Goal: Task Accomplishment & Management: Use online tool/utility

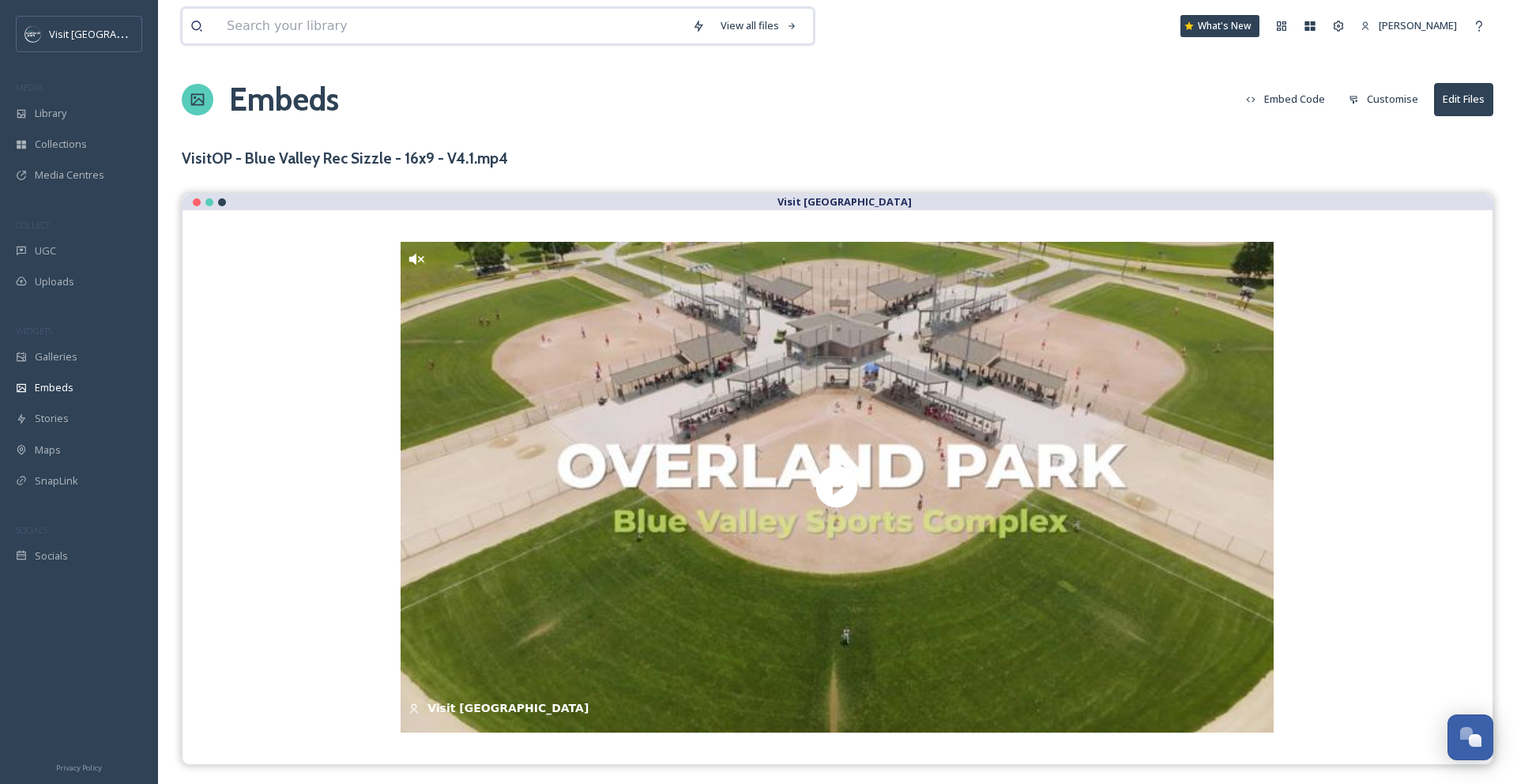
click at [262, 25] on input at bounding box center [451, 26] width 465 height 34
type input "blue valley [PERSON_NAME]"
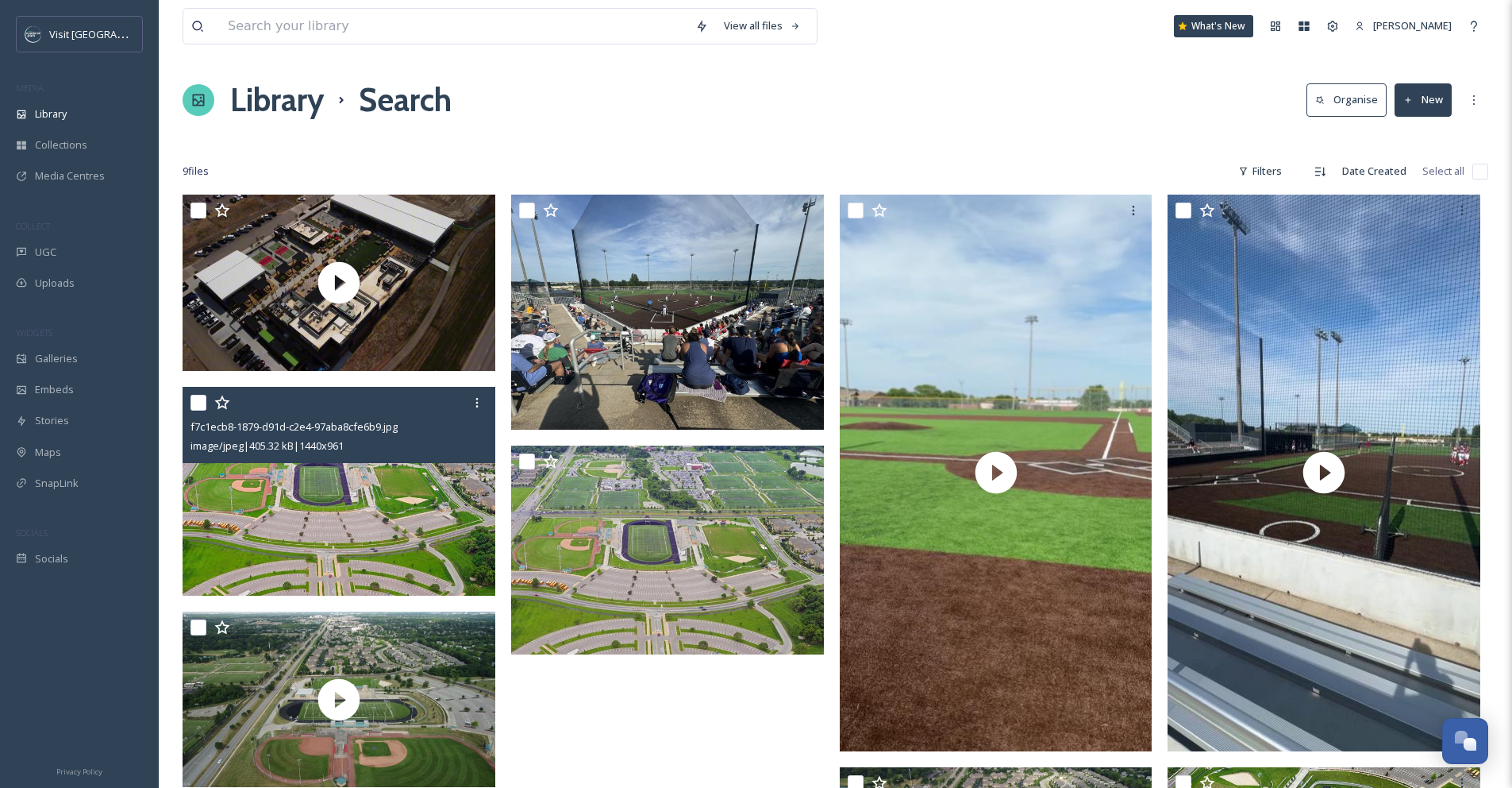
click at [319, 499] on img at bounding box center [338, 491] width 313 height 209
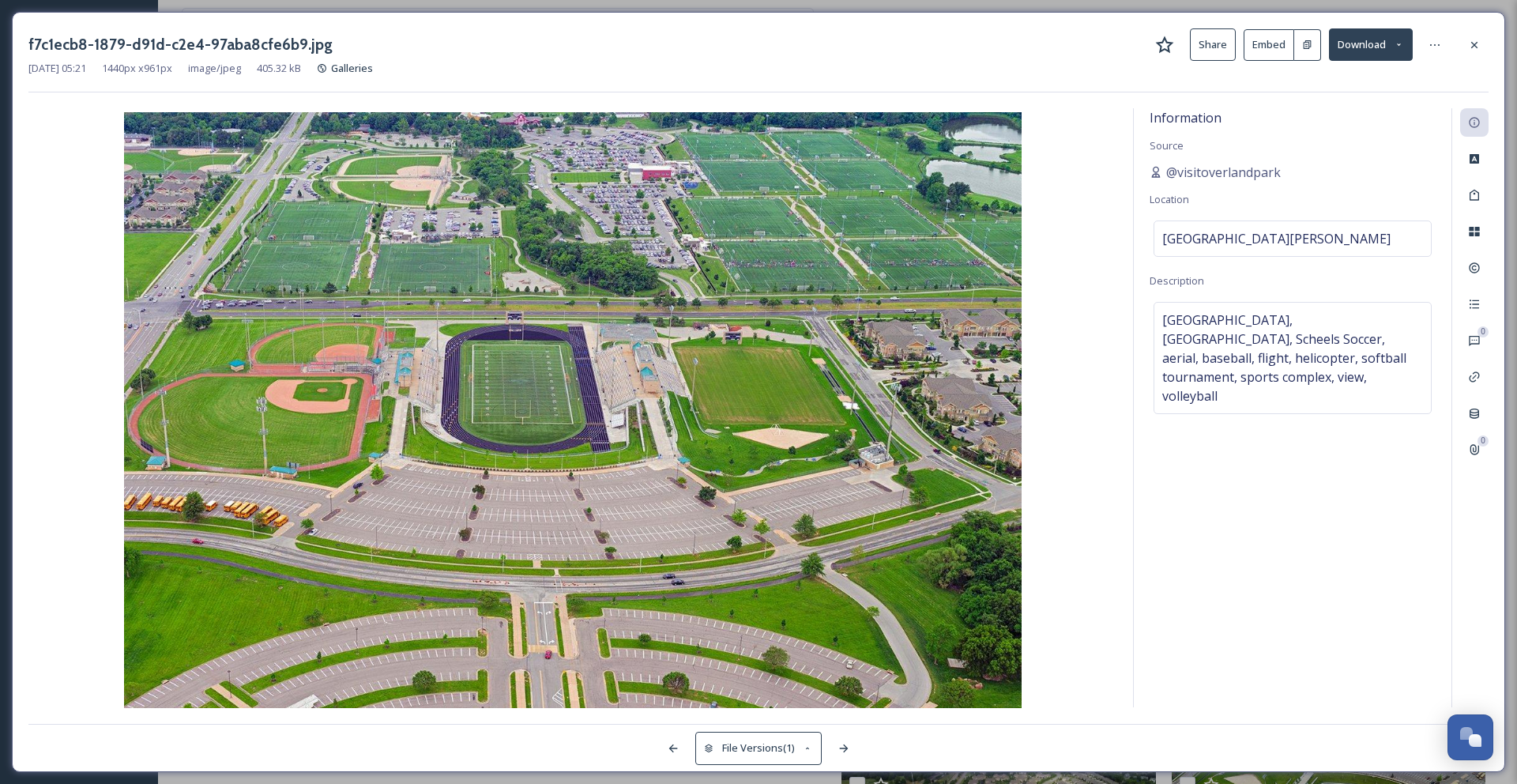
click at [1362, 45] on button "Download" at bounding box center [1370, 44] width 84 height 33
click at [1362, 75] on span "Download Original (1440 x 961)" at bounding box center [1330, 81] width 144 height 15
click at [1483, 38] on div at bounding box center [1474, 44] width 29 height 29
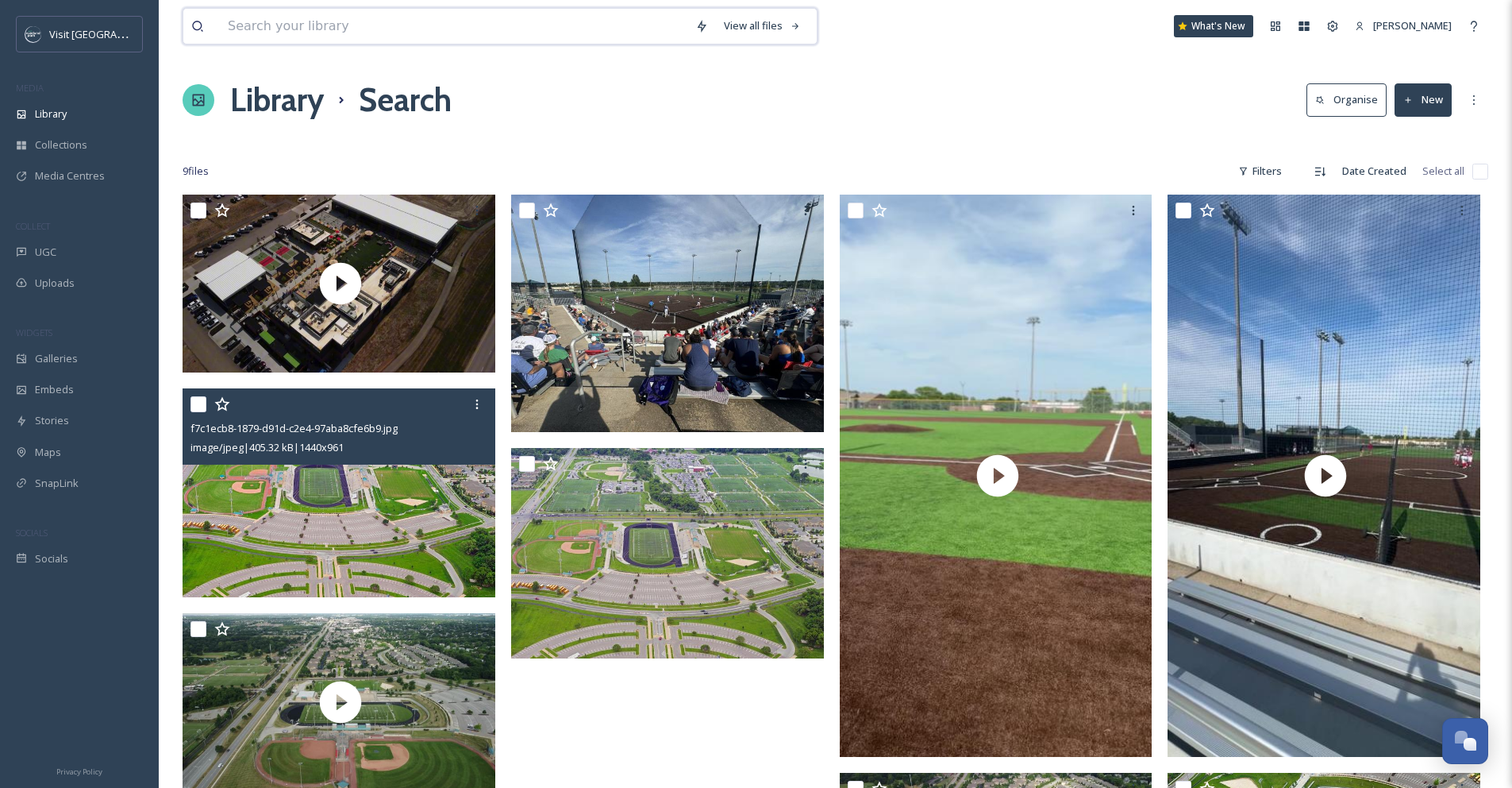
click at [542, 32] on input at bounding box center [453, 26] width 467 height 35
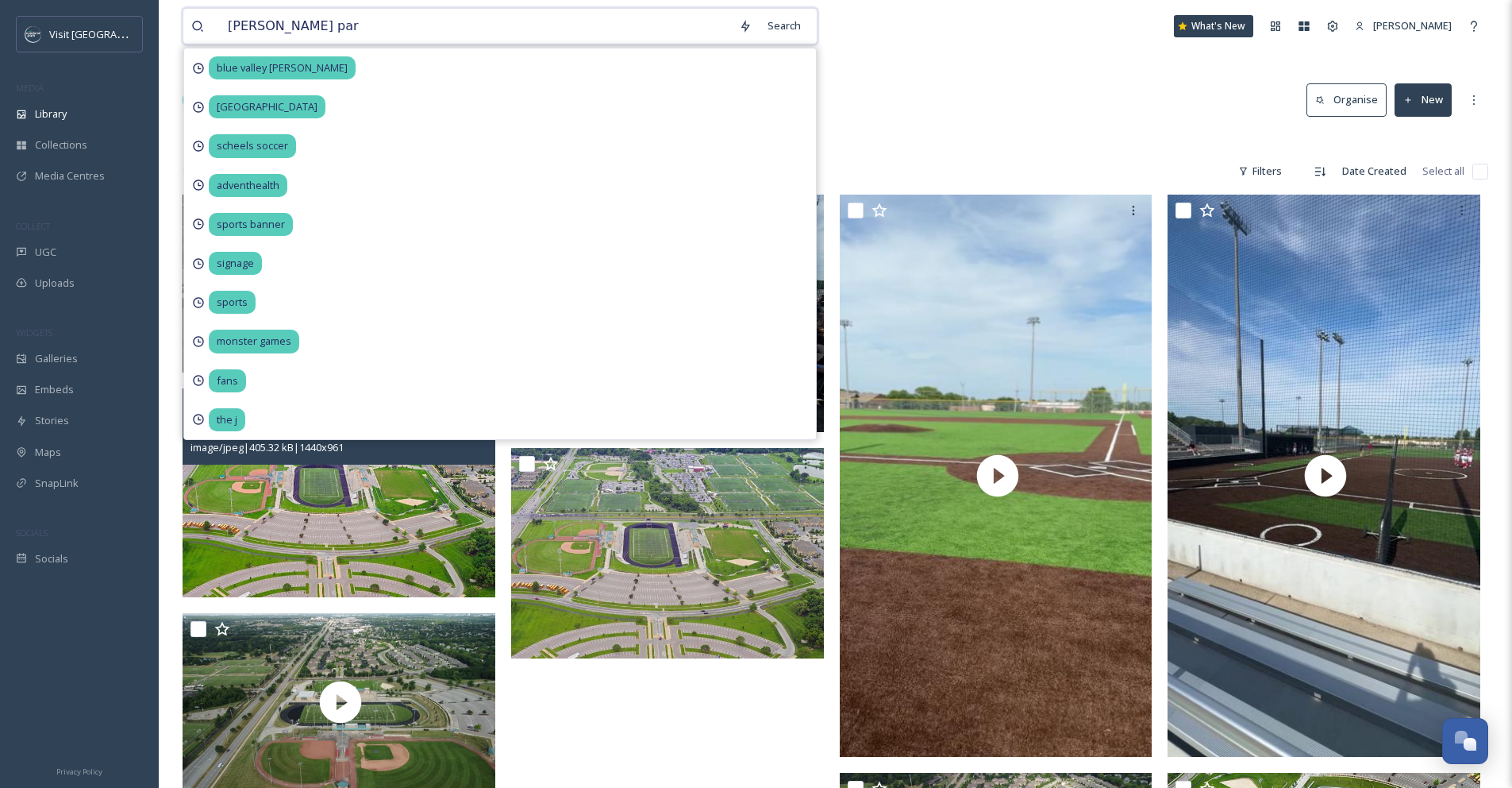
type input "[PERSON_NAME][GEOGRAPHIC_DATA]"
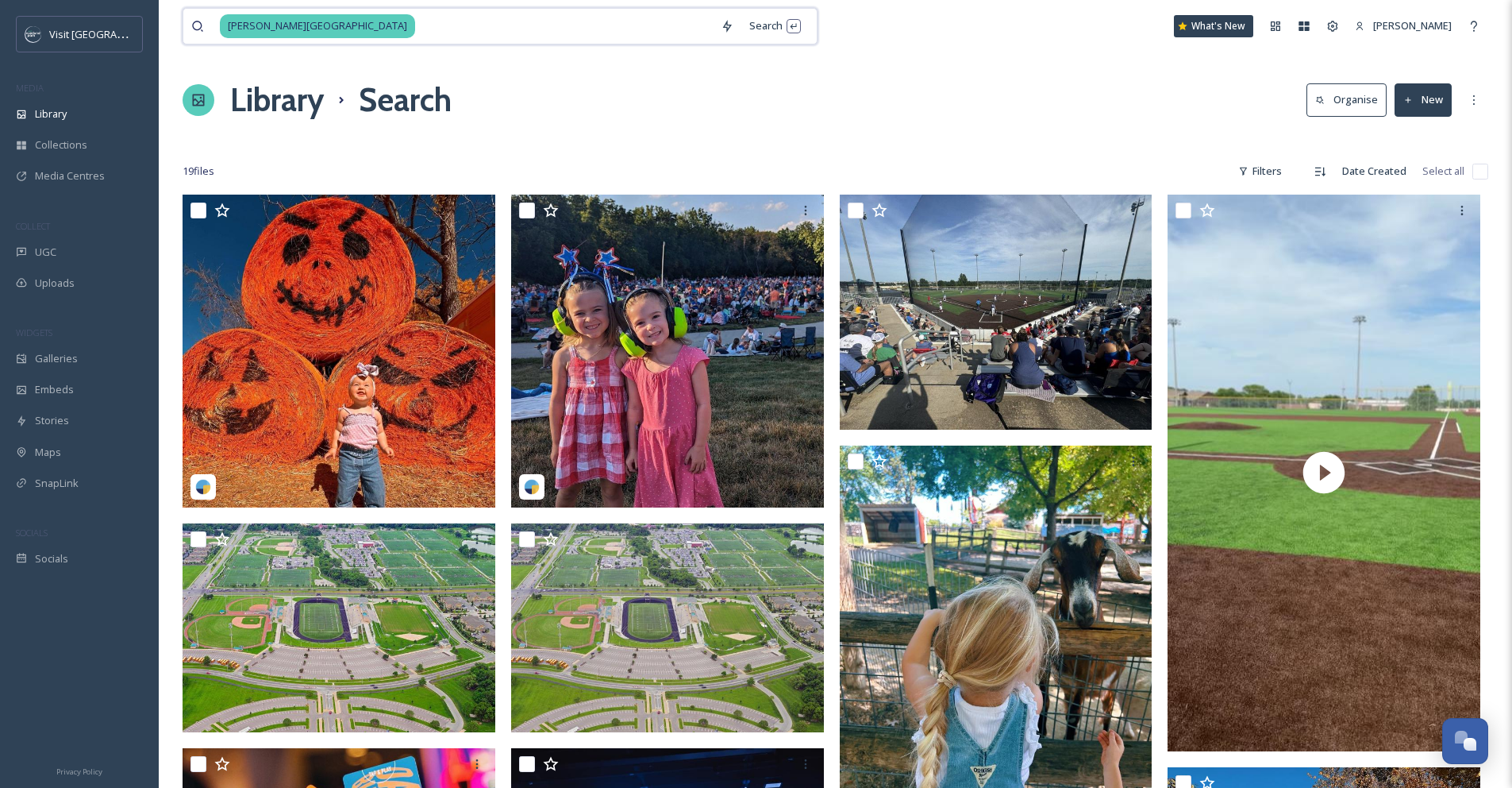
click at [482, 29] on input at bounding box center [564, 26] width 296 height 35
type input "s"
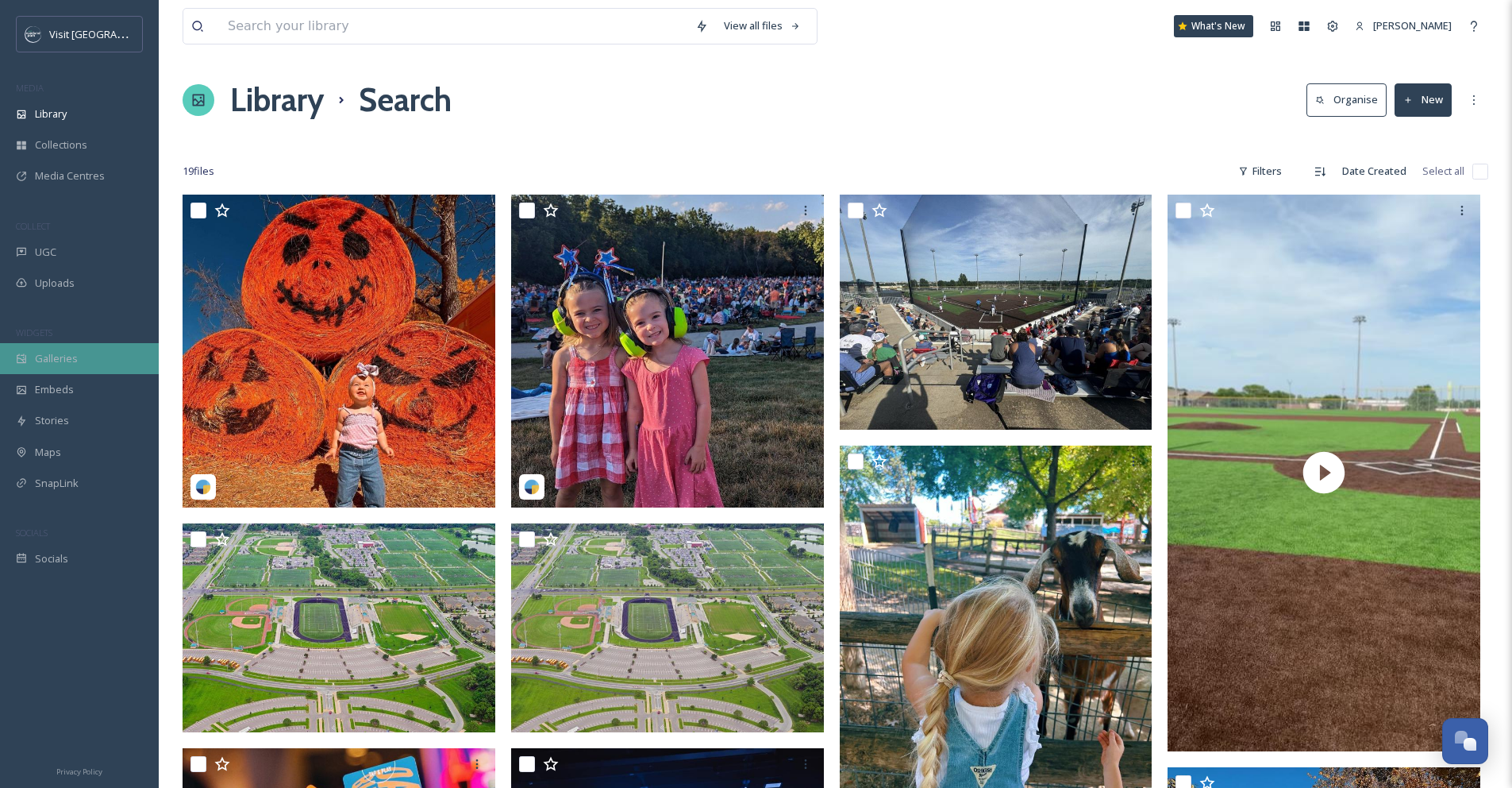
click at [65, 351] on span "Galleries" at bounding box center [55, 358] width 43 height 15
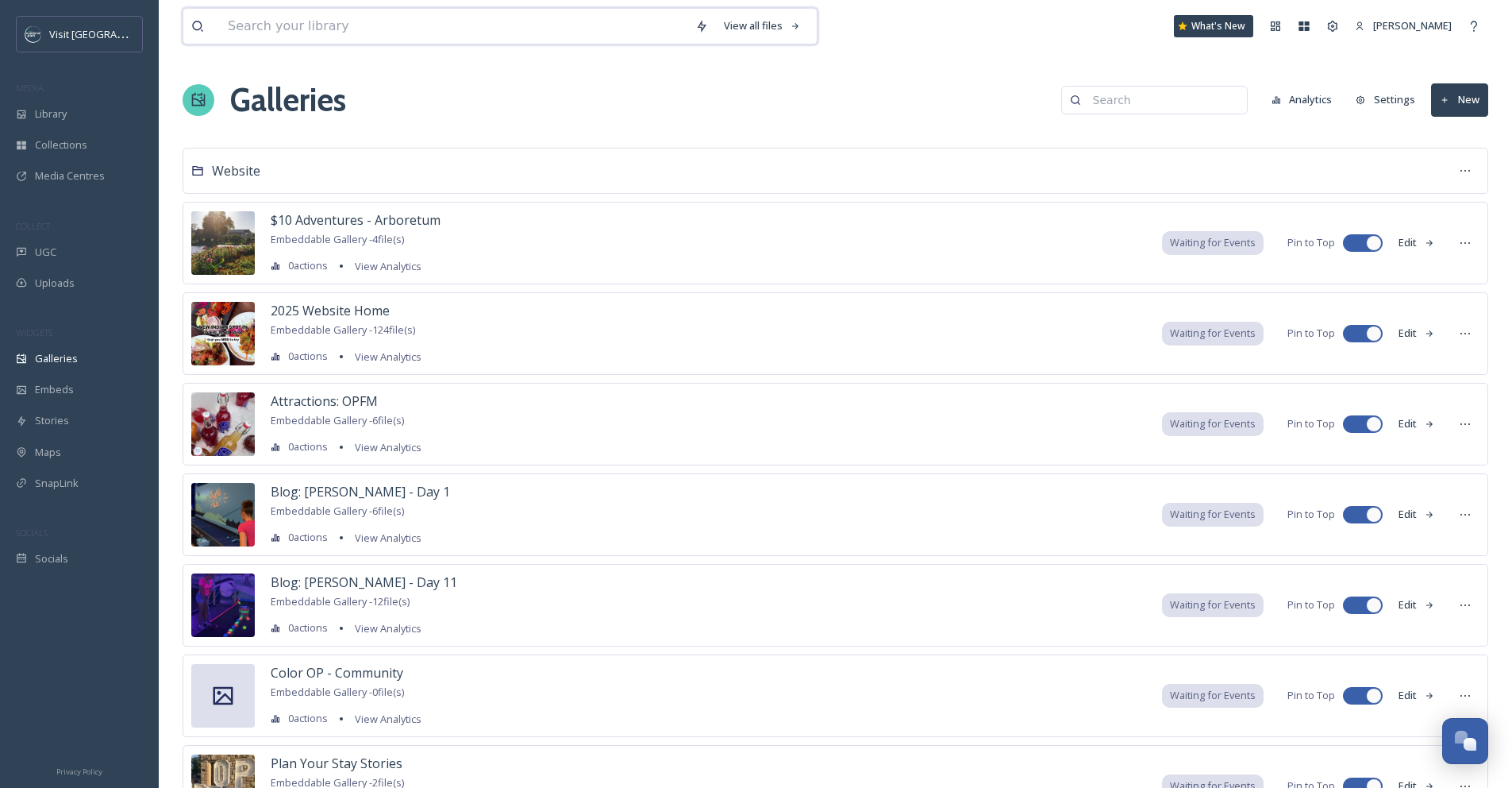
click at [354, 26] on input at bounding box center [453, 26] width 467 height 35
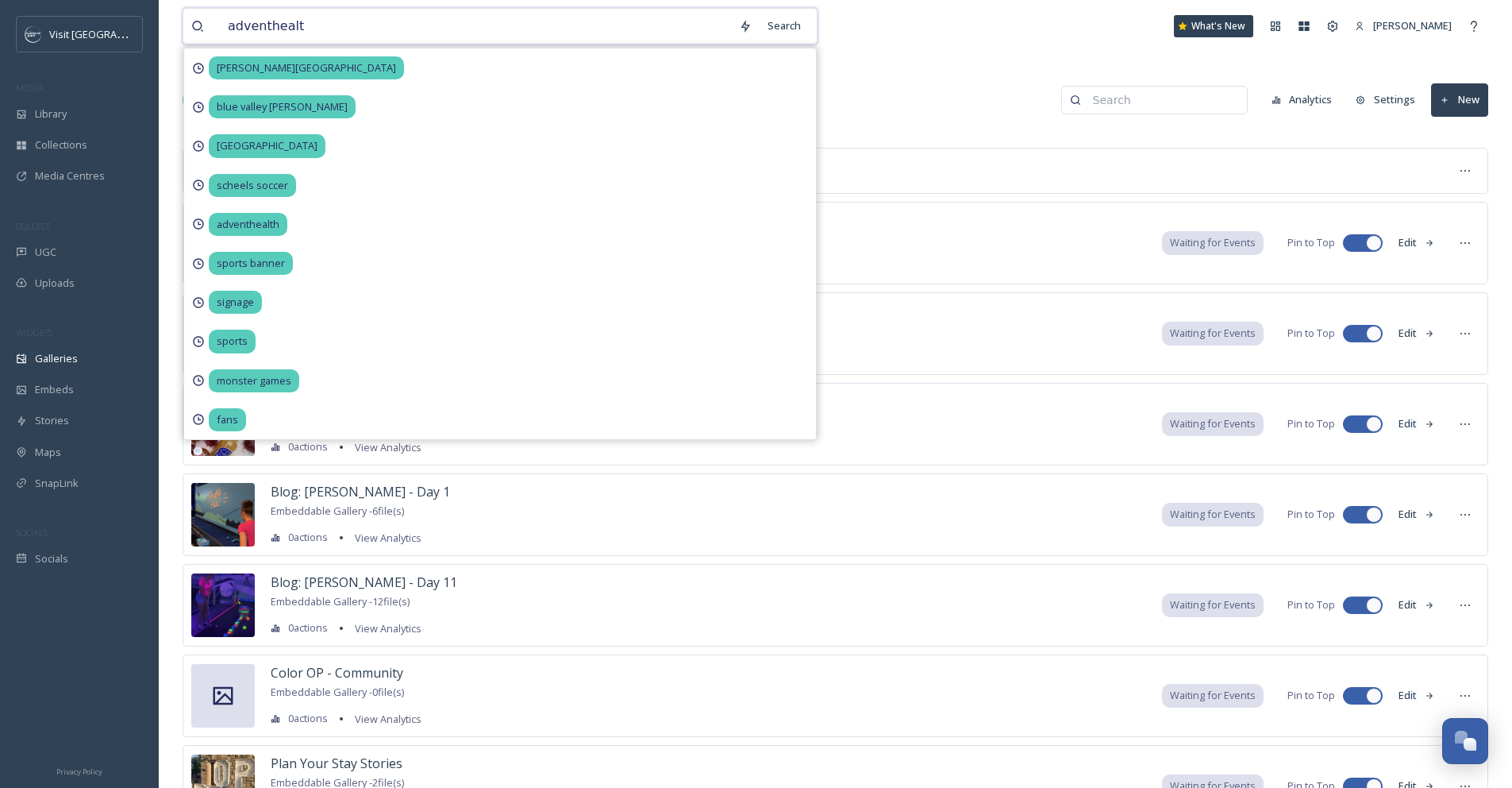
type input "adventhealth"
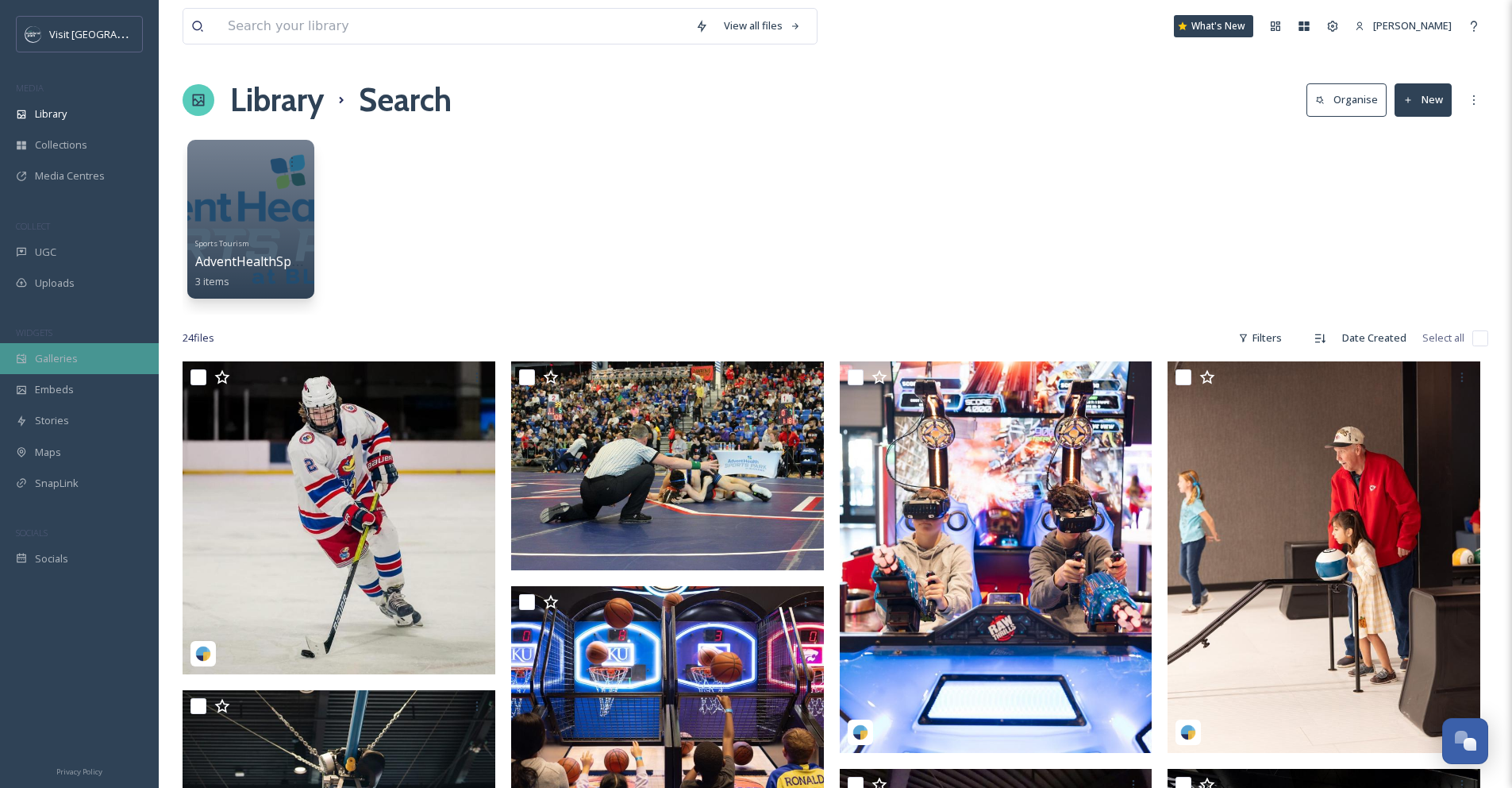
click at [57, 351] on span "Galleries" at bounding box center [55, 358] width 43 height 15
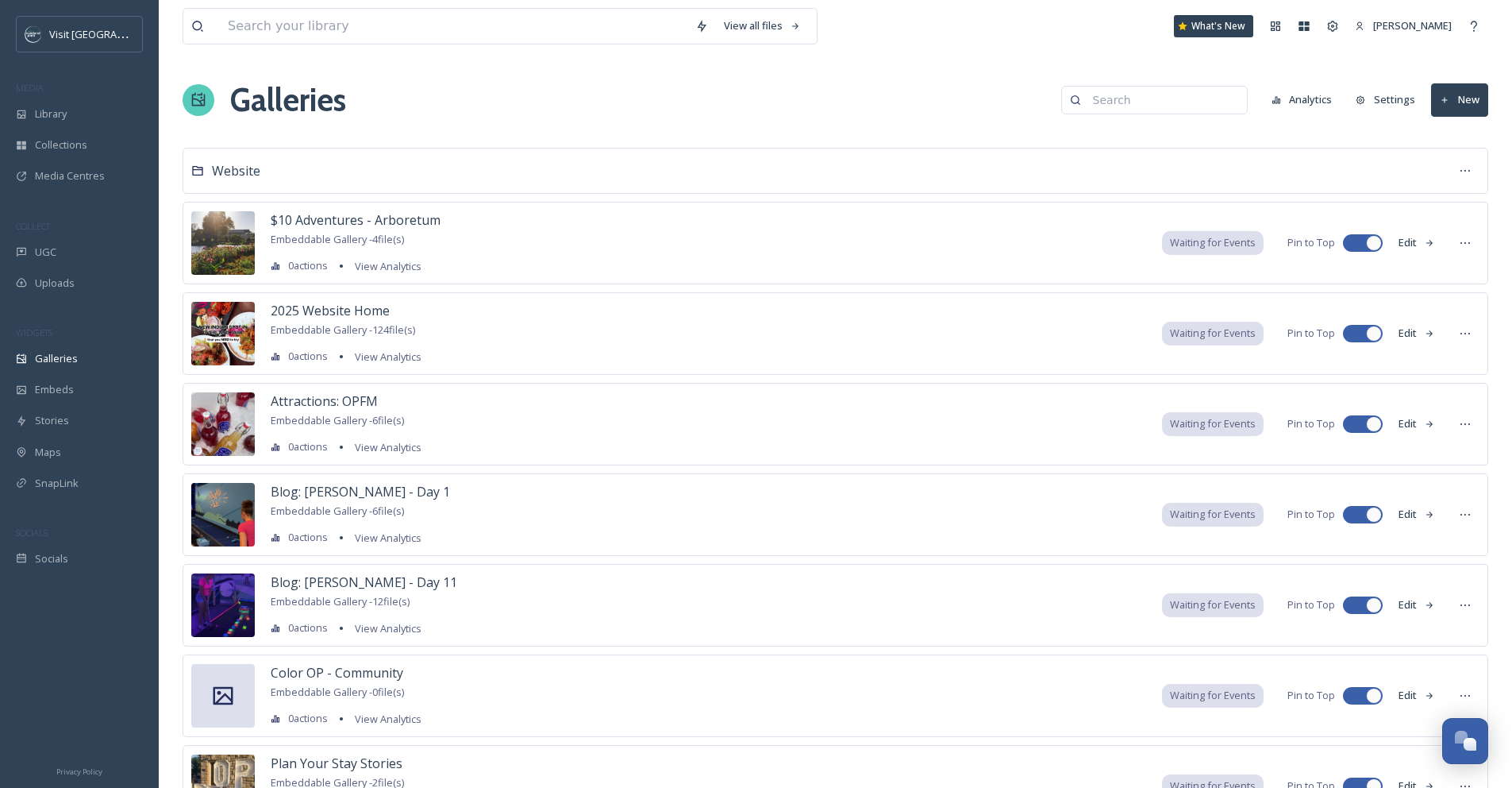
click at [1118, 107] on input at bounding box center [1163, 100] width 154 height 32
type input "adventhealth"
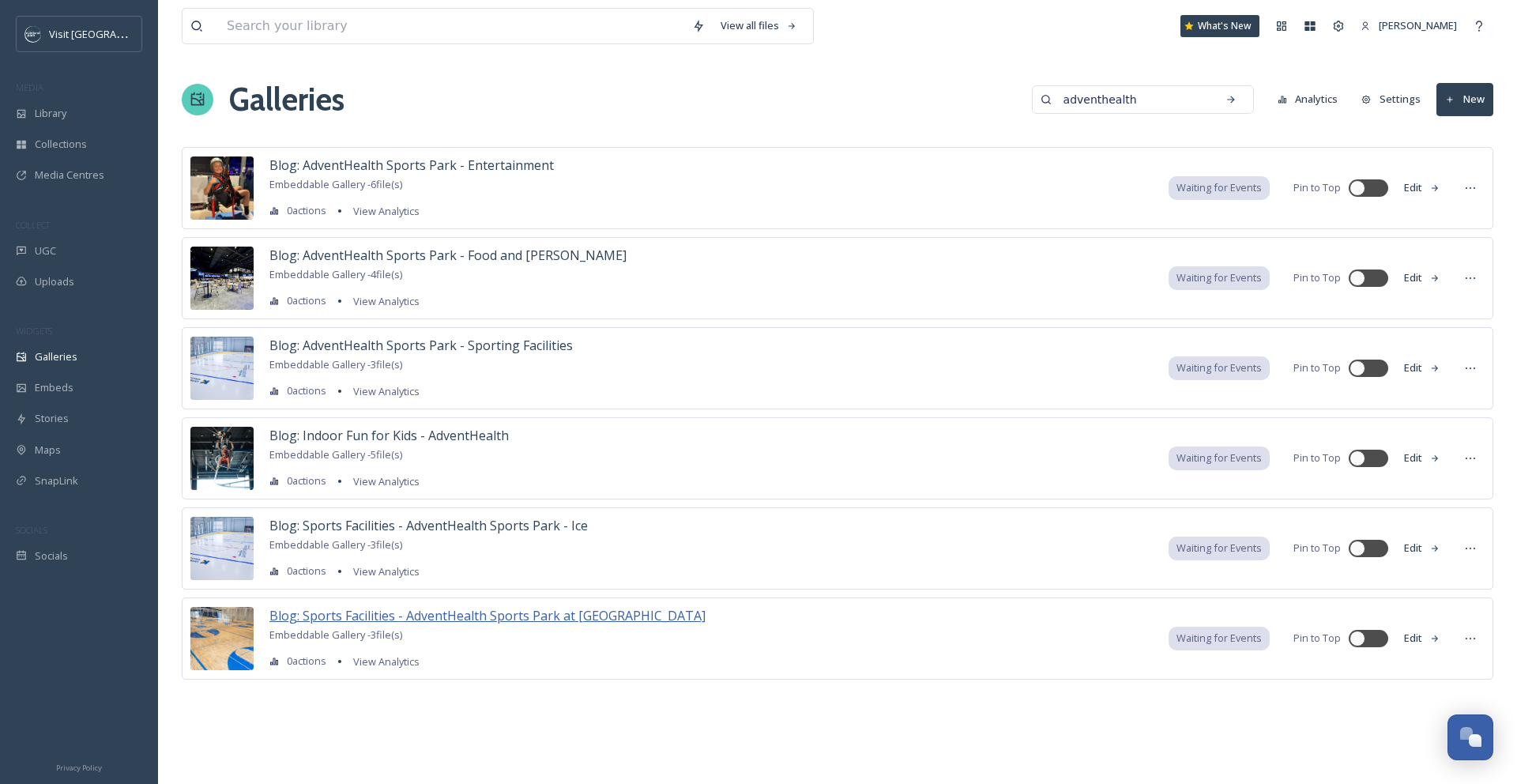
click at [581, 620] on span "Blog: Sports Facilities - AdventHealth Sports Park at [GEOGRAPHIC_DATA]" at bounding box center [488, 616] width 436 height 18
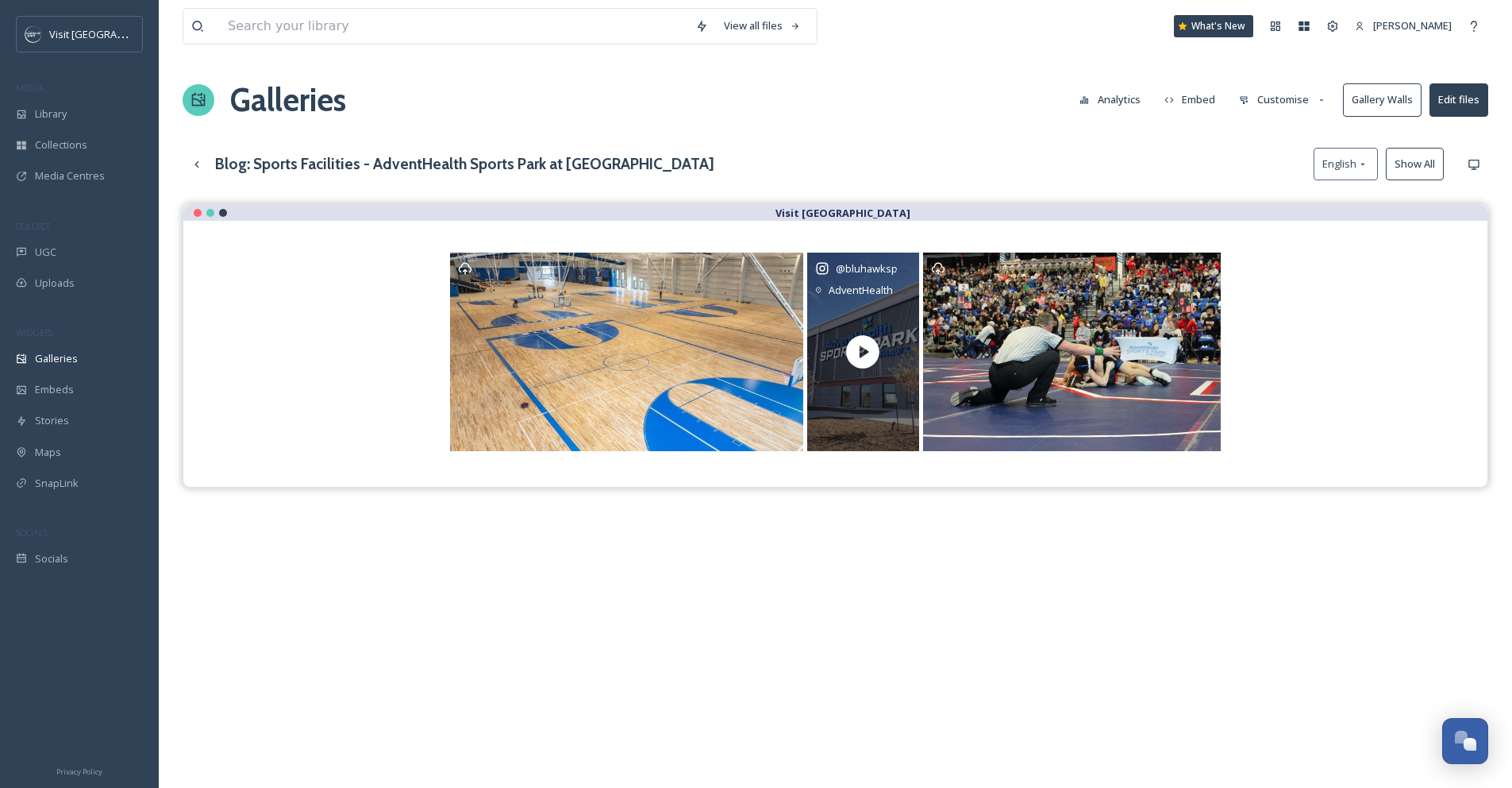
click at [861, 351] on icon at bounding box center [863, 351] width 40 height 40
click at [872, 321] on div "@ bluhawksports AdventHealth Sports Park at [GEOGRAPHIC_DATA]" at bounding box center [863, 351] width 112 height 199
click at [872, 356] on icon at bounding box center [864, 352] width 34 height 34
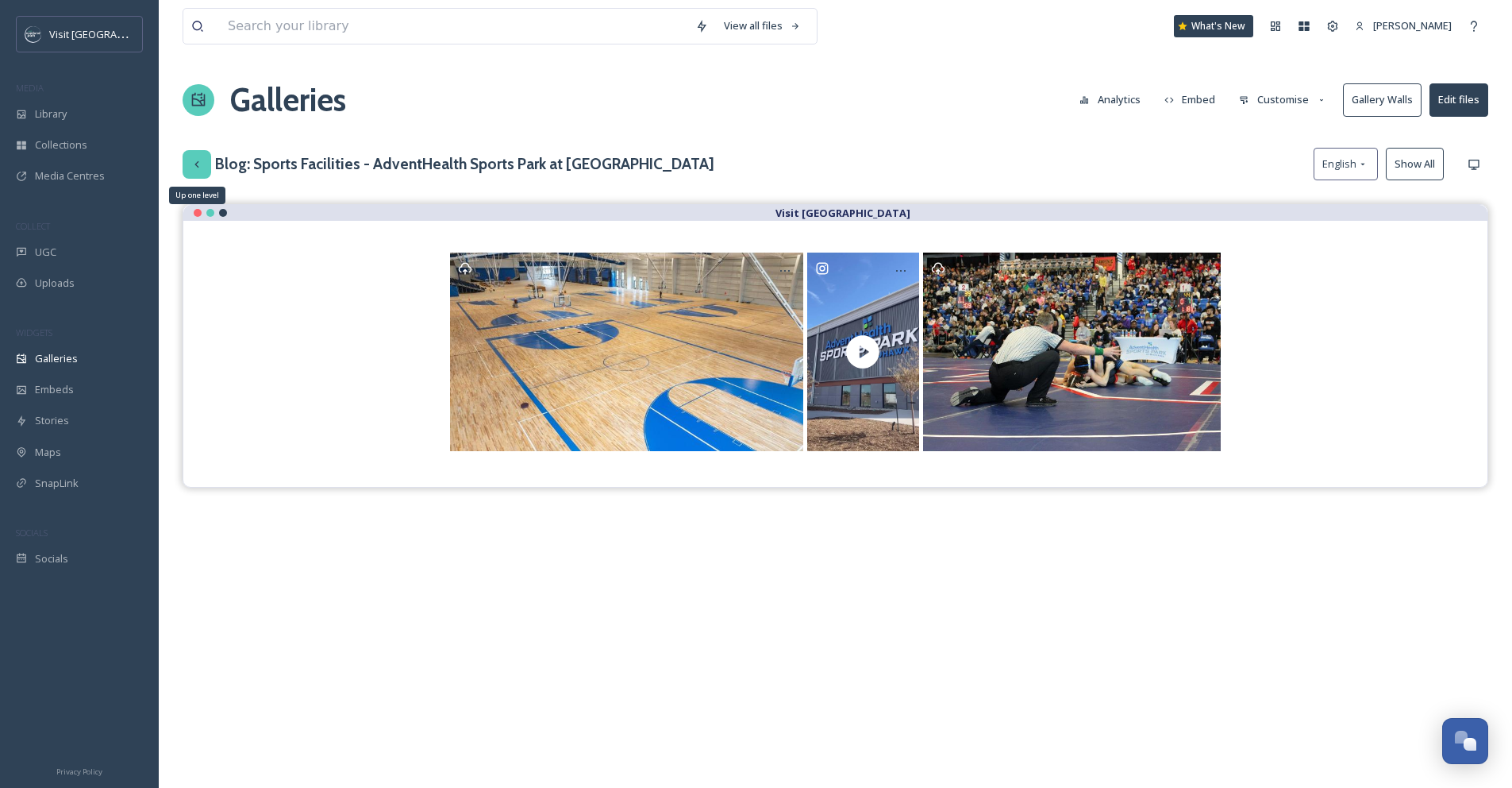
click at [200, 162] on icon at bounding box center [197, 164] width 13 height 13
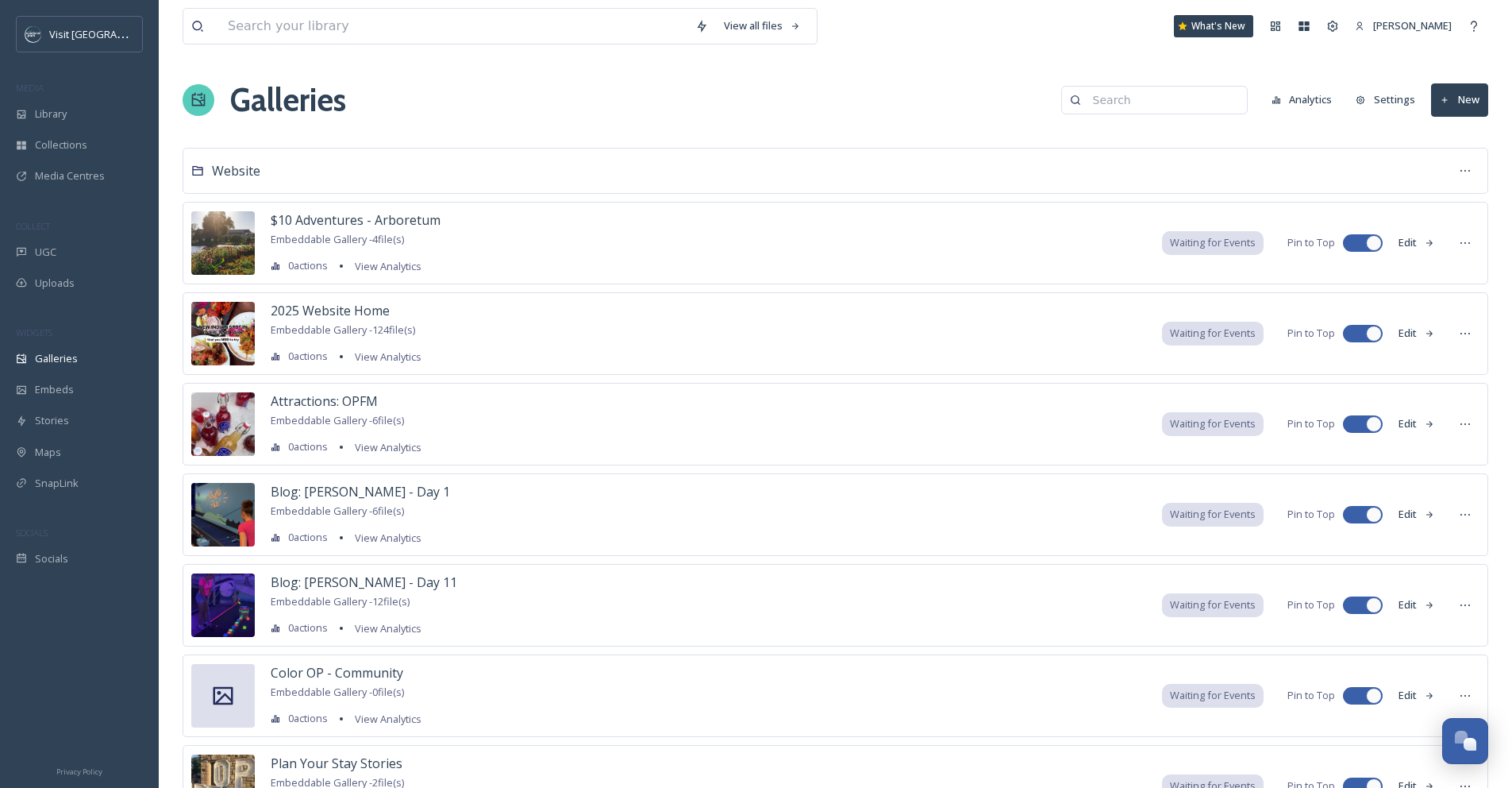
click at [1460, 110] on button "New" at bounding box center [1460, 99] width 57 height 33
click at [1459, 140] on span "Gallery" at bounding box center [1464, 137] width 34 height 15
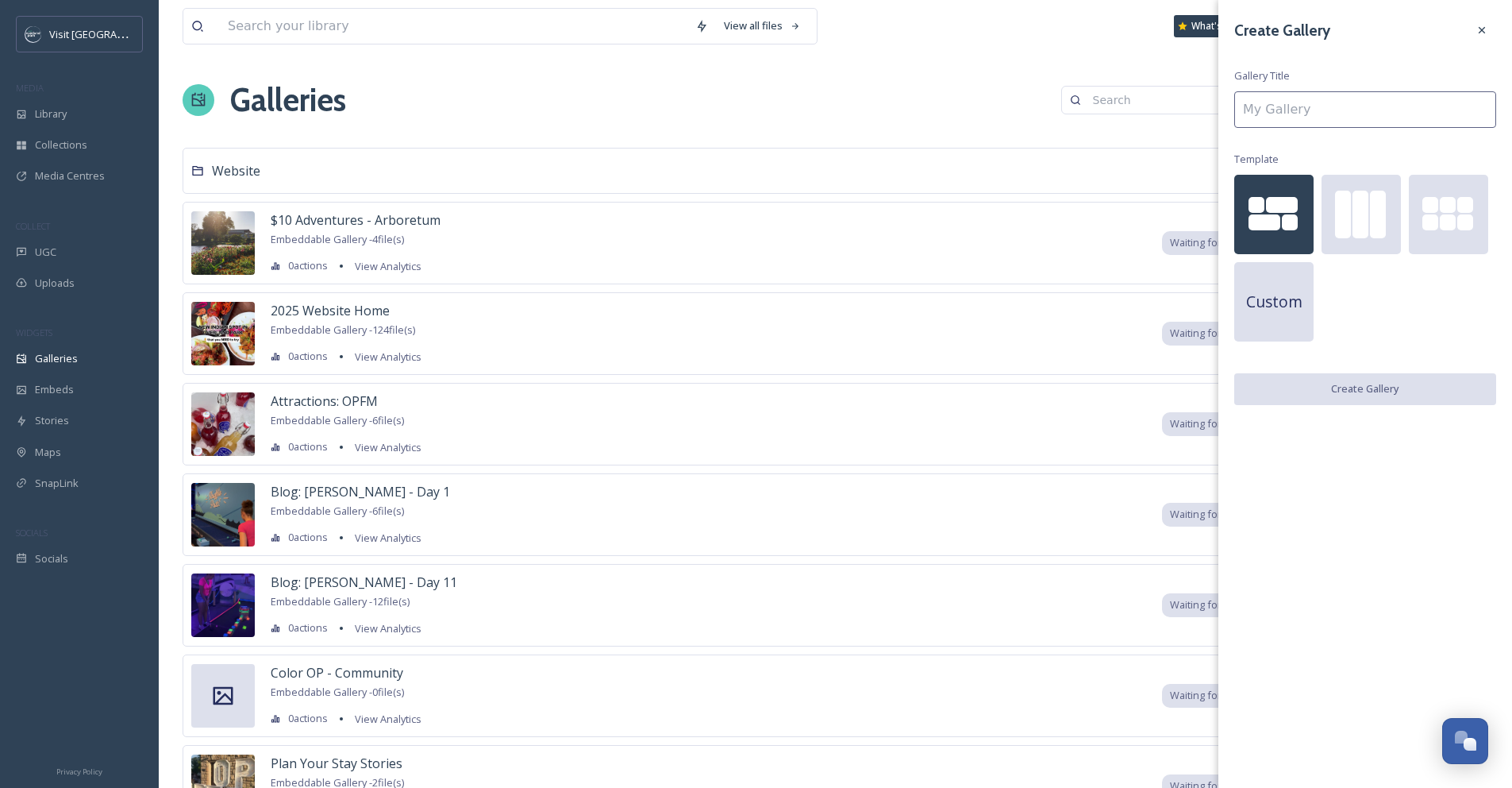
click at [1412, 119] on input at bounding box center [1365, 109] width 262 height 37
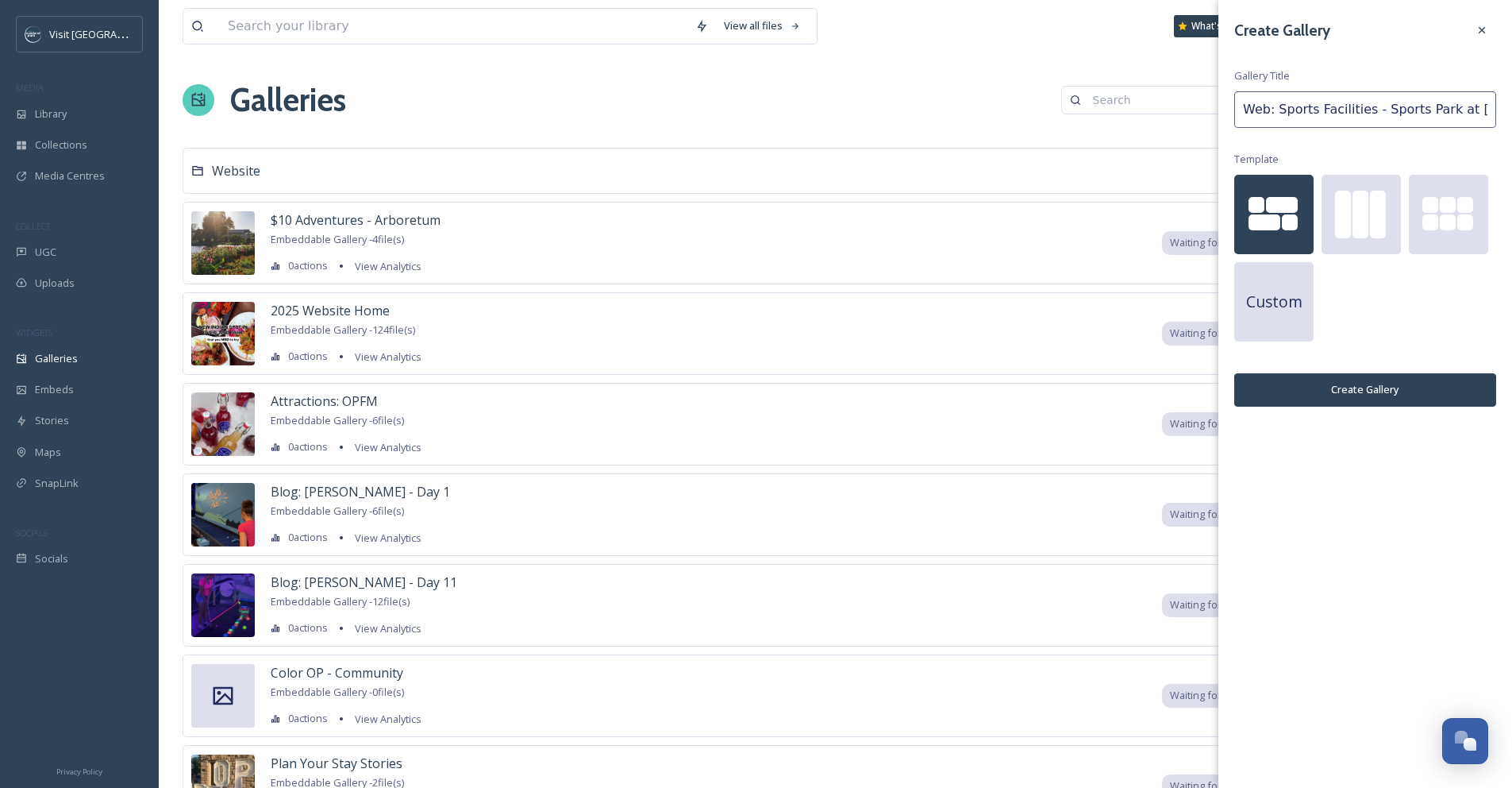
click at [1380, 111] on input "Web: Sports Facilities - Sports Park at [GEOGRAPHIC_DATA]" at bounding box center [1365, 109] width 262 height 37
type input "Web: Sports Facilities - AdventHealth Sports Park at [GEOGRAPHIC_DATA]"
click at [1400, 404] on button "Create Gallery" at bounding box center [1365, 389] width 262 height 33
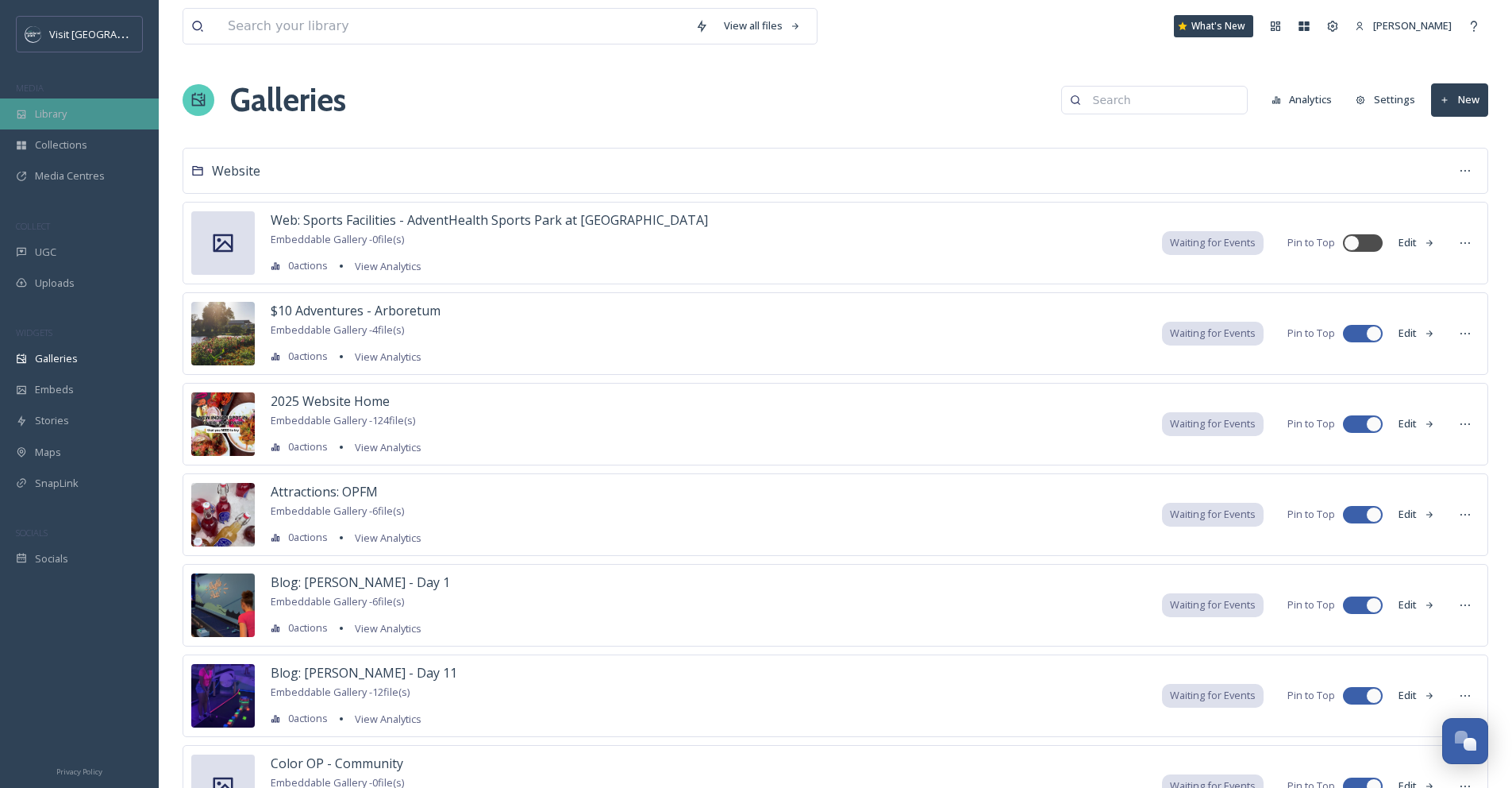
click at [89, 110] on div "Library" at bounding box center [79, 113] width 158 height 31
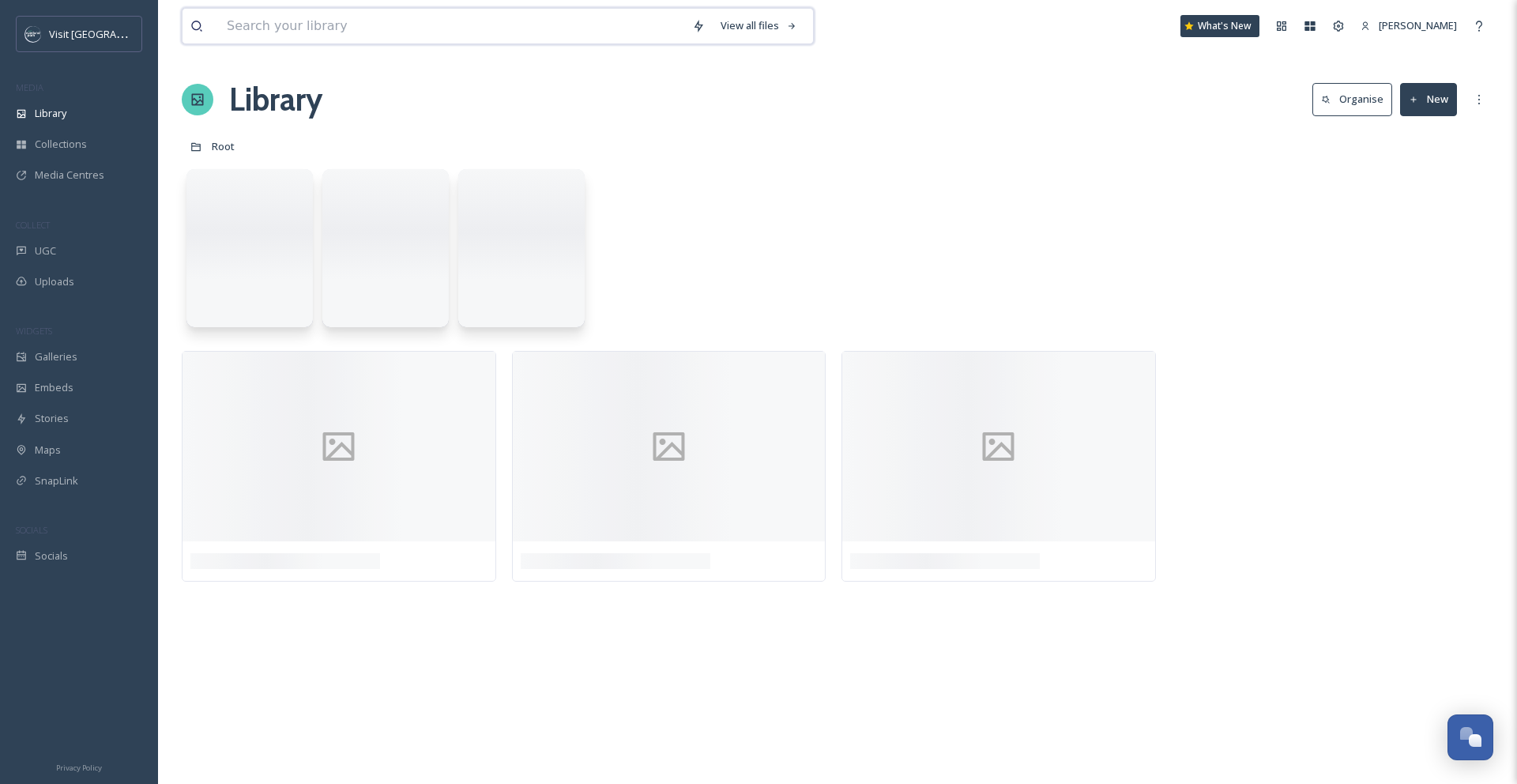
click at [351, 16] on input at bounding box center [451, 26] width 465 height 34
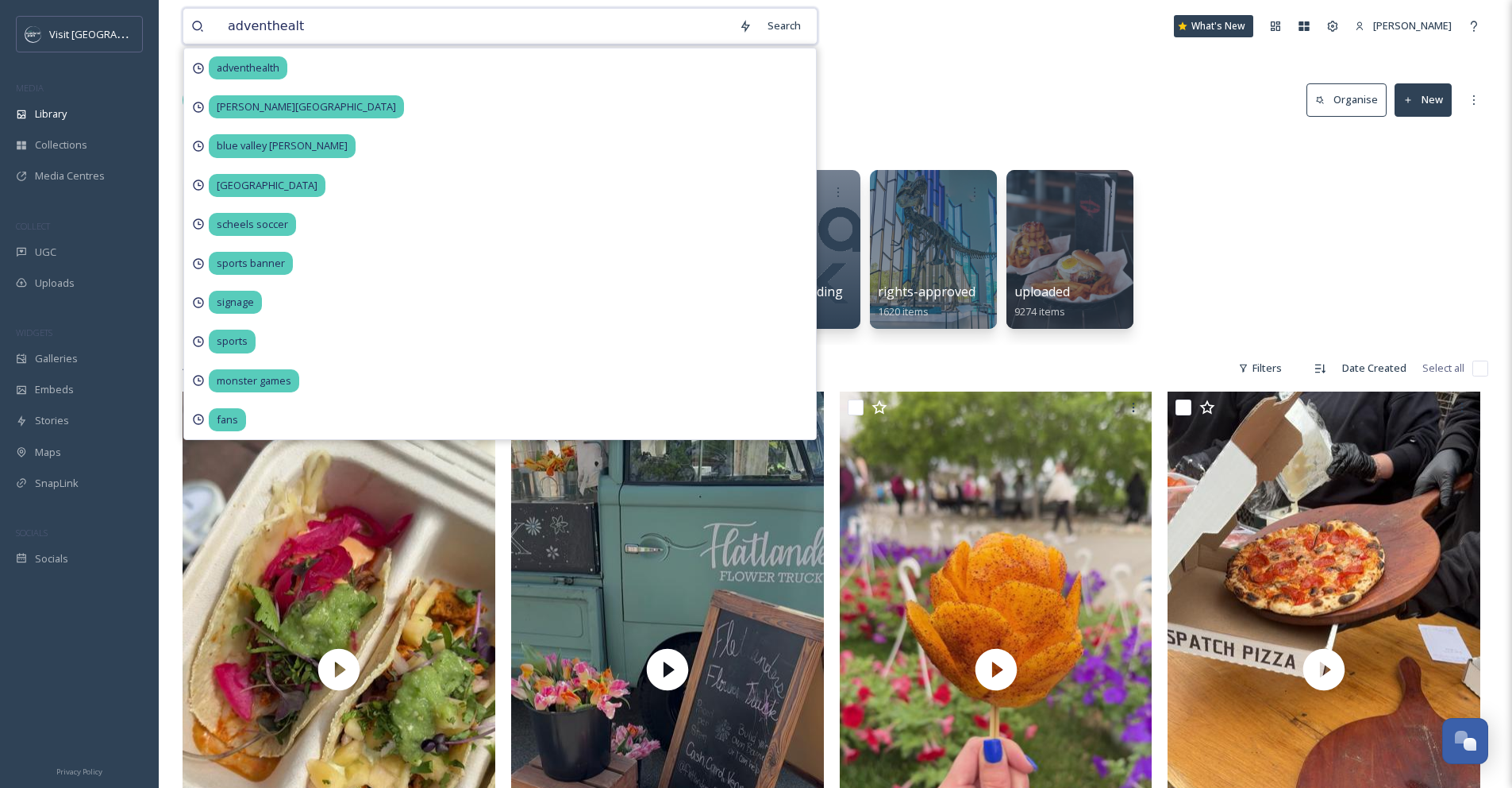
type input "adventhealth"
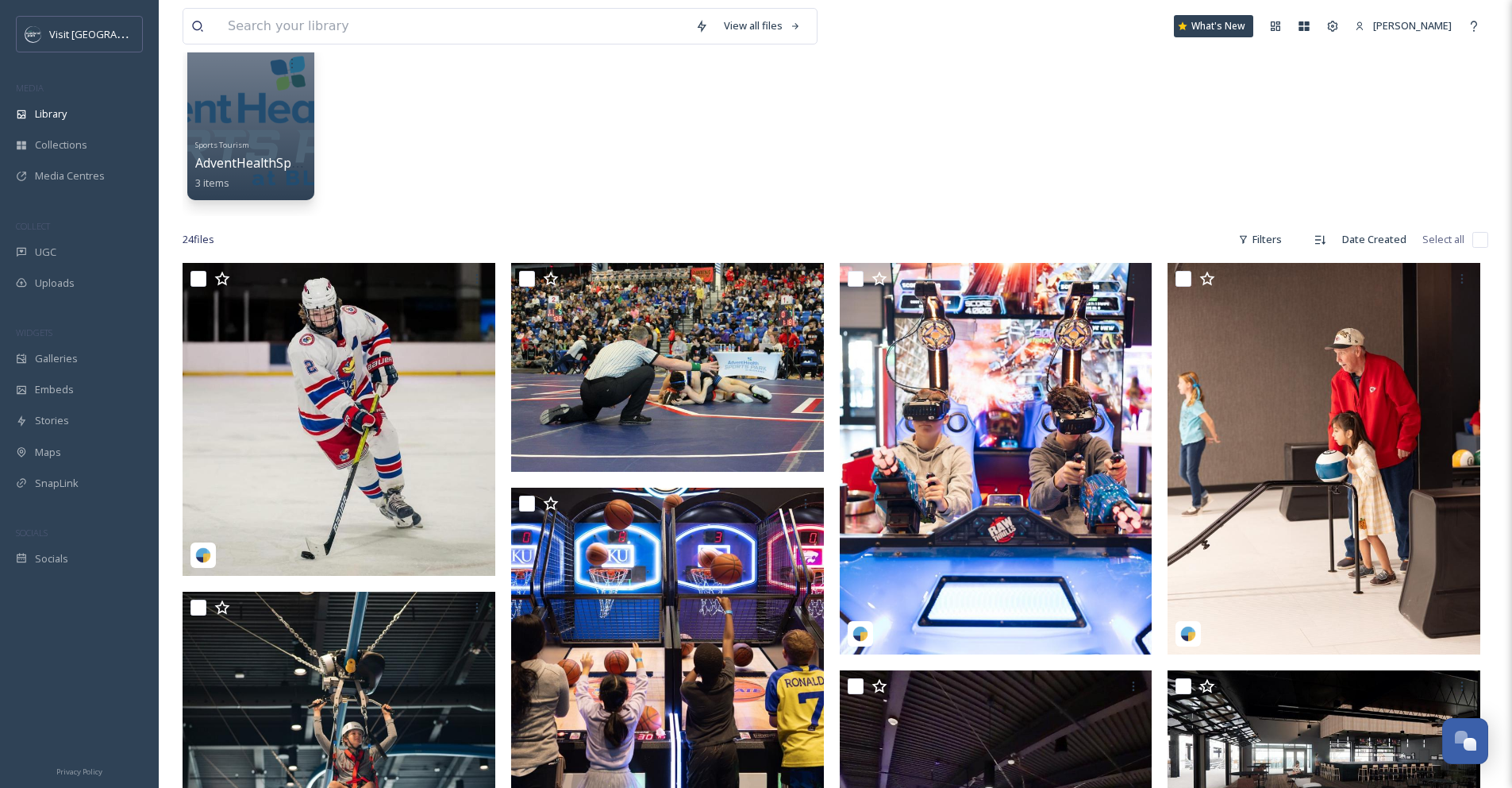
scroll to position [139, 0]
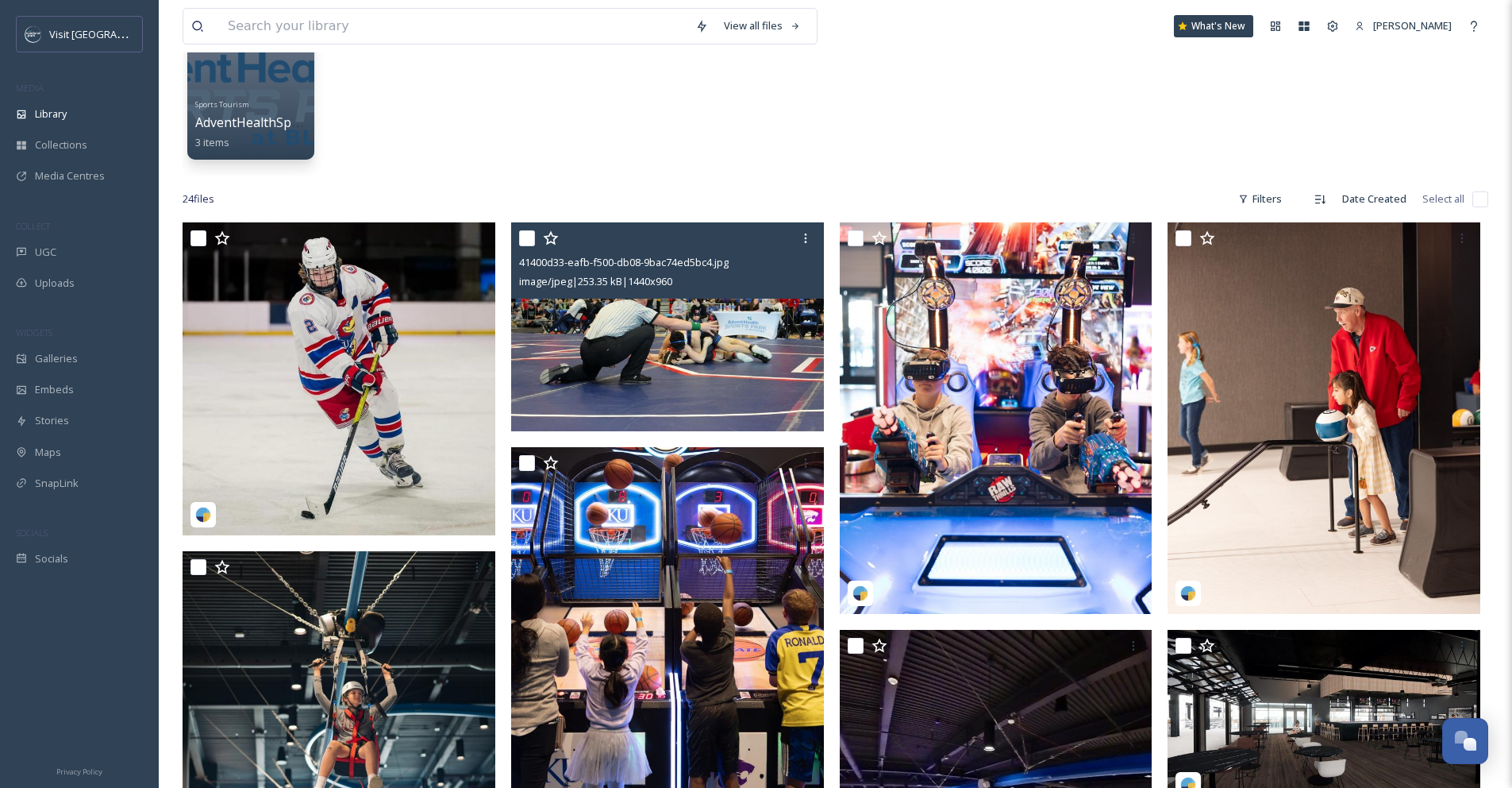
click at [531, 235] on input "checkbox" at bounding box center [527, 239] width 16 height 16
checkbox input "true"
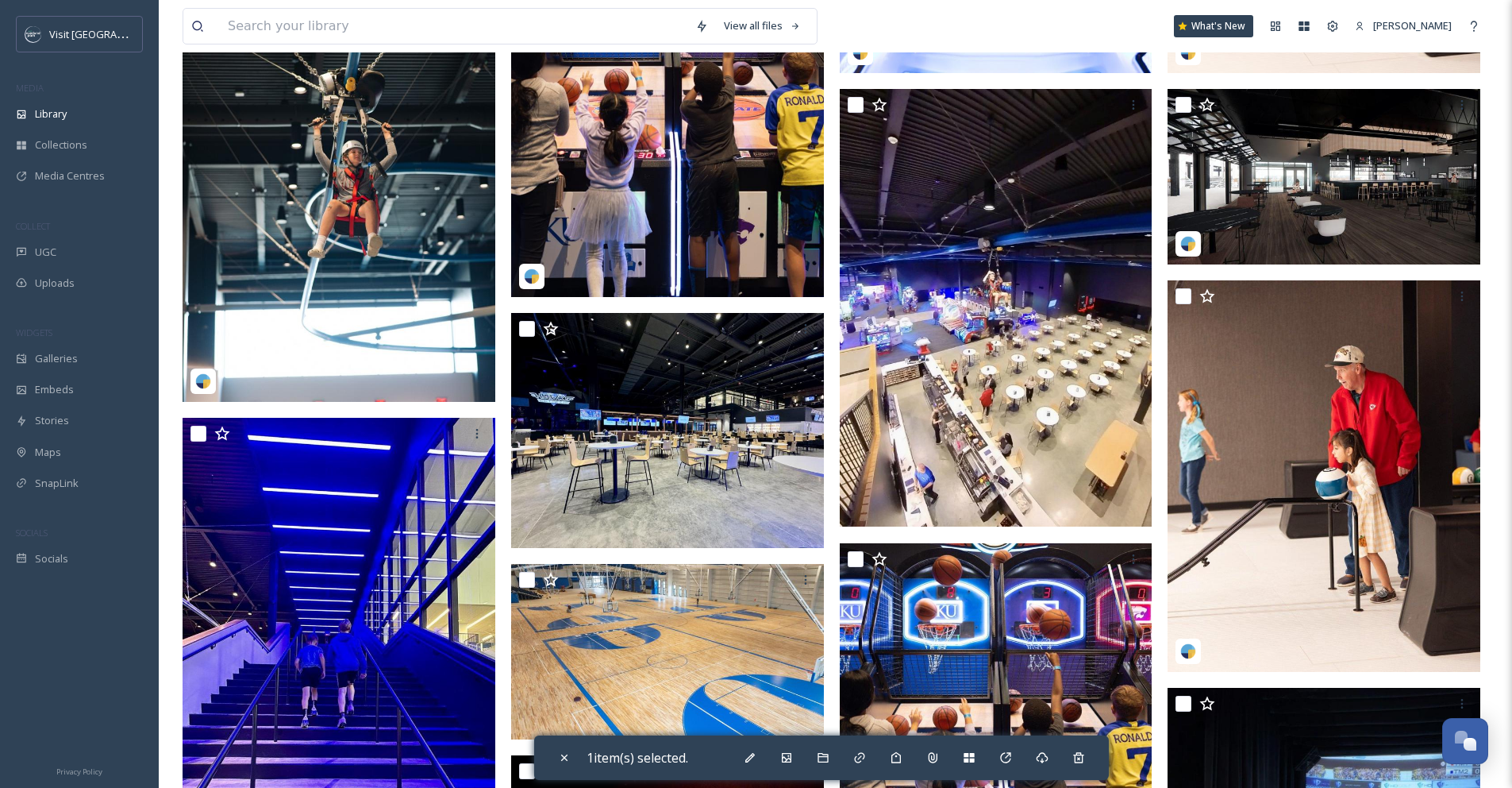
scroll to position [854, 0]
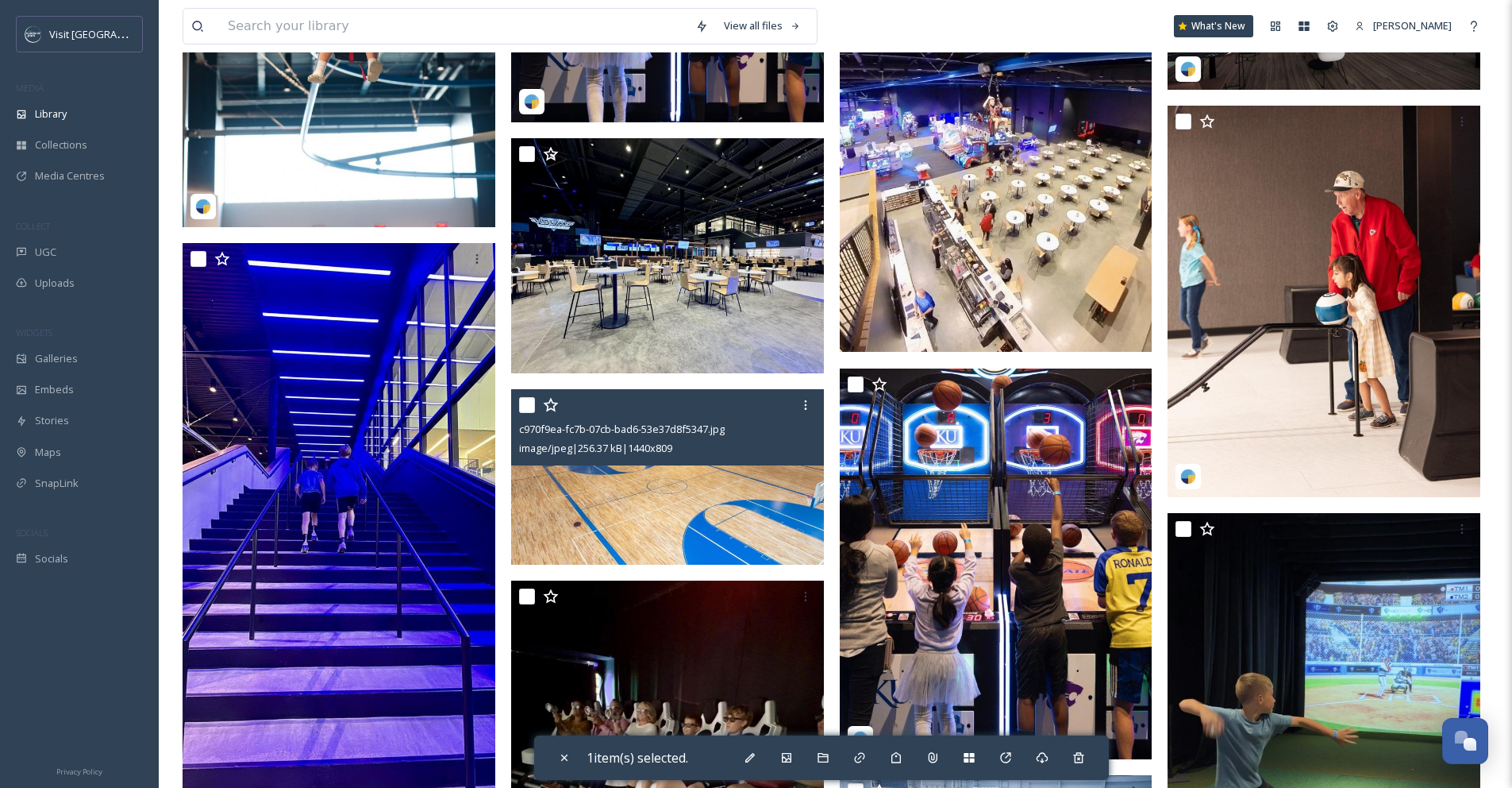
click at [530, 402] on input "checkbox" at bounding box center [527, 405] width 16 height 16
checkbox input "true"
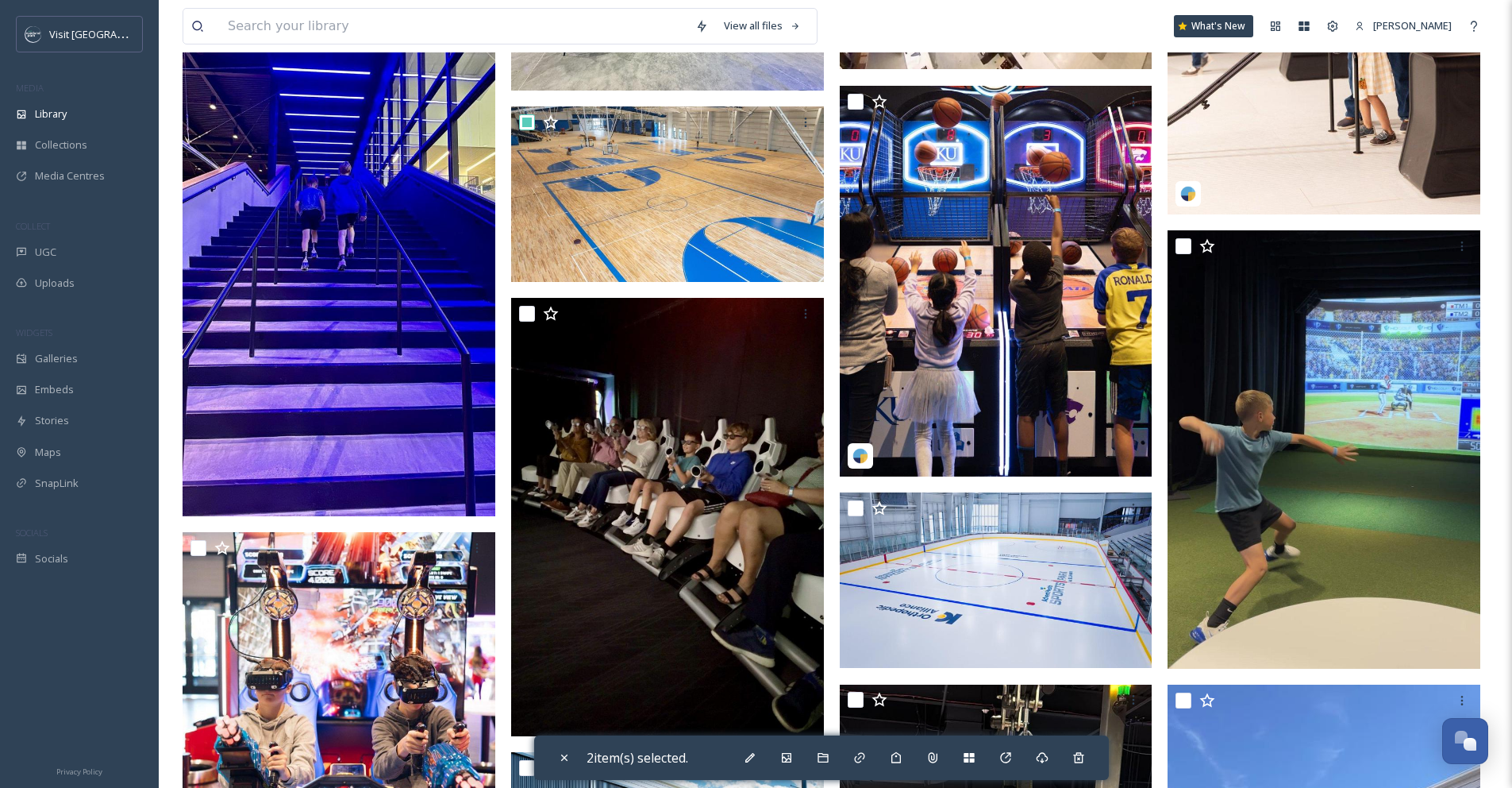
scroll to position [90, 0]
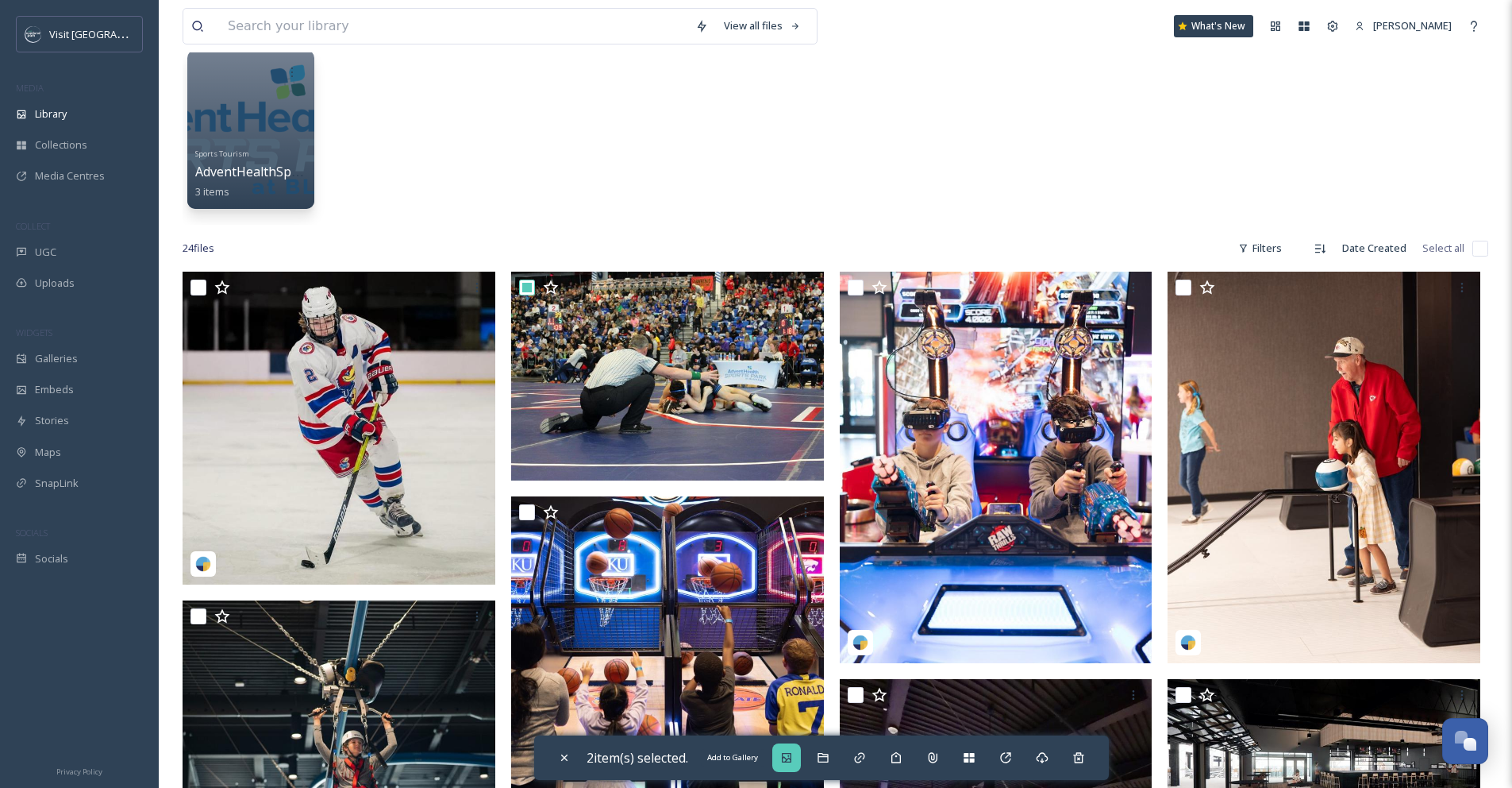
click at [792, 761] on icon at bounding box center [787, 757] width 10 height 10
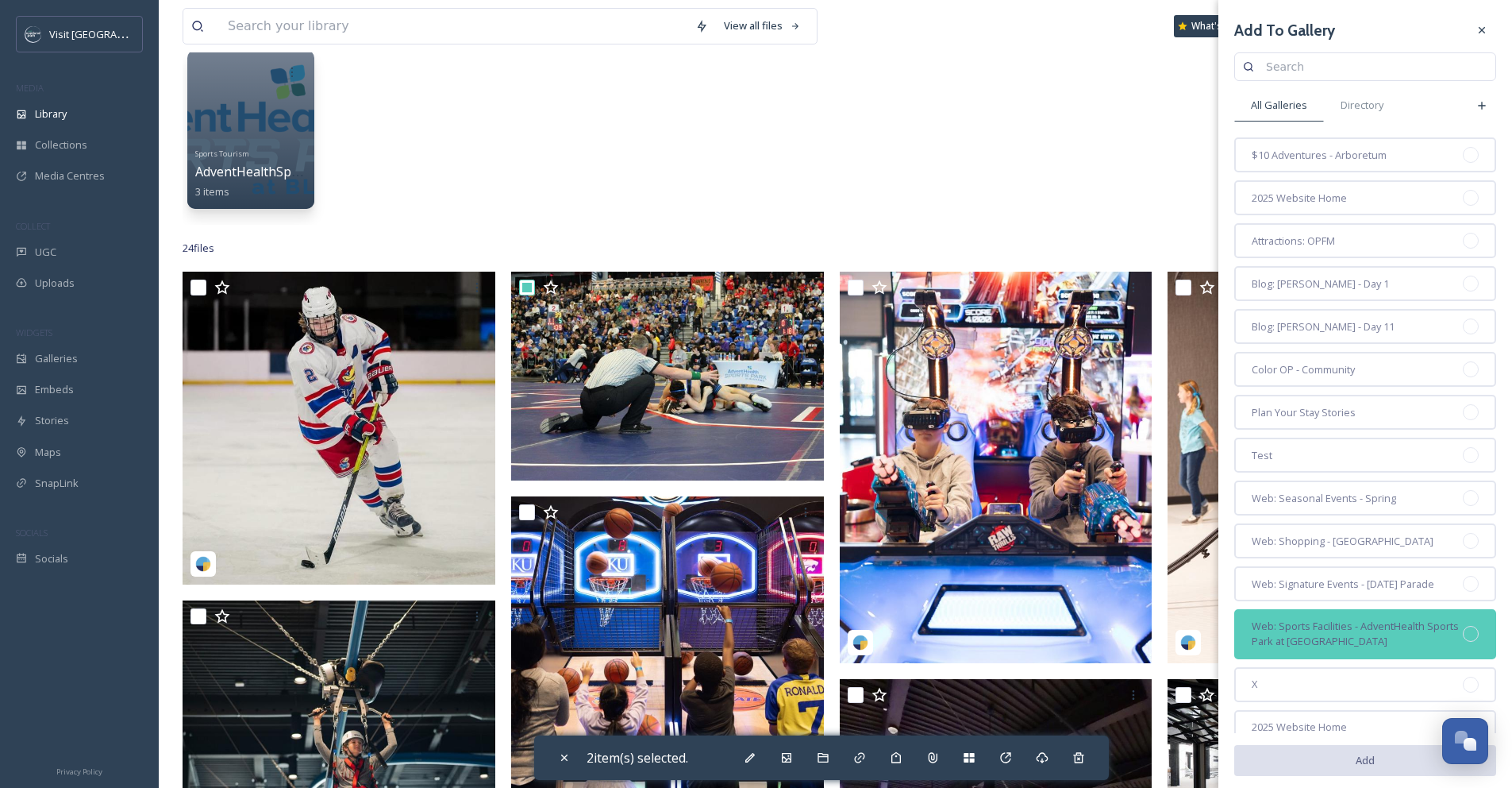
click at [1399, 645] on span "Web: Sports Facilities - AdventHealth Sports Park at [GEOGRAPHIC_DATA]" at bounding box center [1357, 634] width 211 height 30
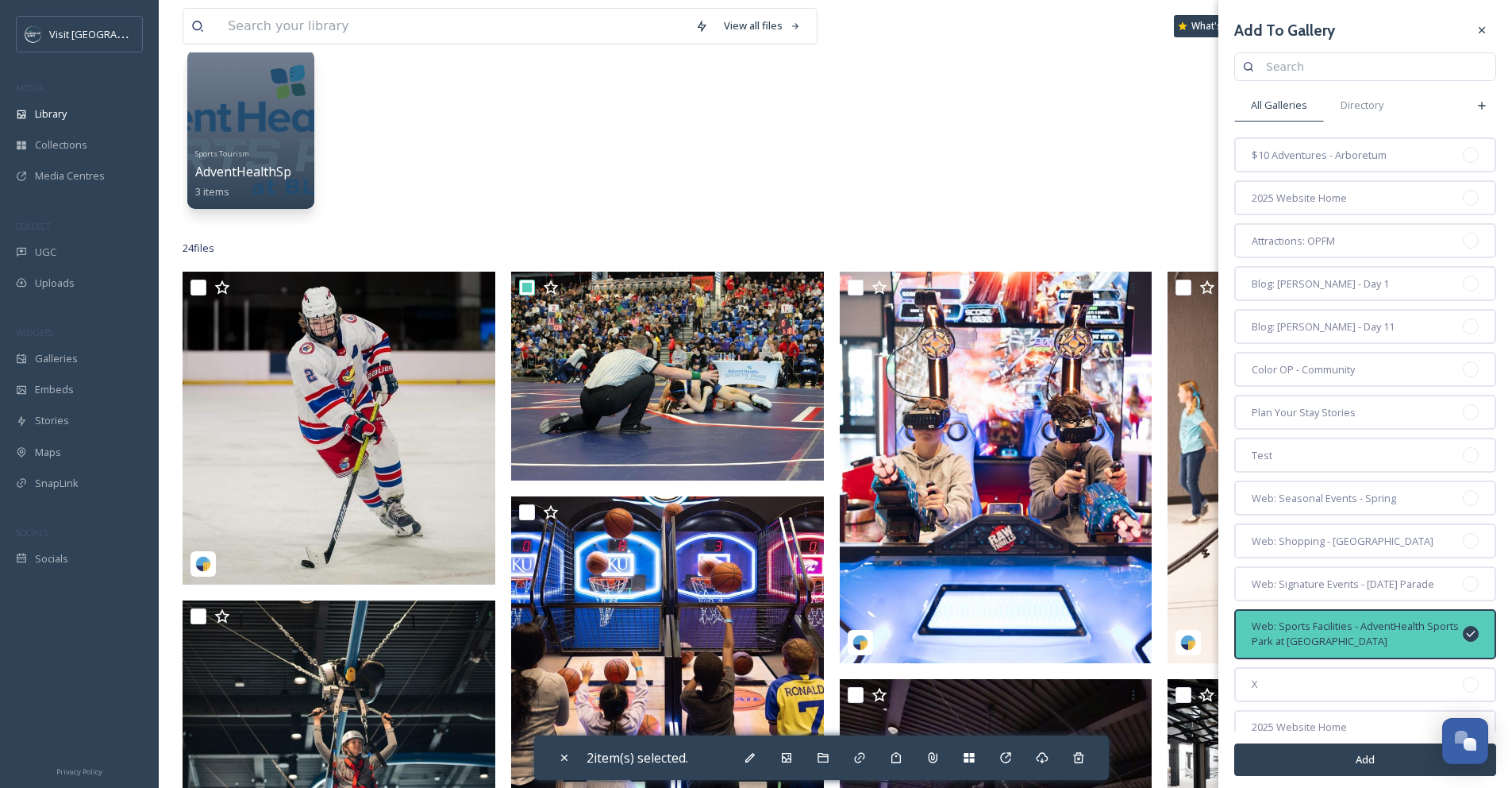
click at [1353, 767] on button "Add" at bounding box center [1365, 759] width 262 height 33
checkbox input "false"
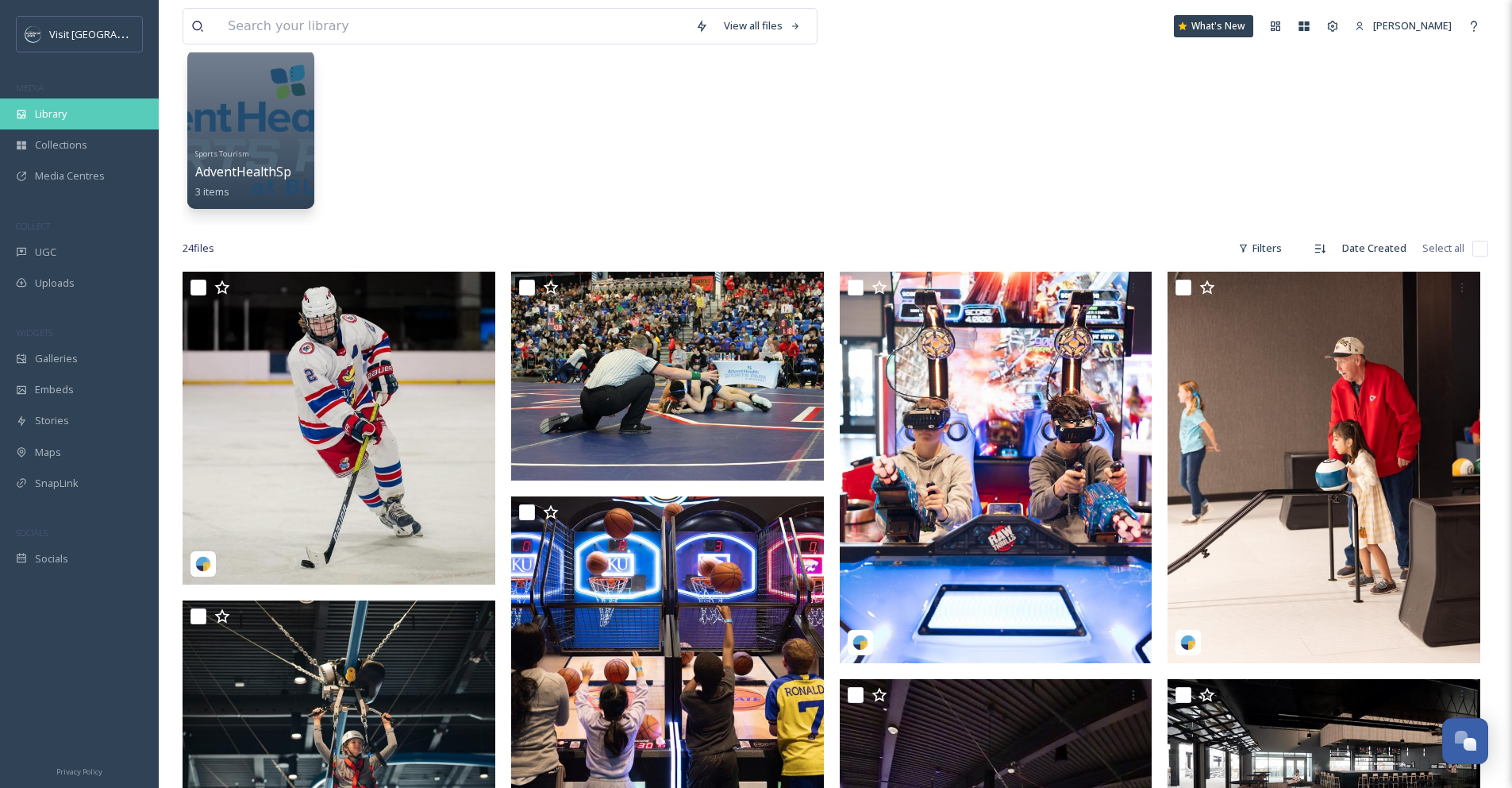
click at [58, 113] on span "Library" at bounding box center [50, 113] width 32 height 15
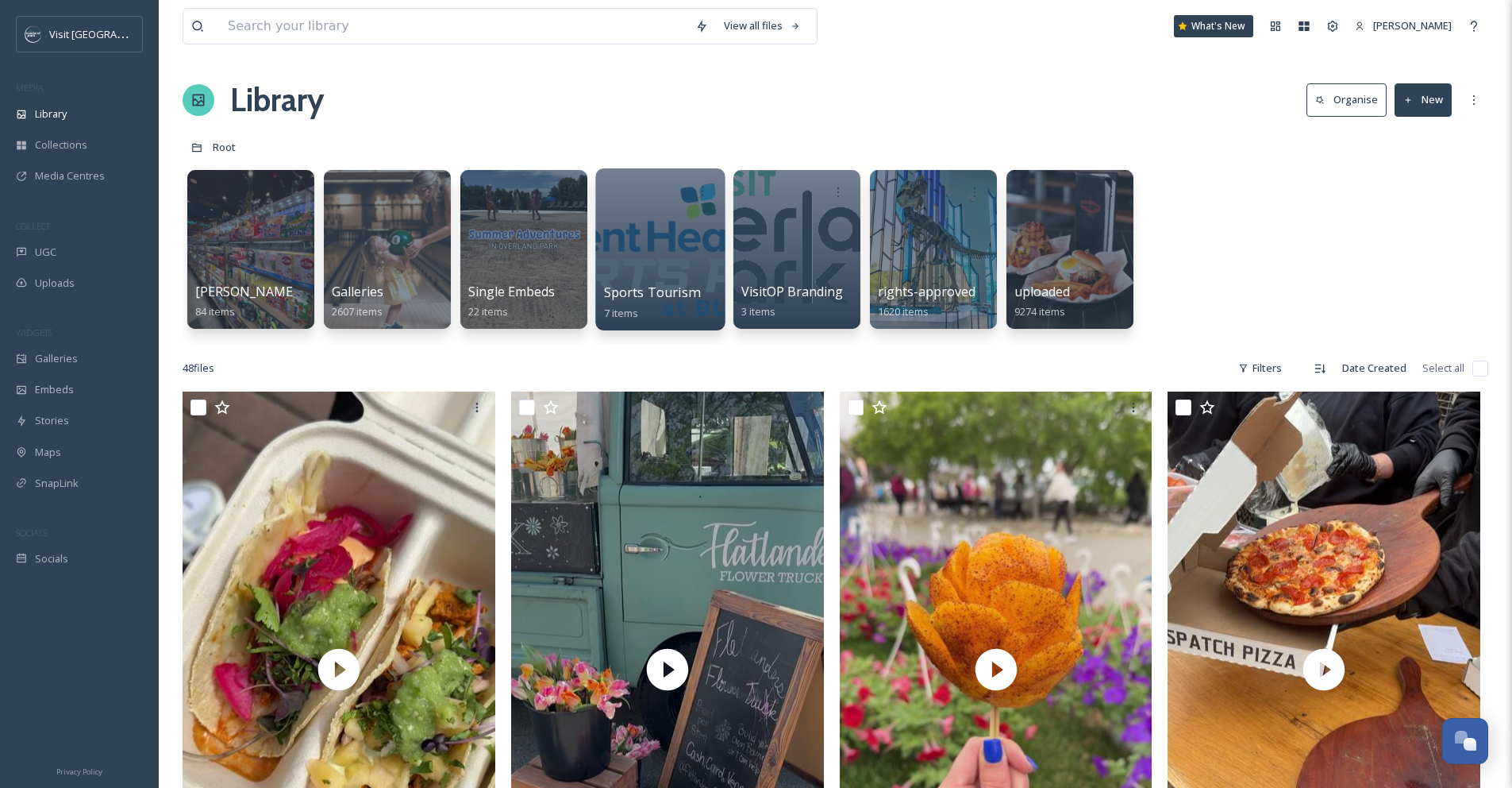
click at [689, 246] on div at bounding box center [660, 249] width 130 height 162
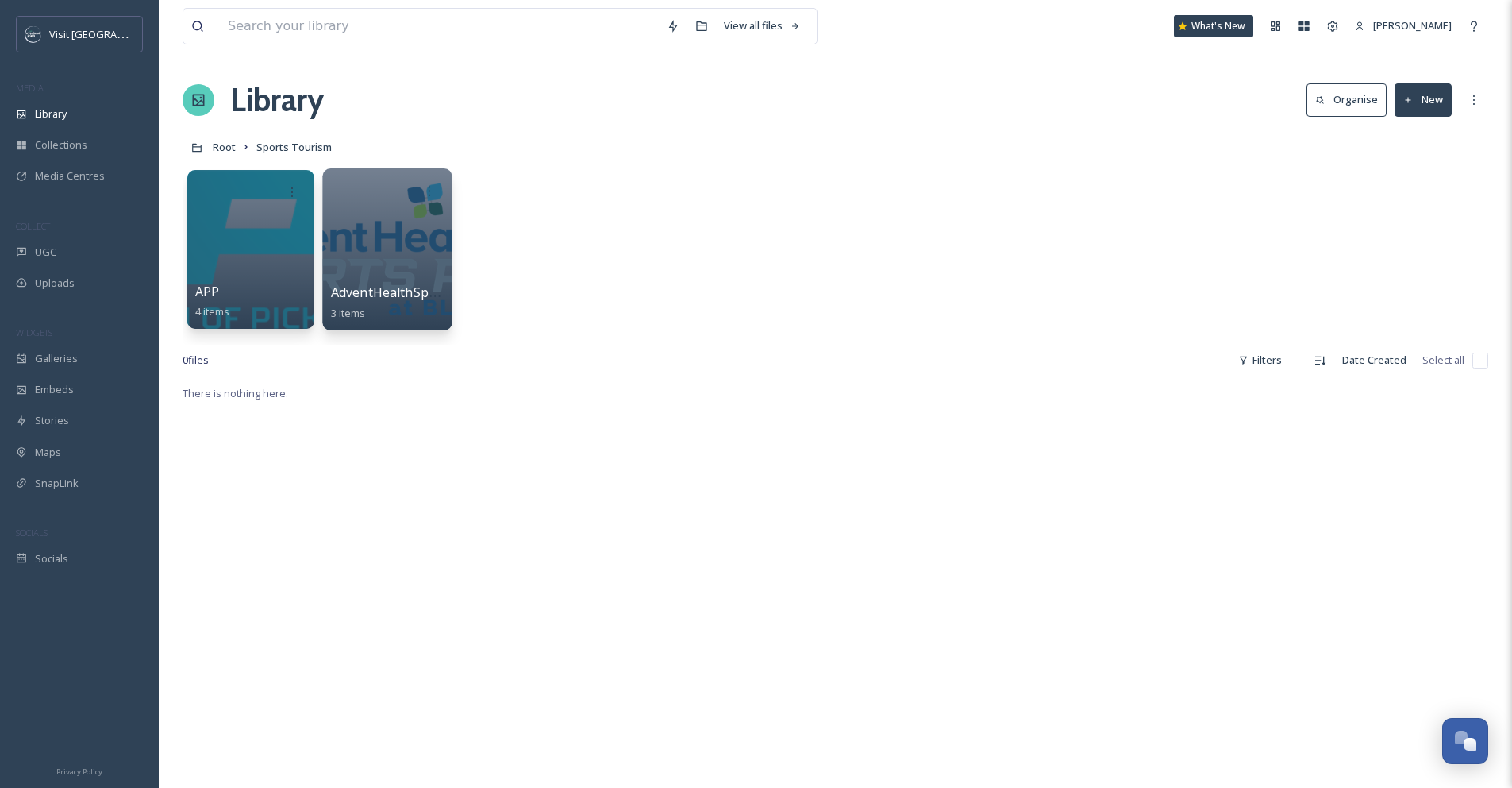
click at [395, 249] on div at bounding box center [387, 249] width 130 height 162
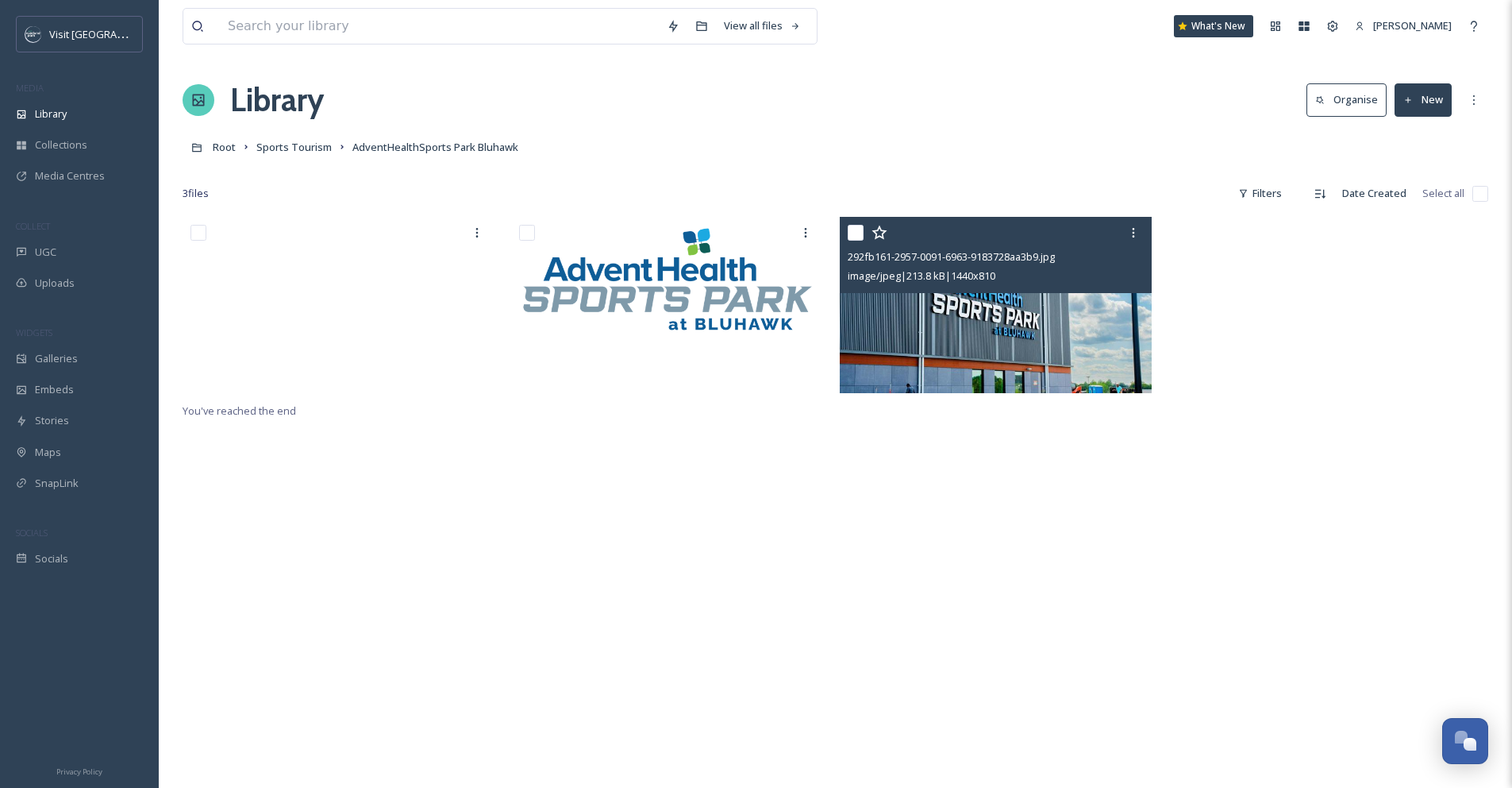
click at [857, 226] on input "checkbox" at bounding box center [856, 233] width 16 height 16
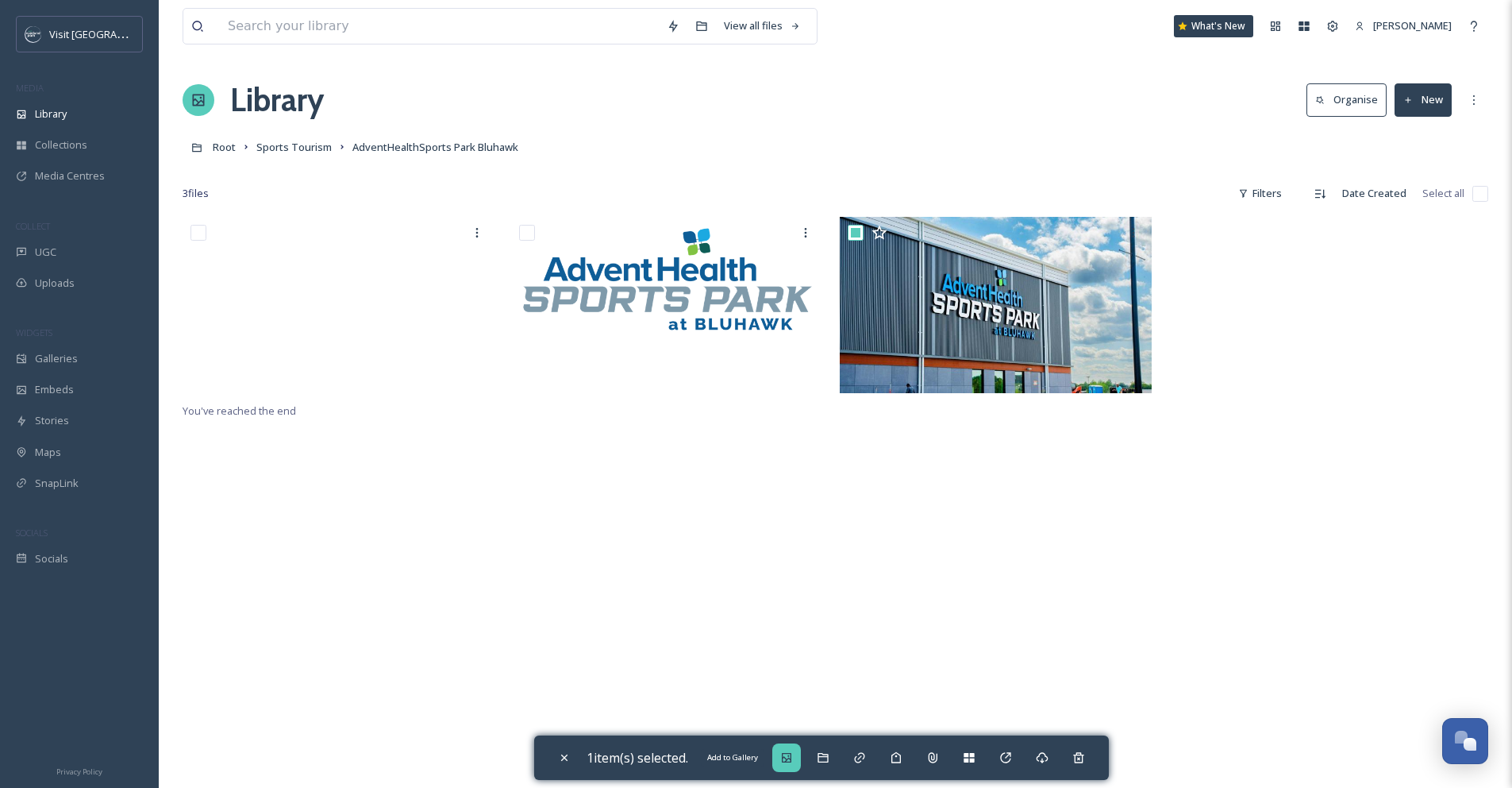
click at [792, 761] on icon at bounding box center [787, 757] width 10 height 10
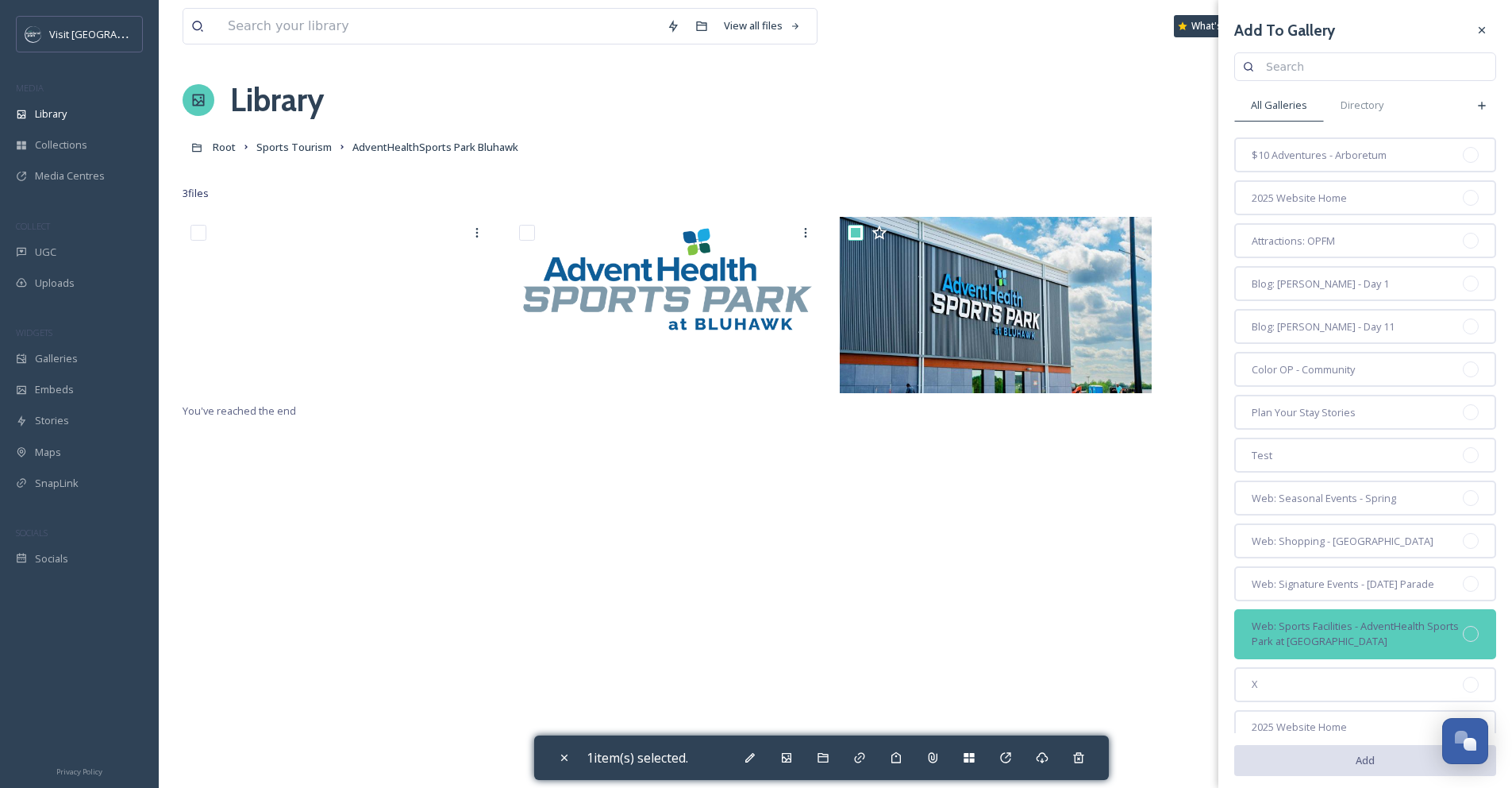
click at [1291, 640] on span "Web: Sports Facilities - AdventHealth Sports Park at [GEOGRAPHIC_DATA]" at bounding box center [1357, 634] width 211 height 30
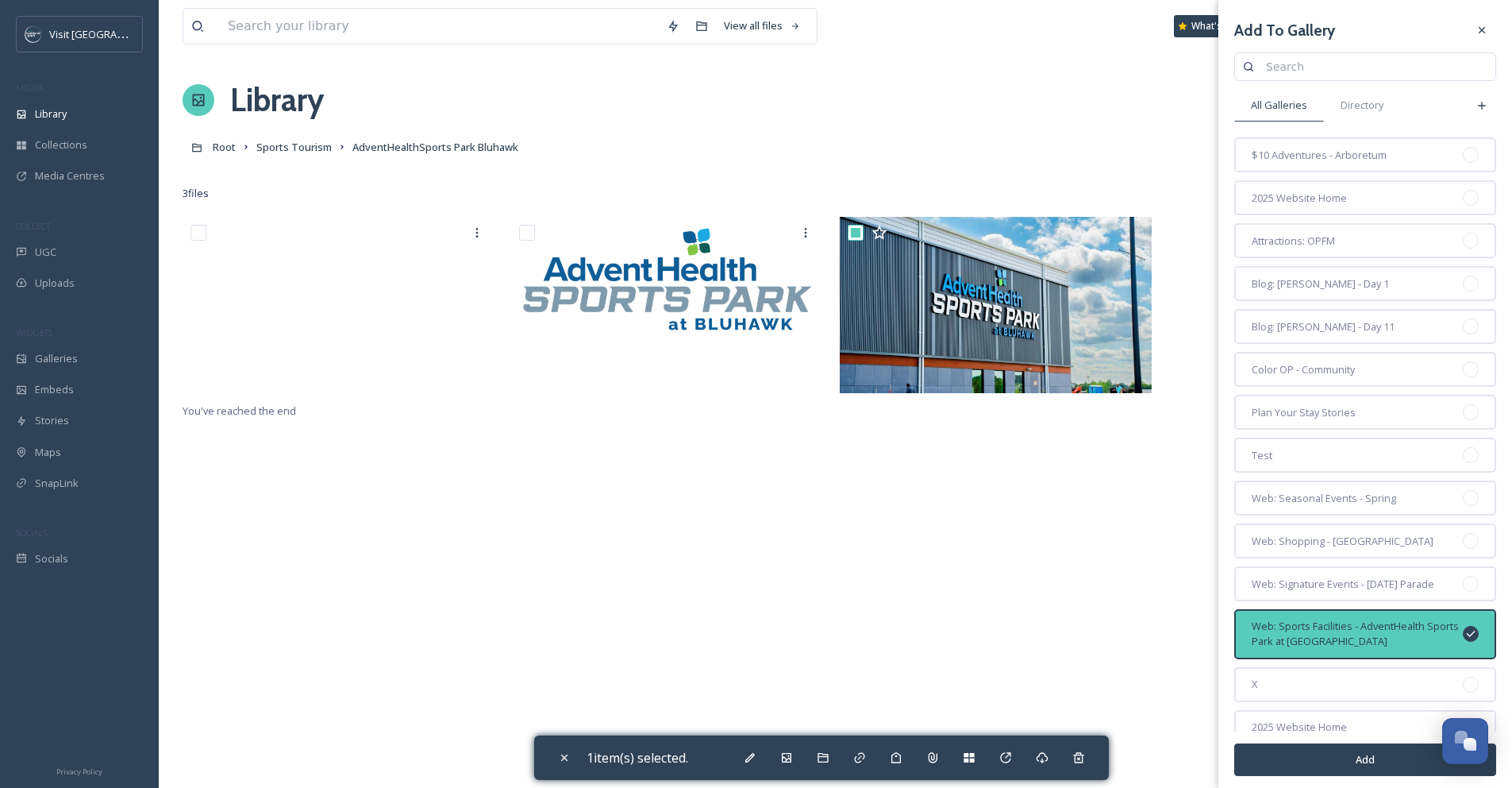
click at [1325, 765] on button "Add" at bounding box center [1365, 759] width 262 height 33
checkbox input "false"
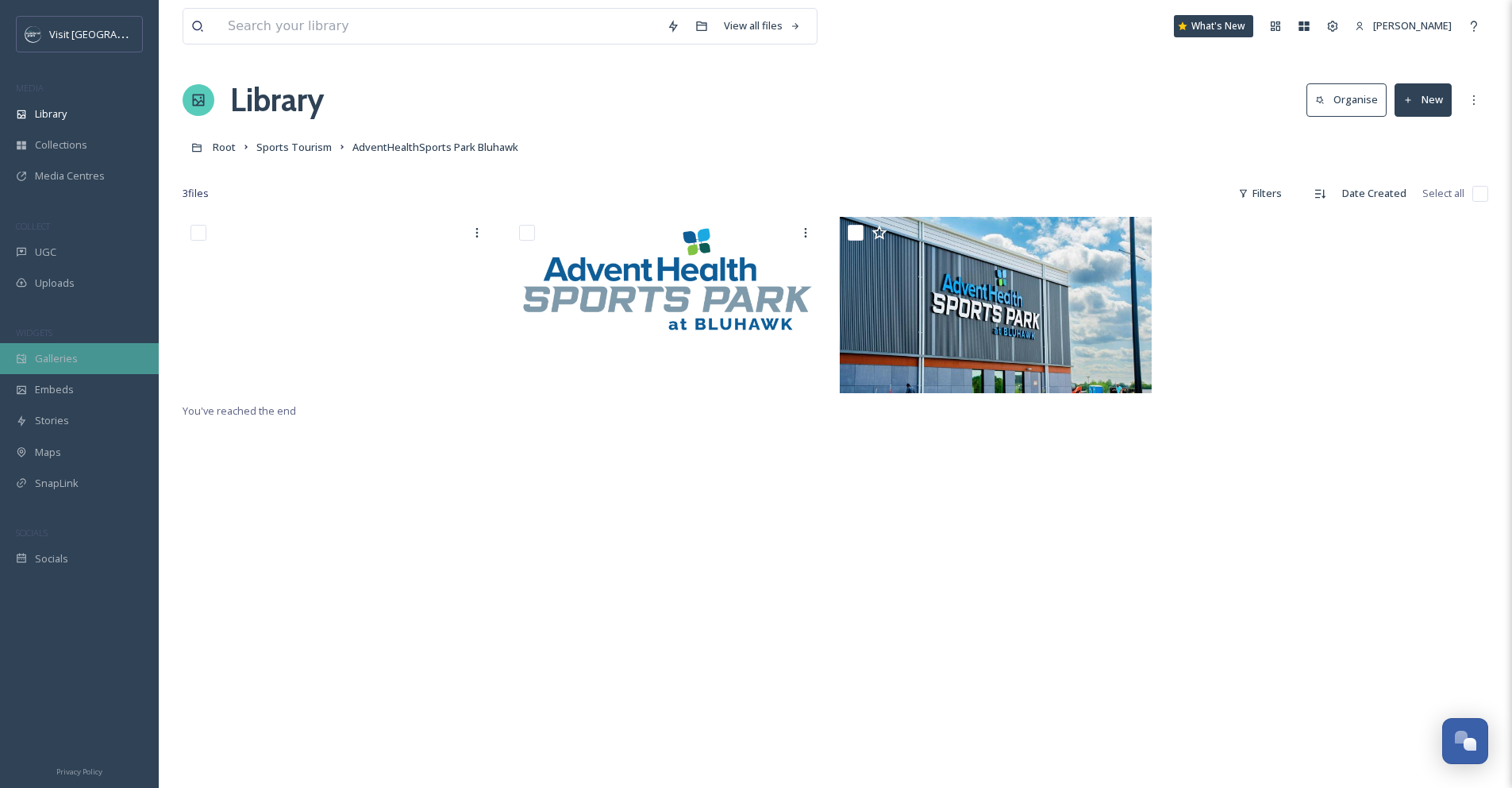
click at [65, 360] on span "Galleries" at bounding box center [55, 358] width 43 height 15
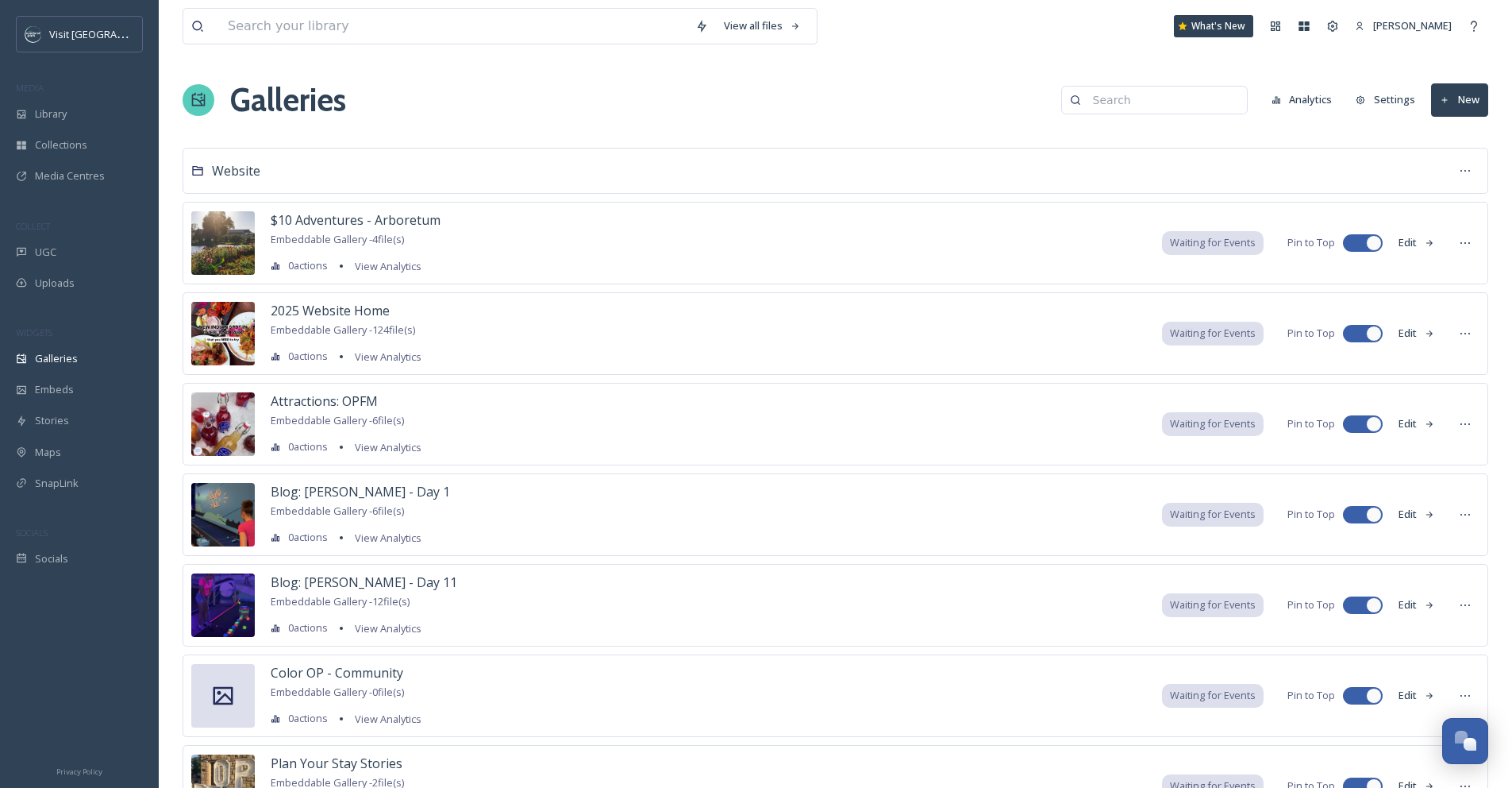
click at [1205, 109] on input at bounding box center [1163, 100] width 154 height 32
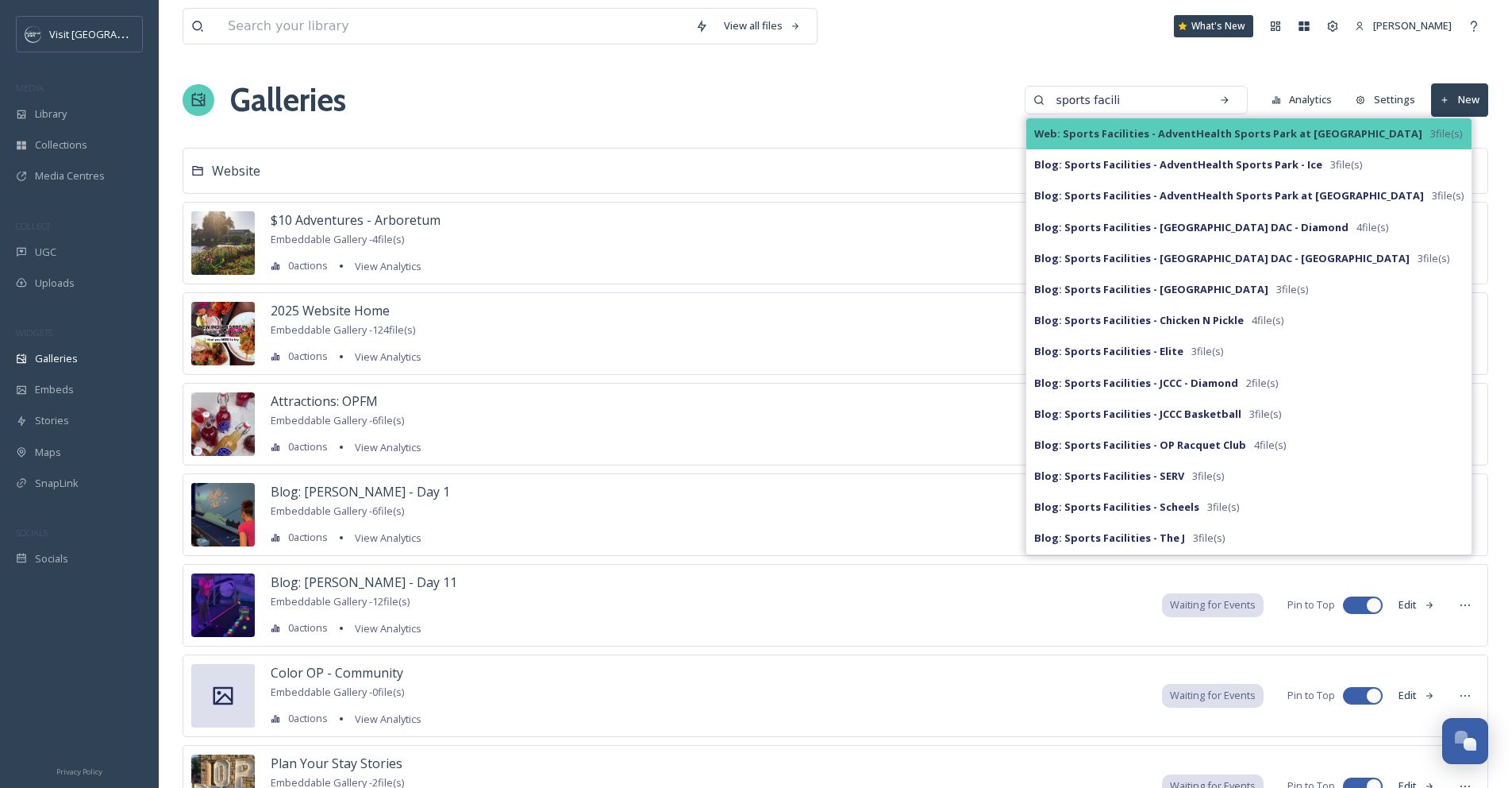
type input "sports facili"
click at [1201, 131] on strong "Web: Sports Facilities - AdventHealth Sports Park at [GEOGRAPHIC_DATA]" at bounding box center [1228, 134] width 388 height 14
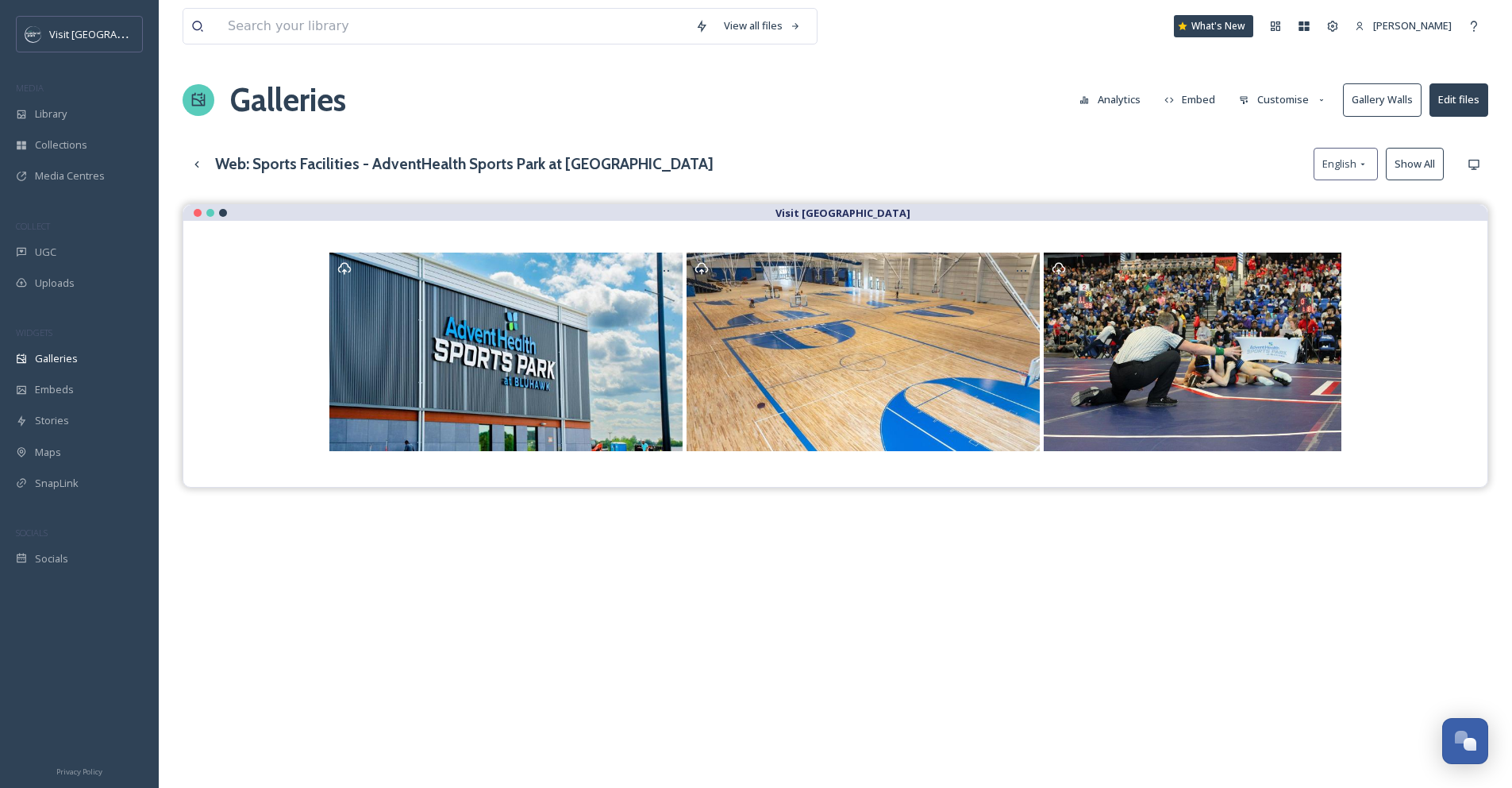
click at [1286, 99] on button "Customise" at bounding box center [1282, 99] width 104 height 31
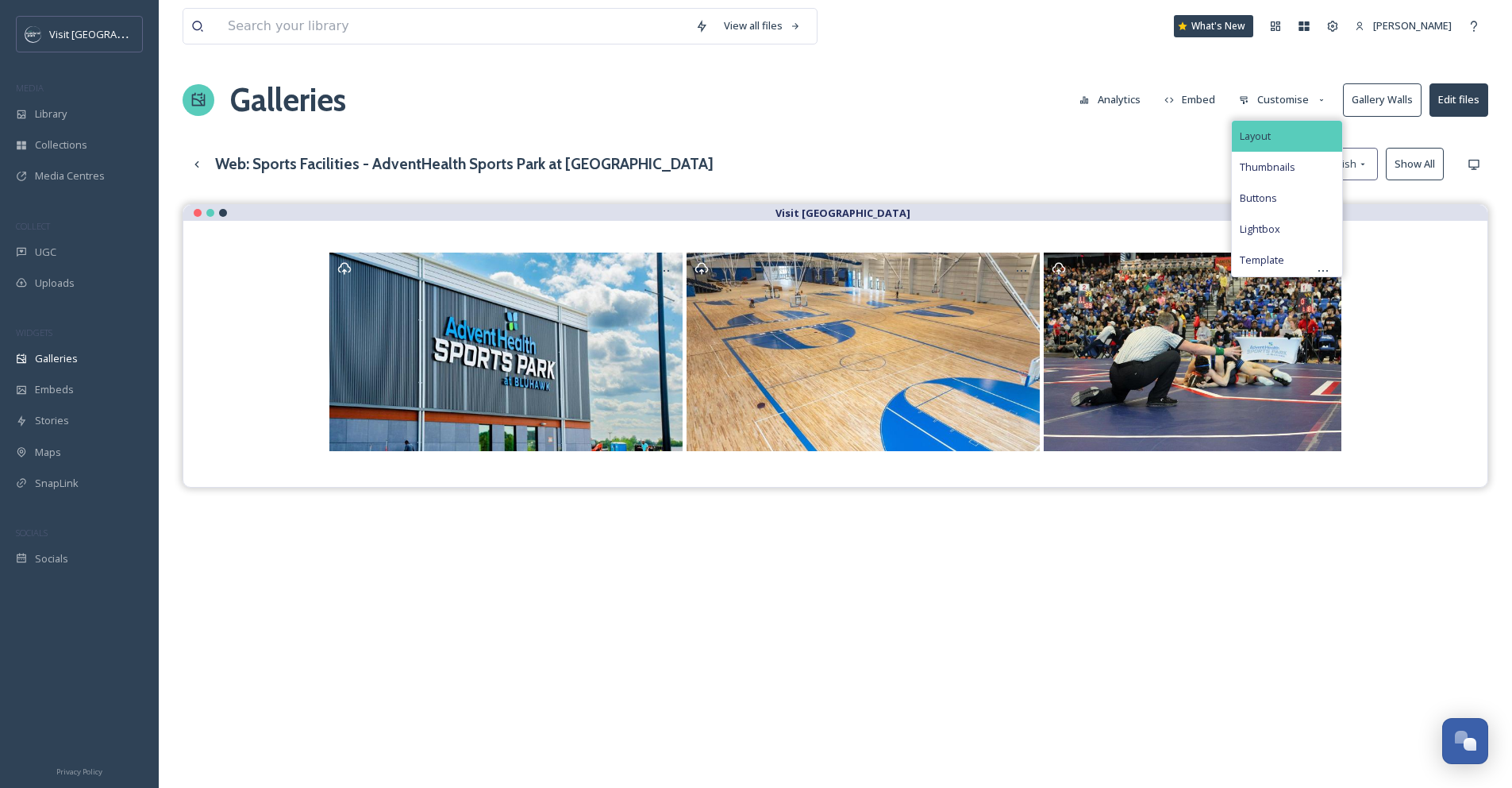
click at [1282, 131] on div "Layout" at bounding box center [1286, 136] width 110 height 31
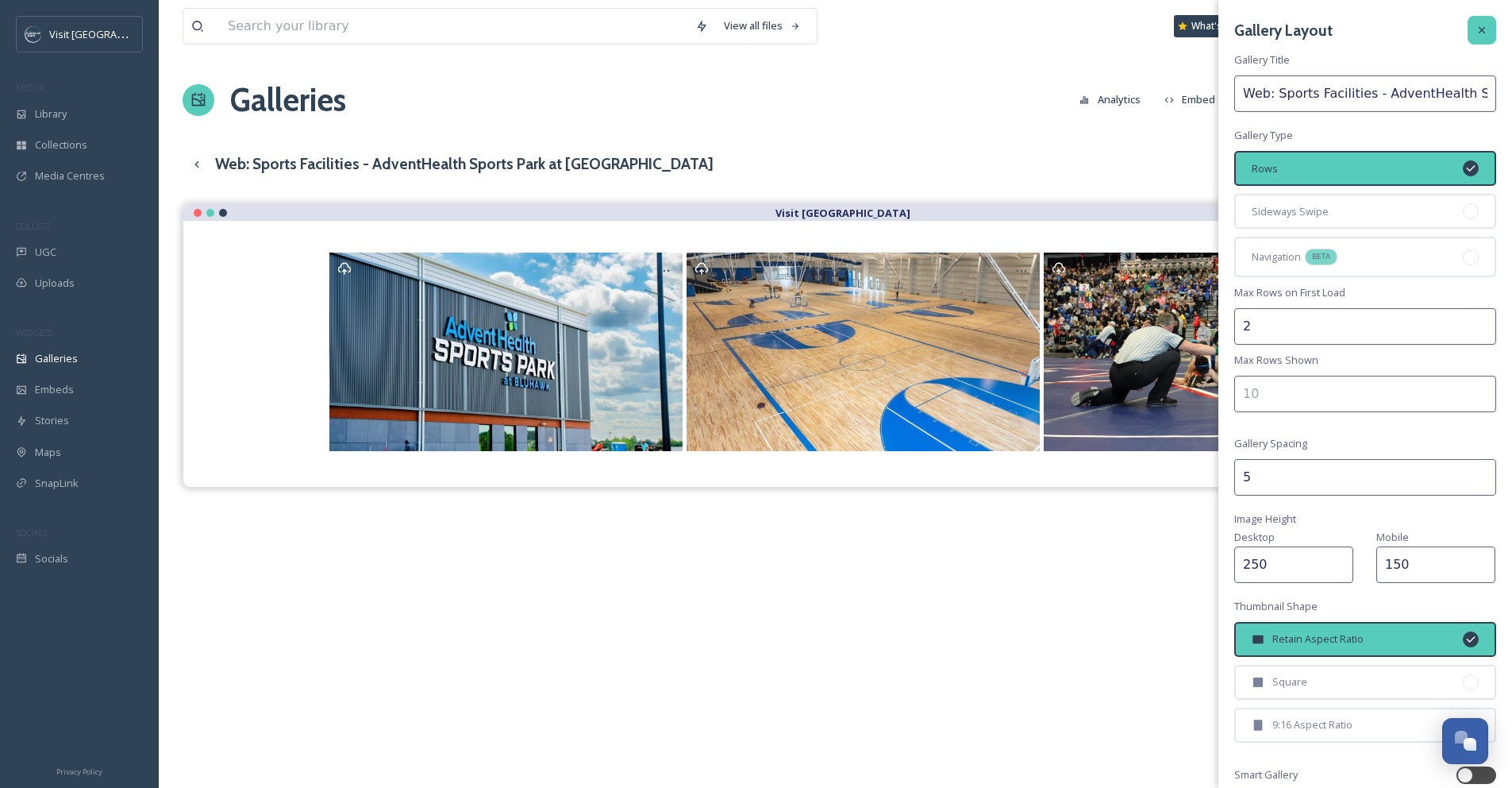
click at [1475, 32] on icon at bounding box center [1481, 30] width 13 height 13
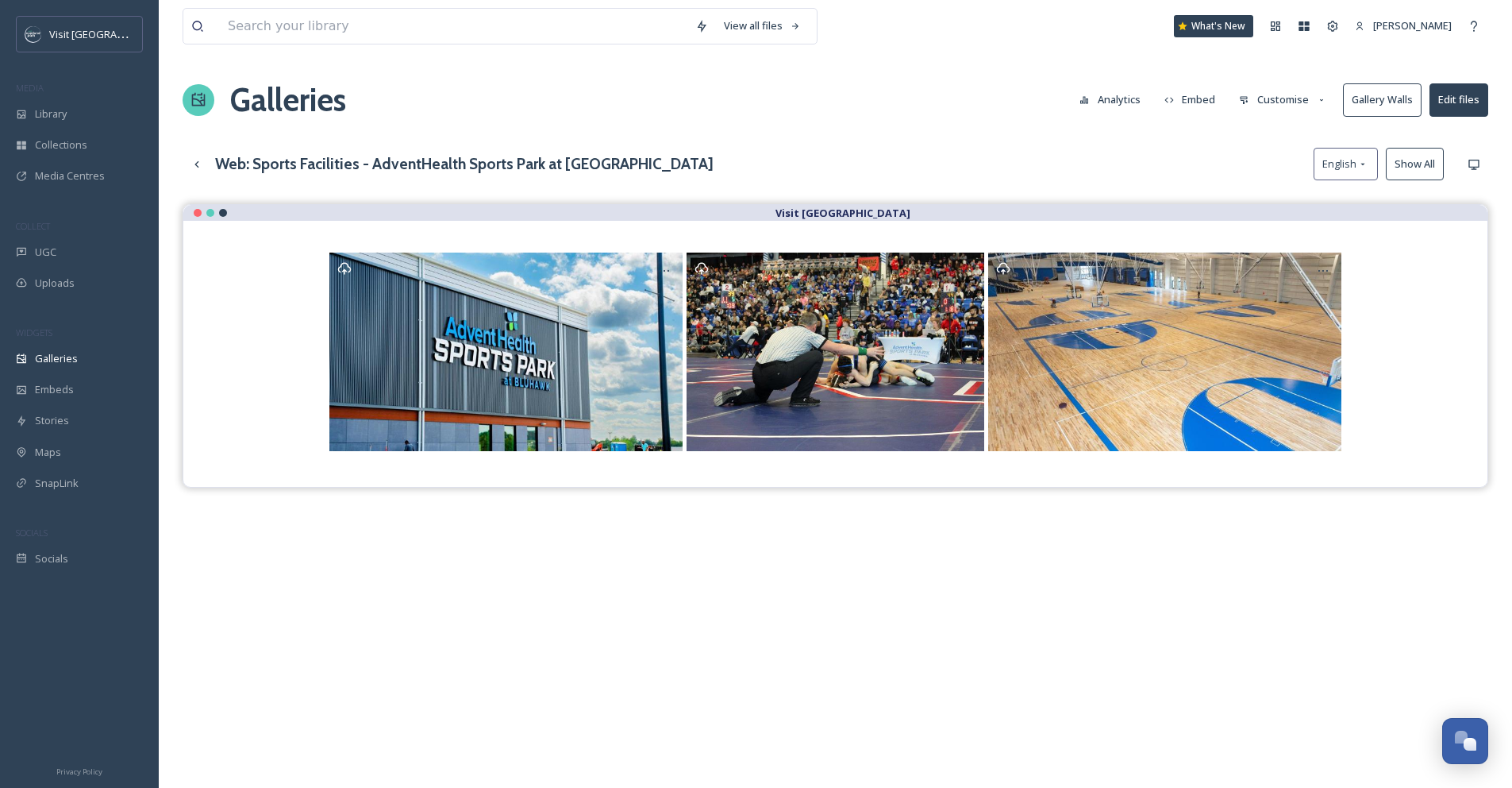
click at [1202, 96] on button "Embed" at bounding box center [1190, 99] width 67 height 31
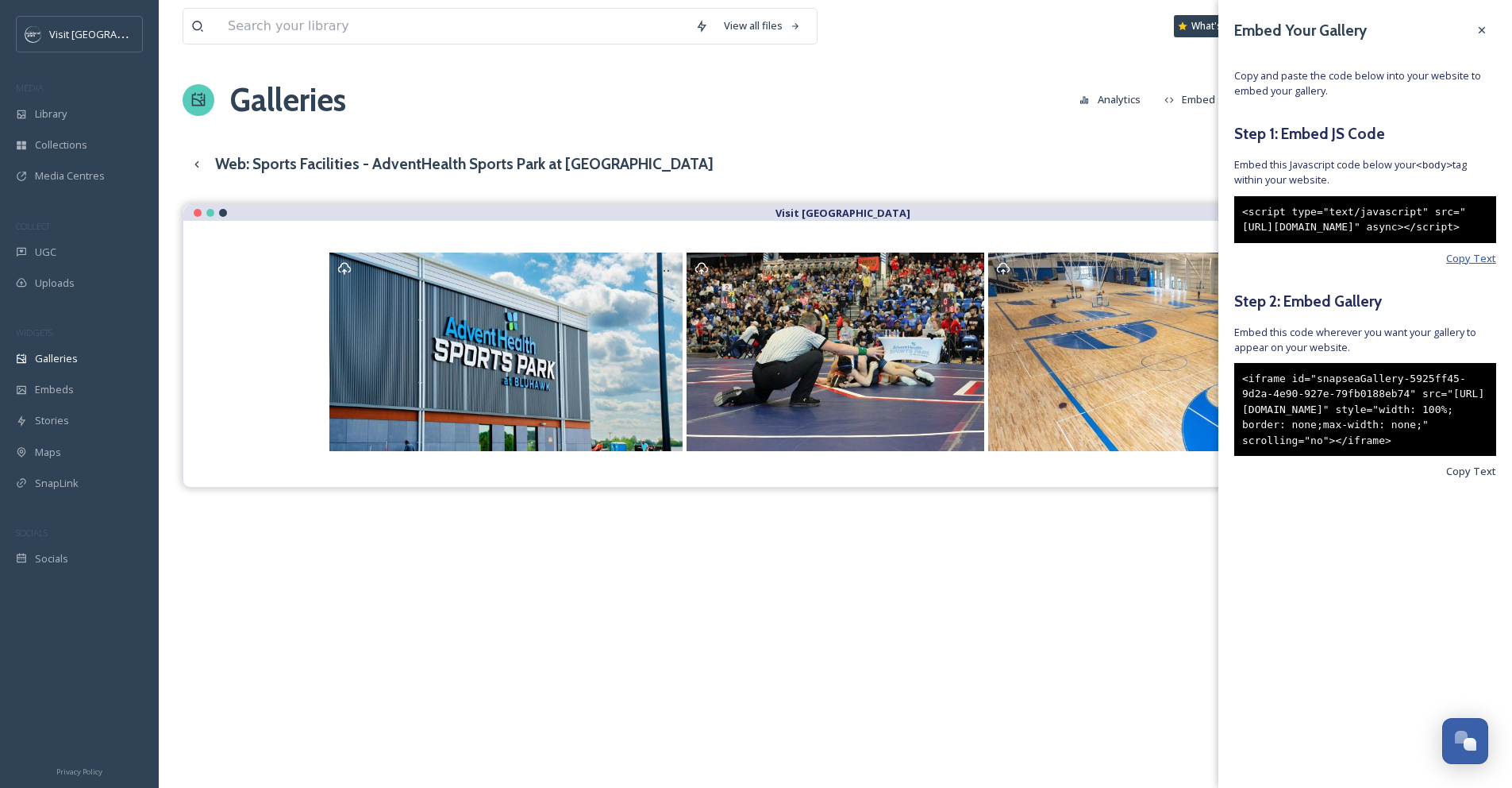
click at [1478, 266] on span "Copy Text" at bounding box center [1471, 257] width 50 height 15
click at [1489, 36] on div at bounding box center [1481, 30] width 29 height 29
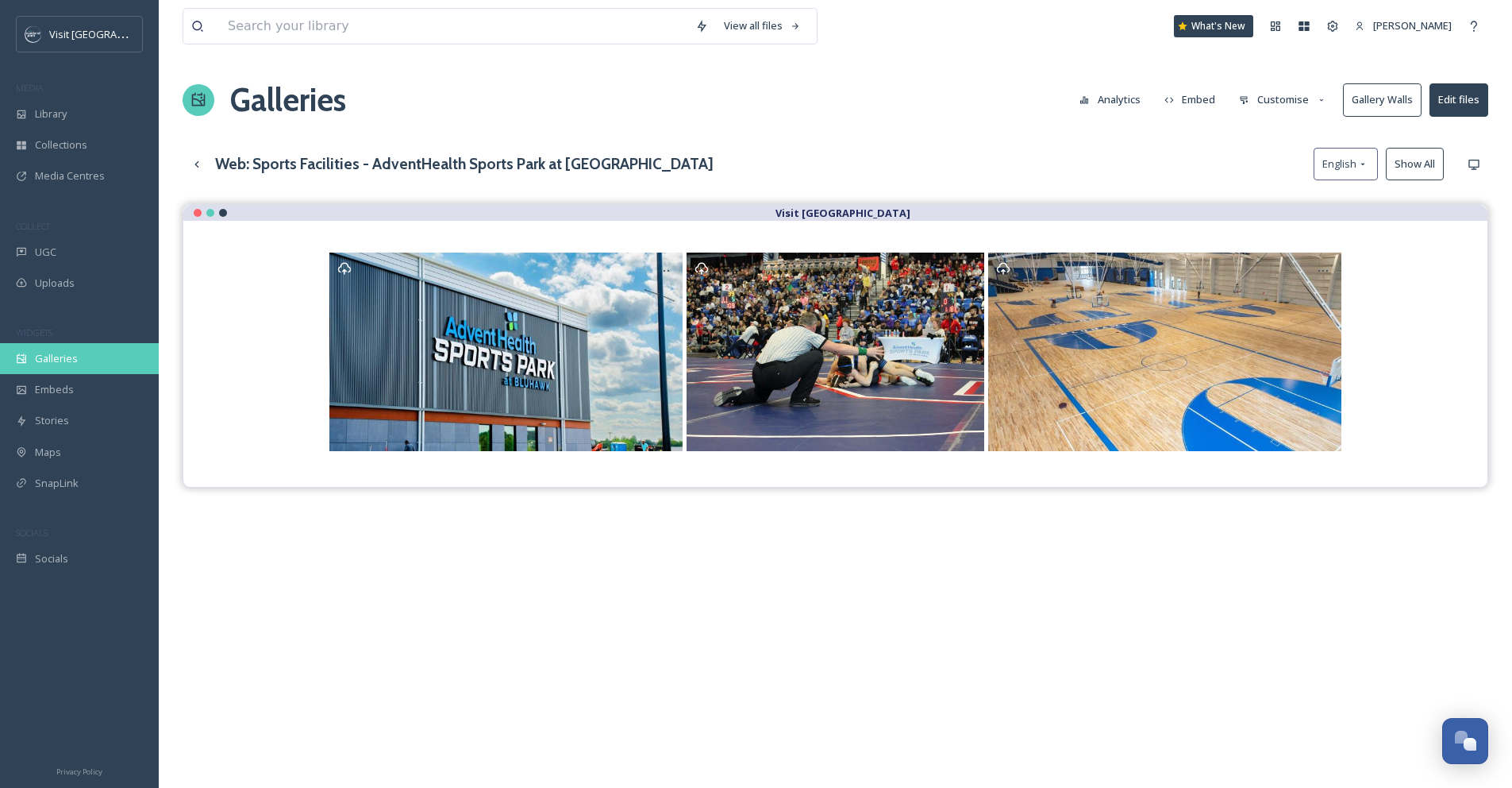
click at [77, 356] on div "Galleries" at bounding box center [79, 358] width 158 height 31
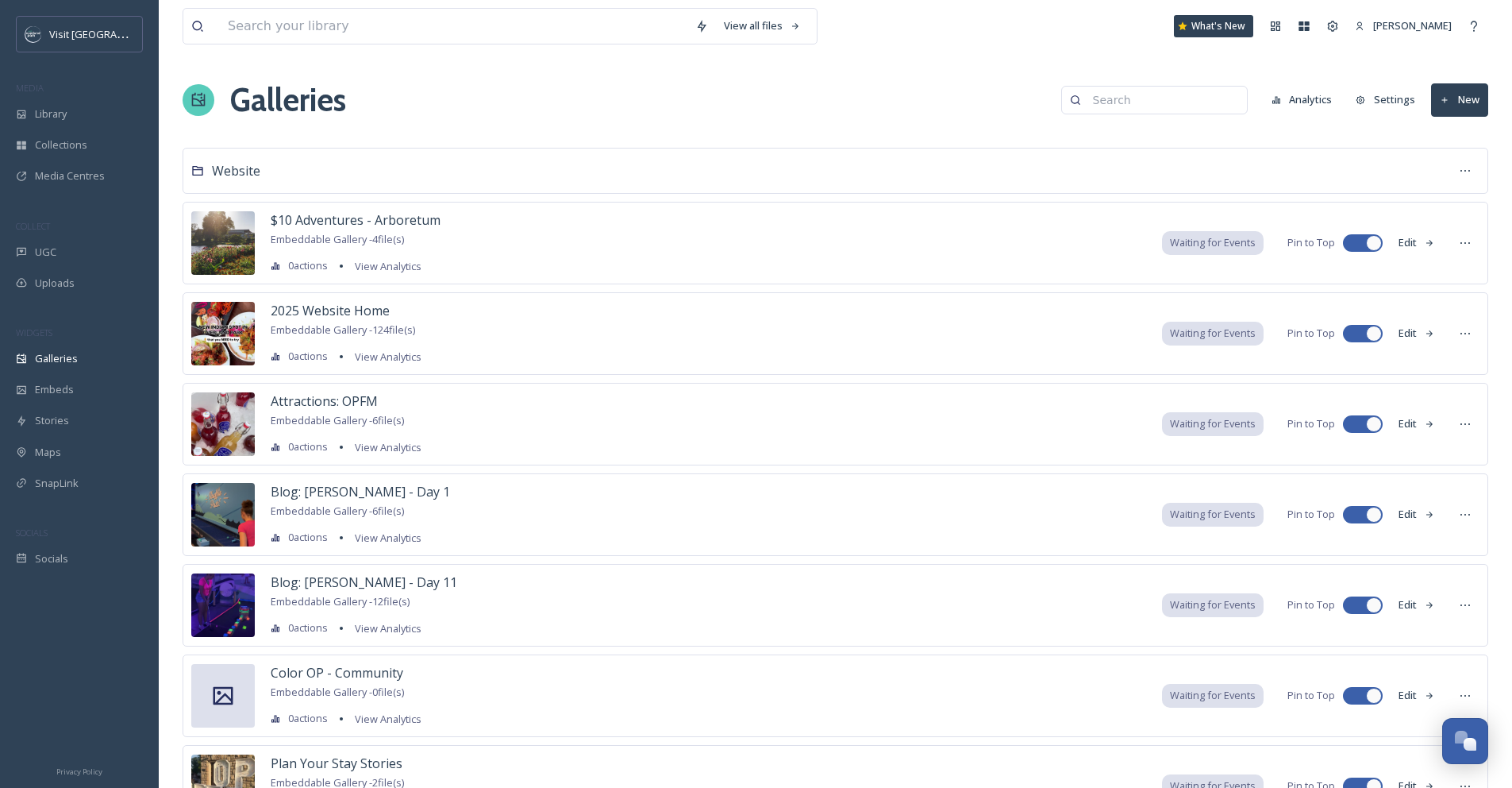
click at [1141, 103] on input at bounding box center [1163, 100] width 154 height 32
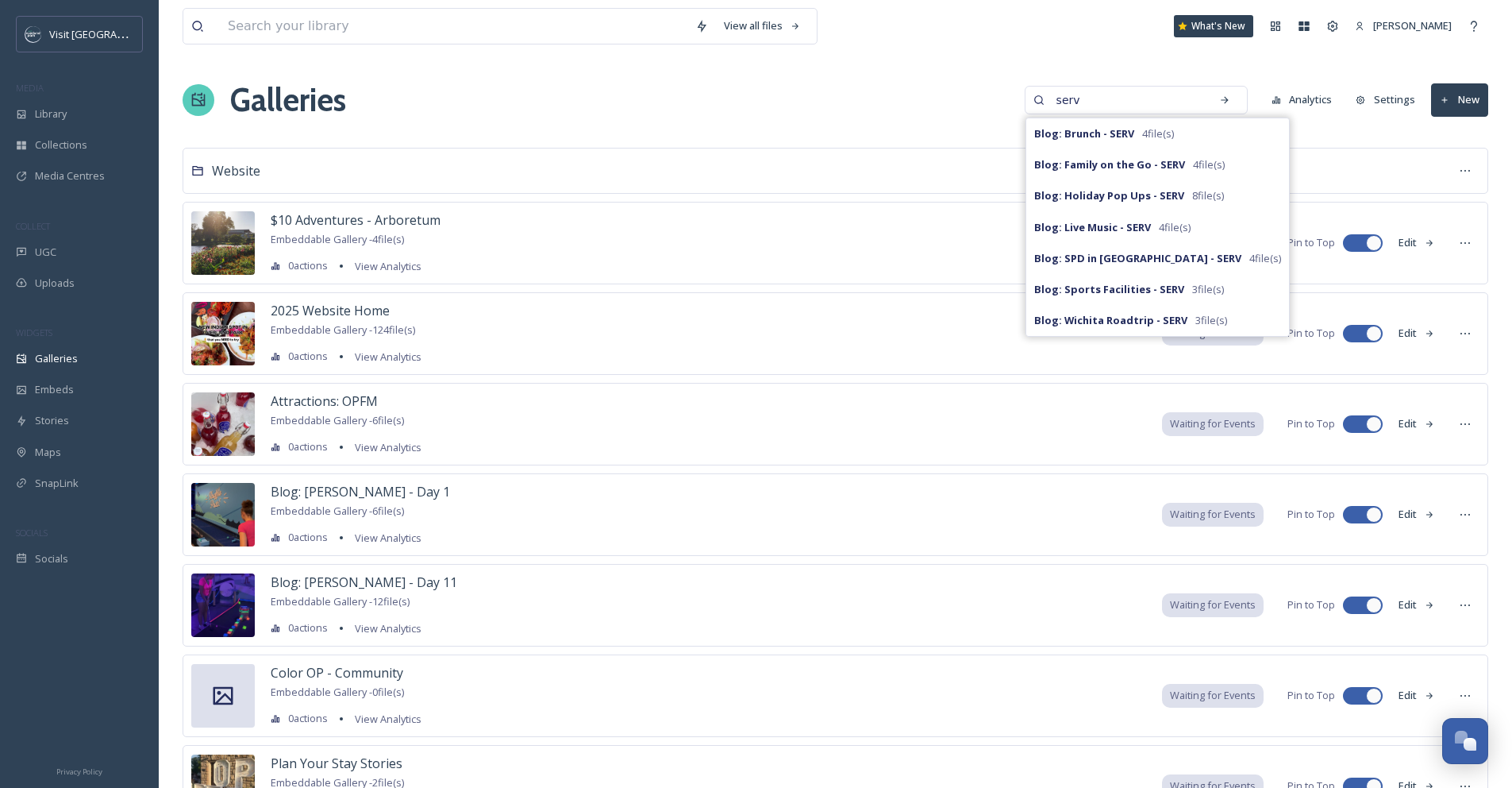
type input "serv"
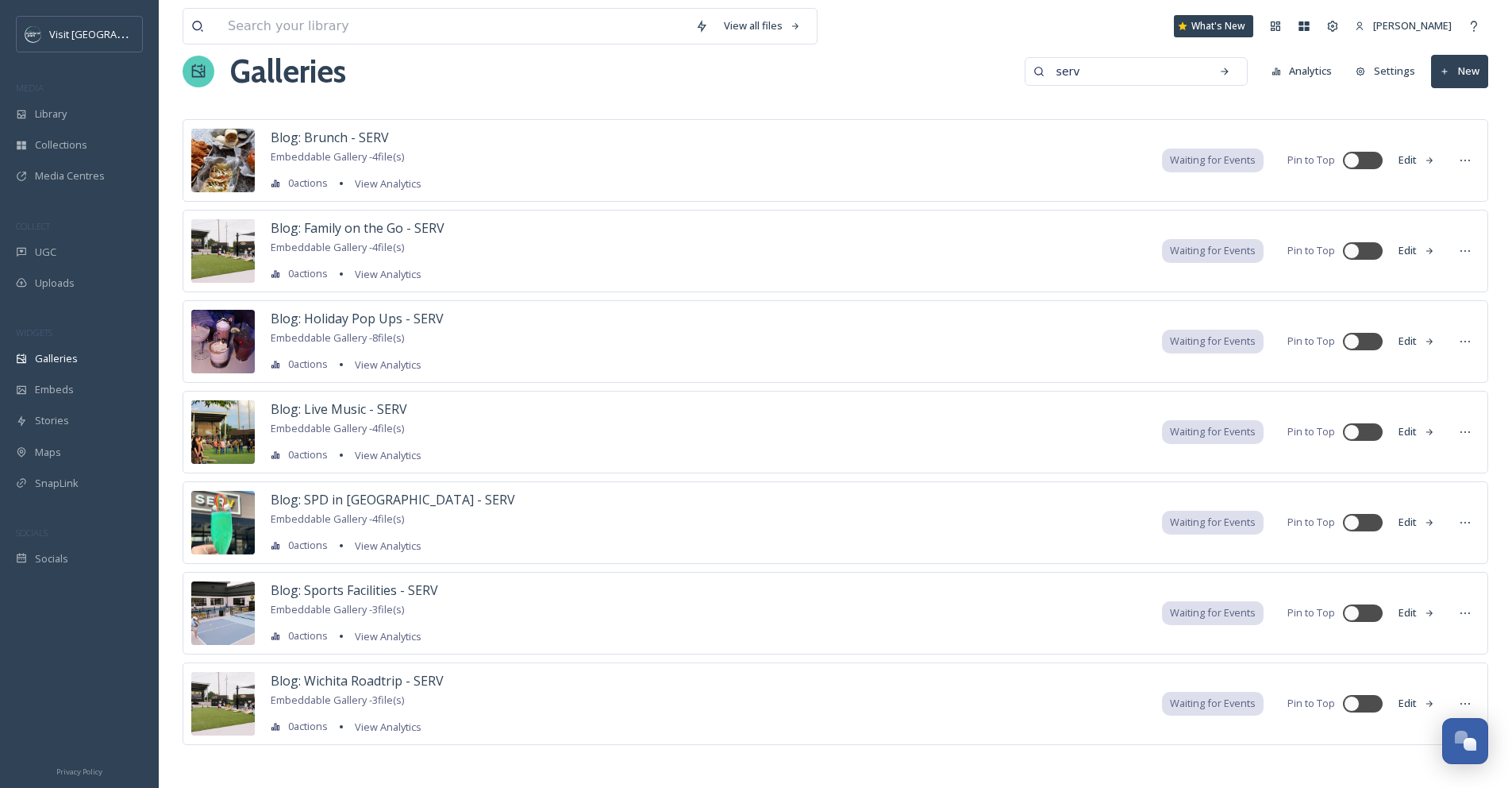
scroll to position [34, 0]
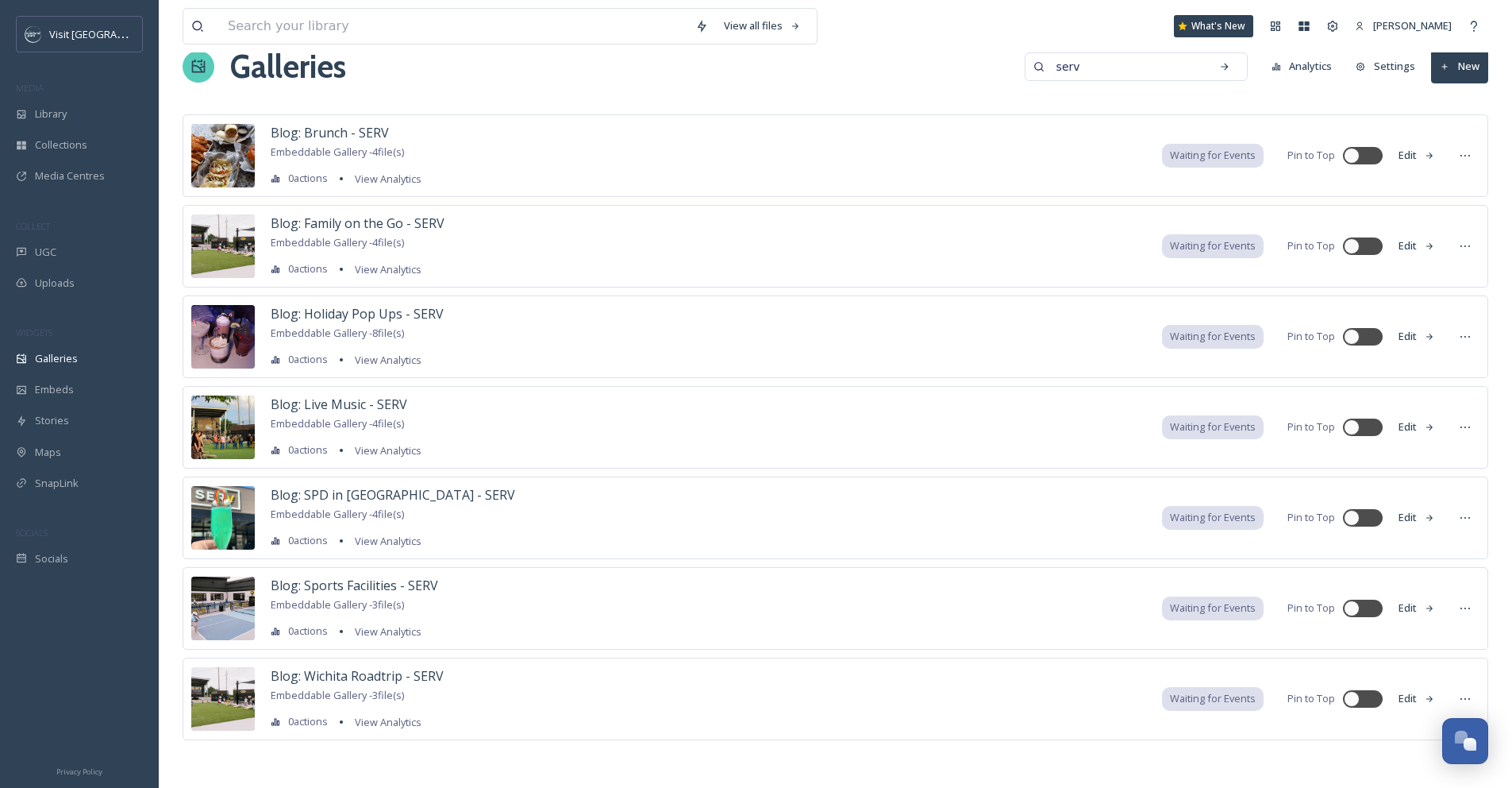
click at [354, 594] on div "Blog: Sports Facilities - SERV Embeddable Gallery - 3 file(s) 0 actions View An…" at bounding box center [354, 609] width 167 height 65
click at [350, 582] on span "Blog: Sports Facilities - SERV" at bounding box center [354, 585] width 167 height 18
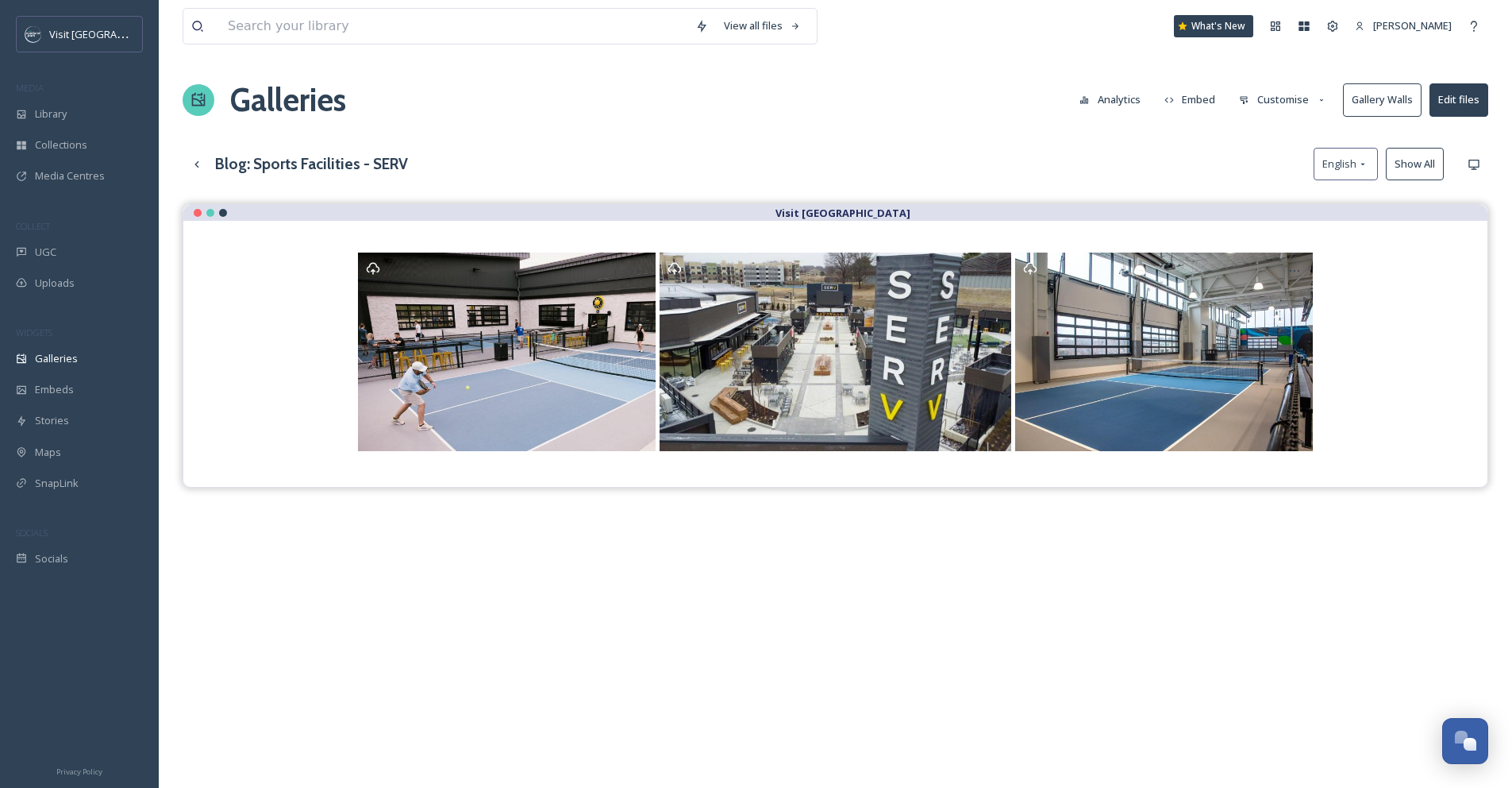
click at [1197, 102] on button "Embed" at bounding box center [1190, 99] width 67 height 31
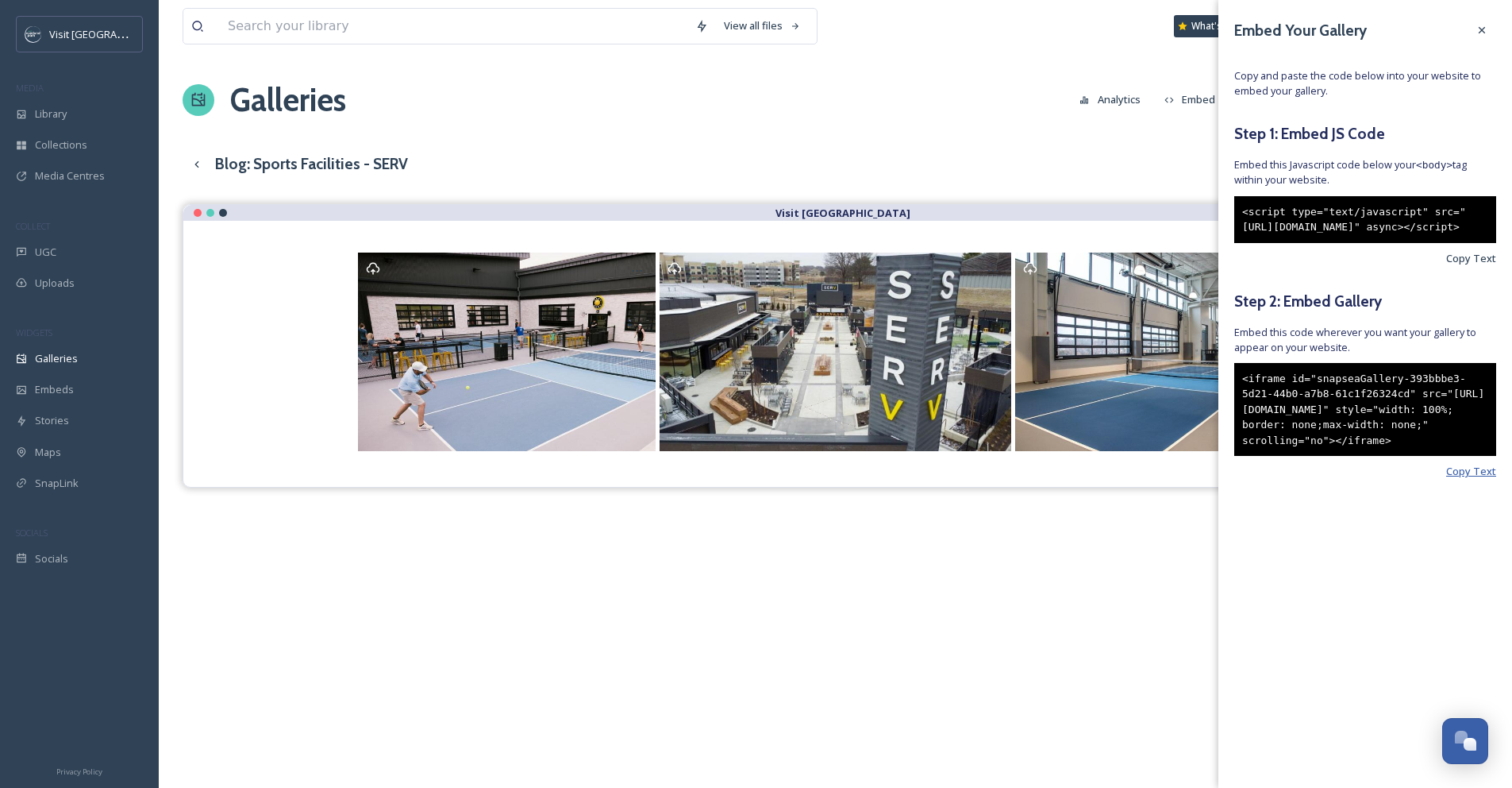
click at [1463, 479] on span "Copy Text" at bounding box center [1471, 470] width 50 height 15
click at [1477, 30] on icon at bounding box center [1481, 30] width 13 height 13
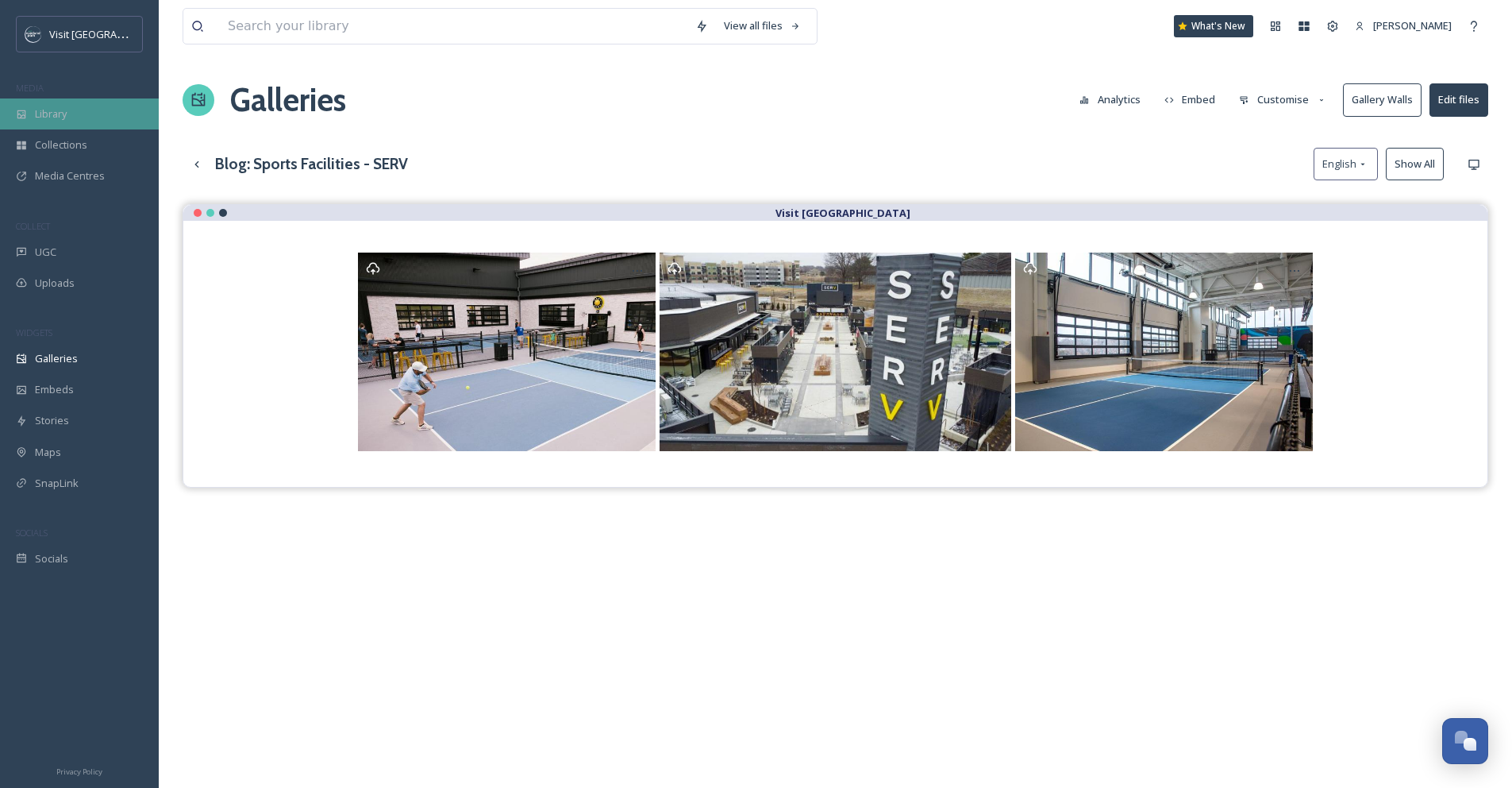
click at [36, 121] on span "Library" at bounding box center [50, 113] width 32 height 15
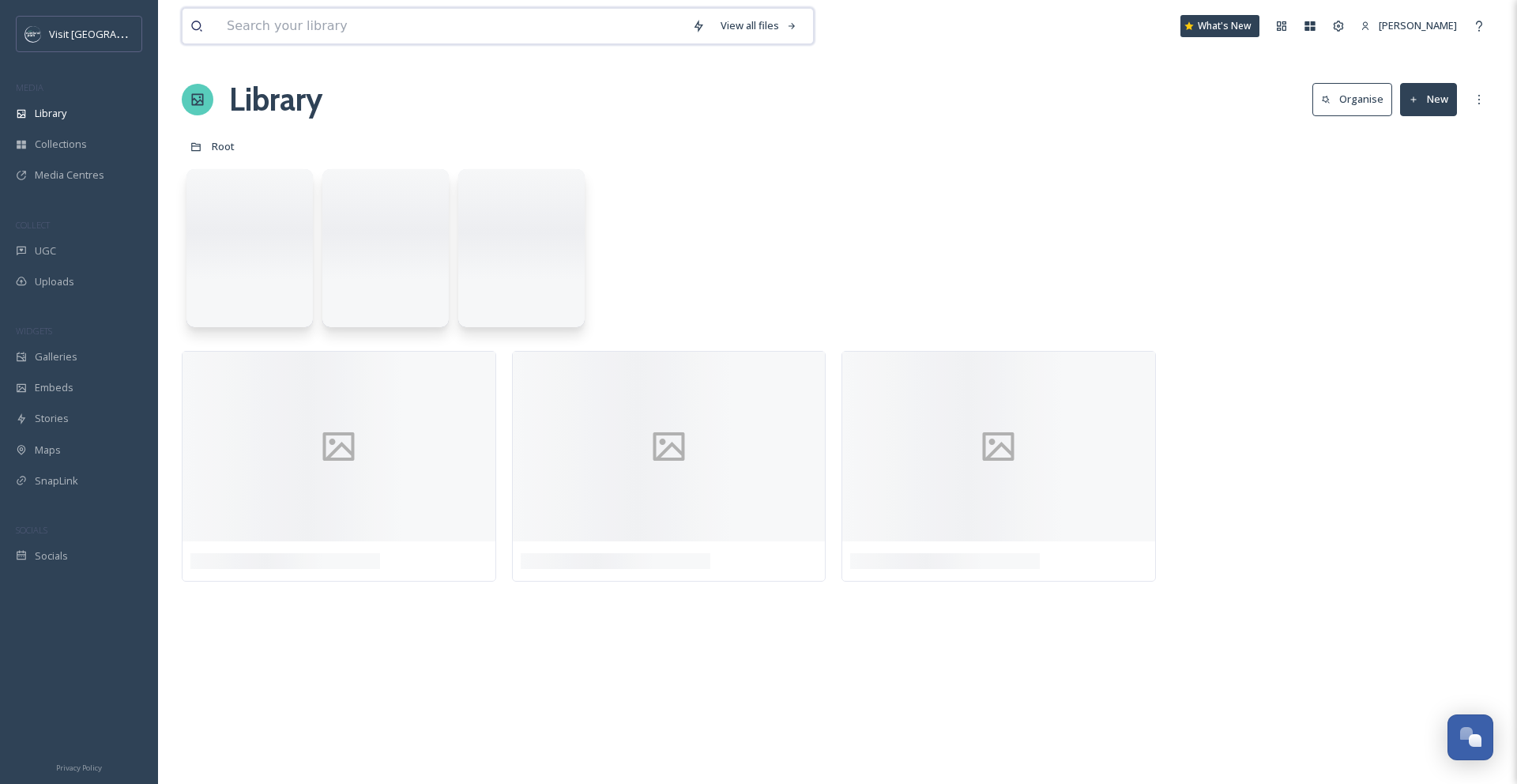
click at [270, 29] on input at bounding box center [451, 26] width 465 height 34
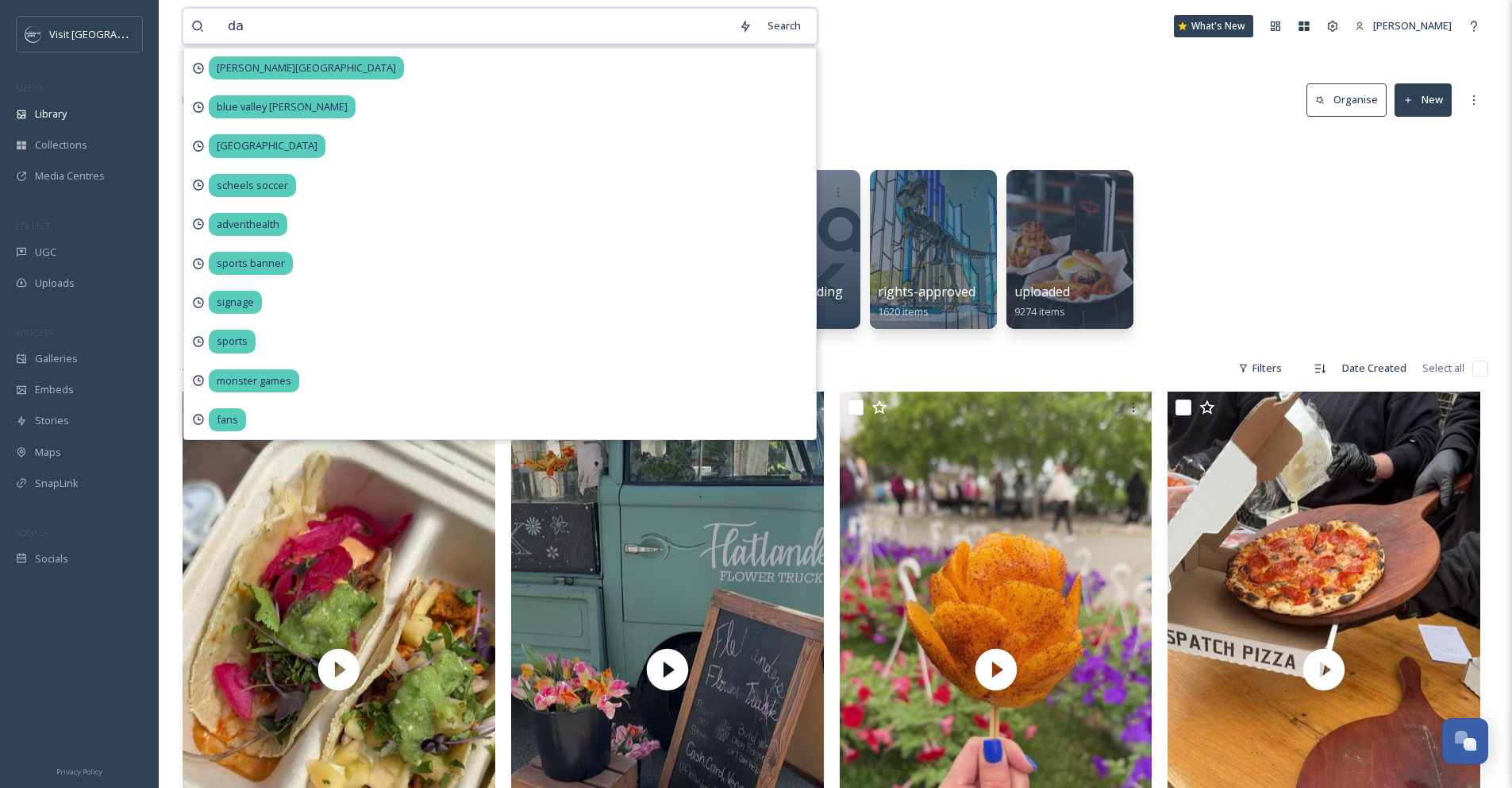
type input "dac"
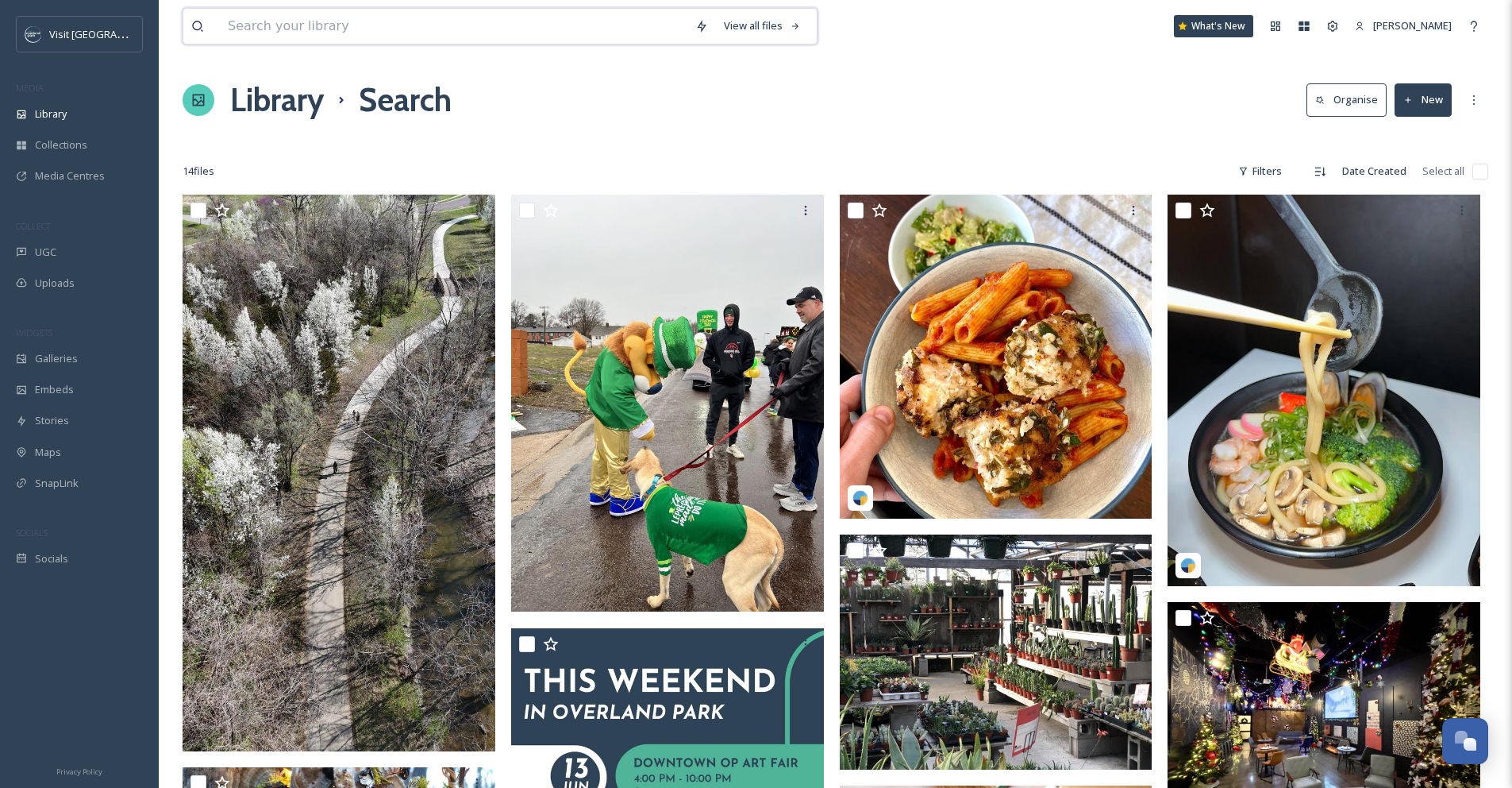
click at [387, 26] on input at bounding box center [453, 26] width 467 height 35
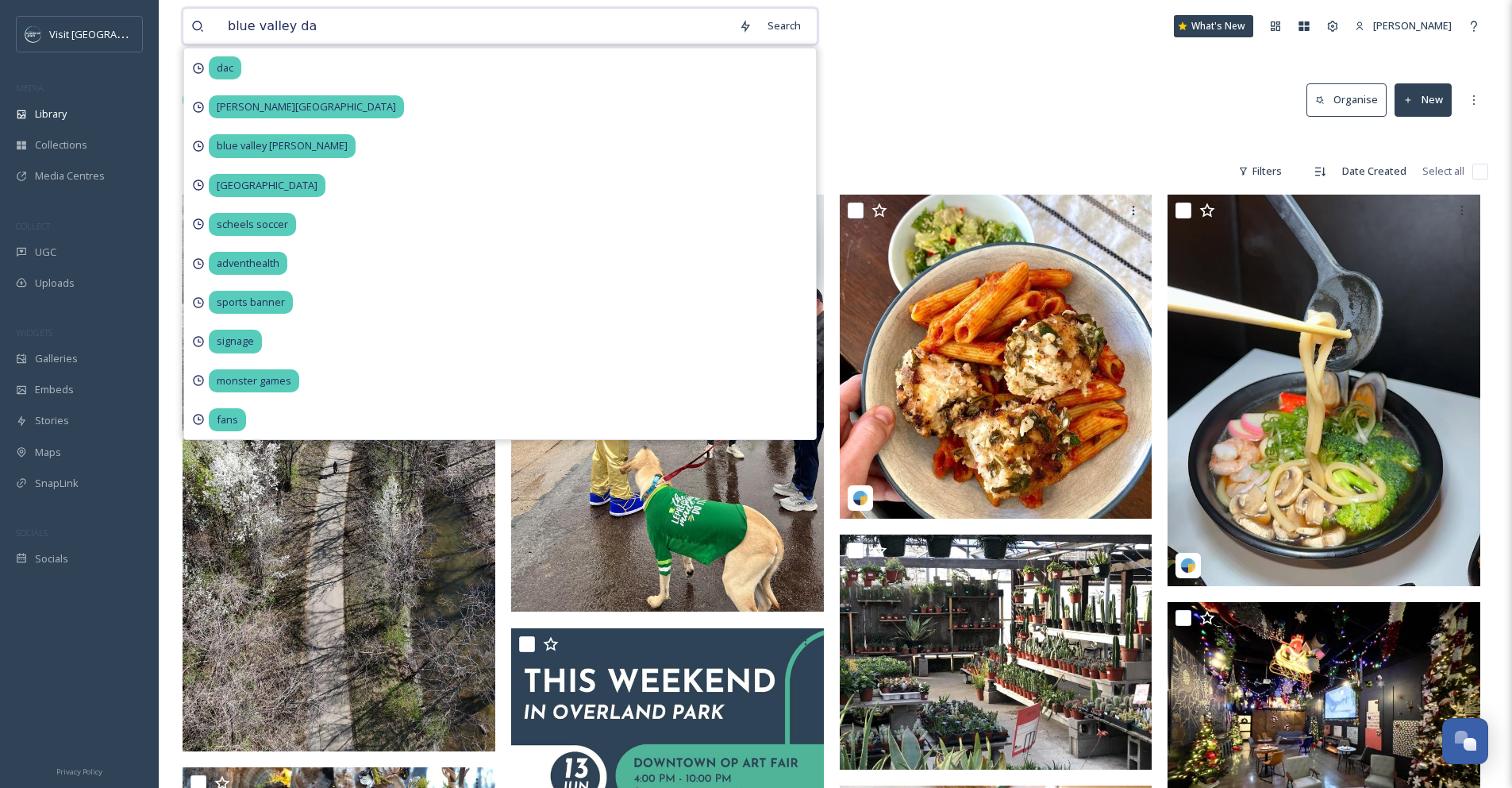
type input "blue valley dac"
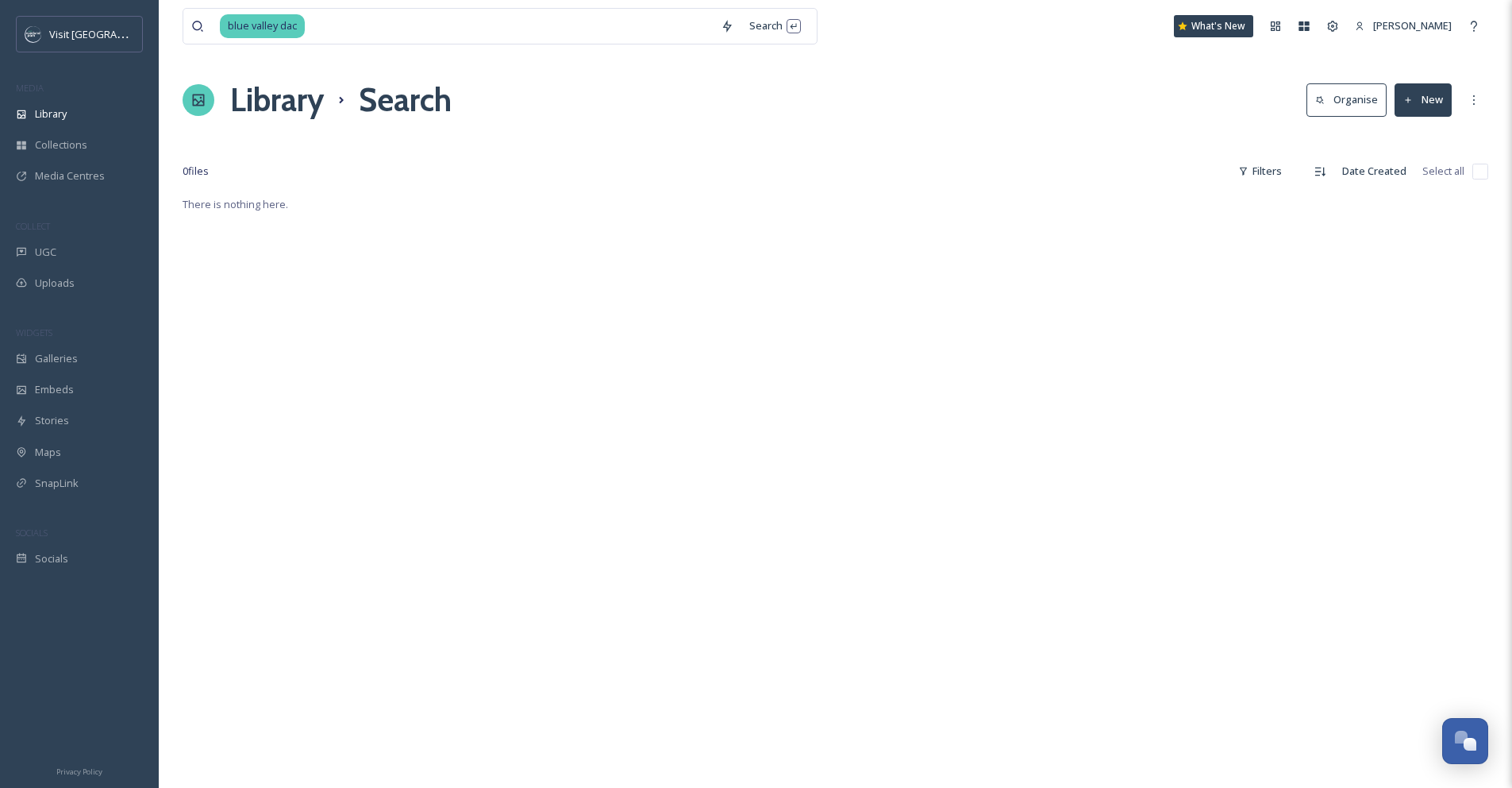
click at [986, 195] on div "There is nothing here." at bounding box center [835, 589] width 1306 height 788
click at [387, 37] on input at bounding box center [510, 26] width 407 height 35
drag, startPoint x: 385, startPoint y: 36, endPoint x: 203, endPoint y: 6, distance: 184.5
click at [203, 5] on div "blue valley dac Search What's New [PERSON_NAME]" at bounding box center [835, 26] width 1306 height 52
type input "[GEOGRAPHIC_DATA]"
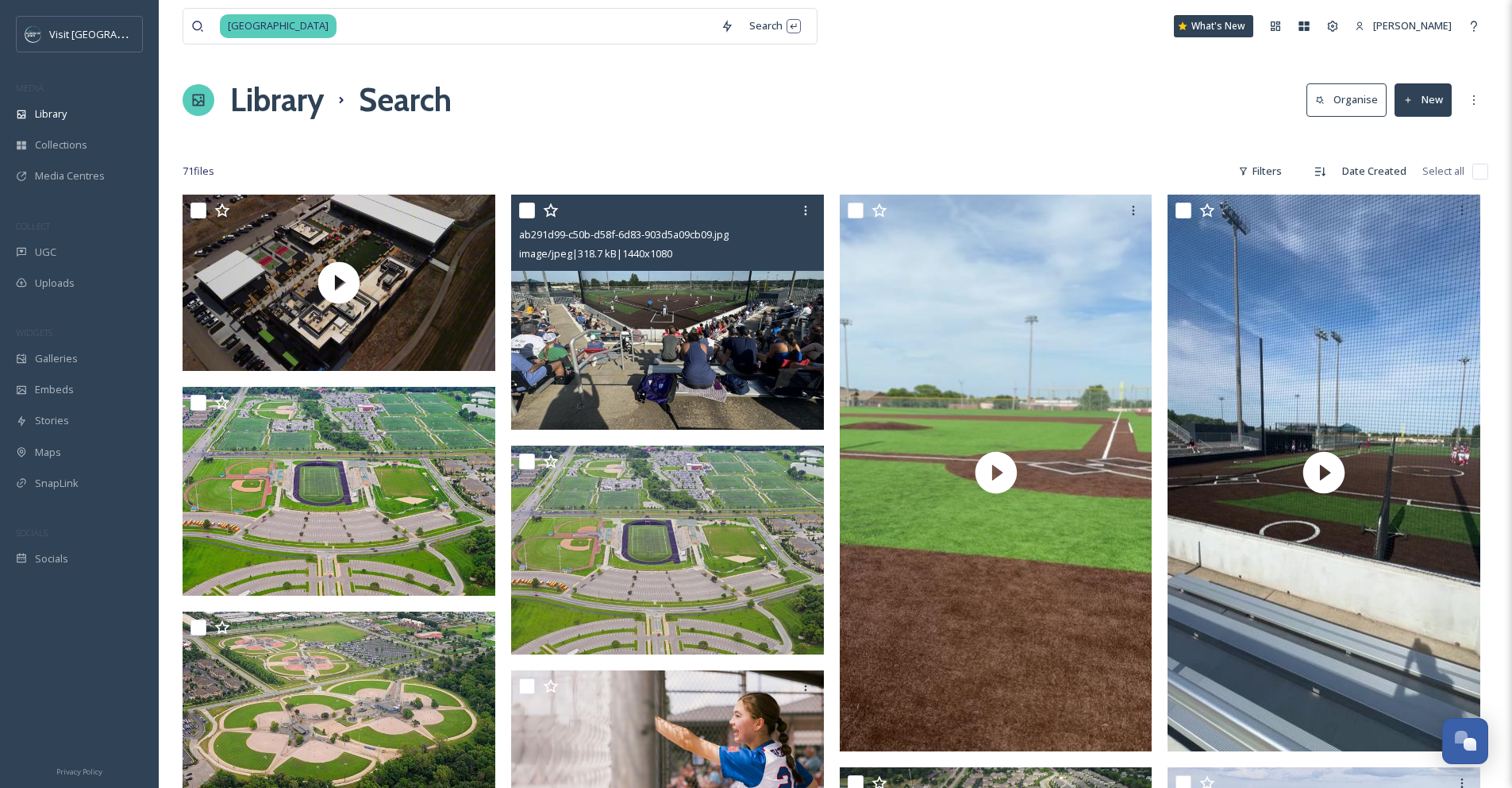
click at [638, 321] on img at bounding box center [668, 312] width 313 height 235
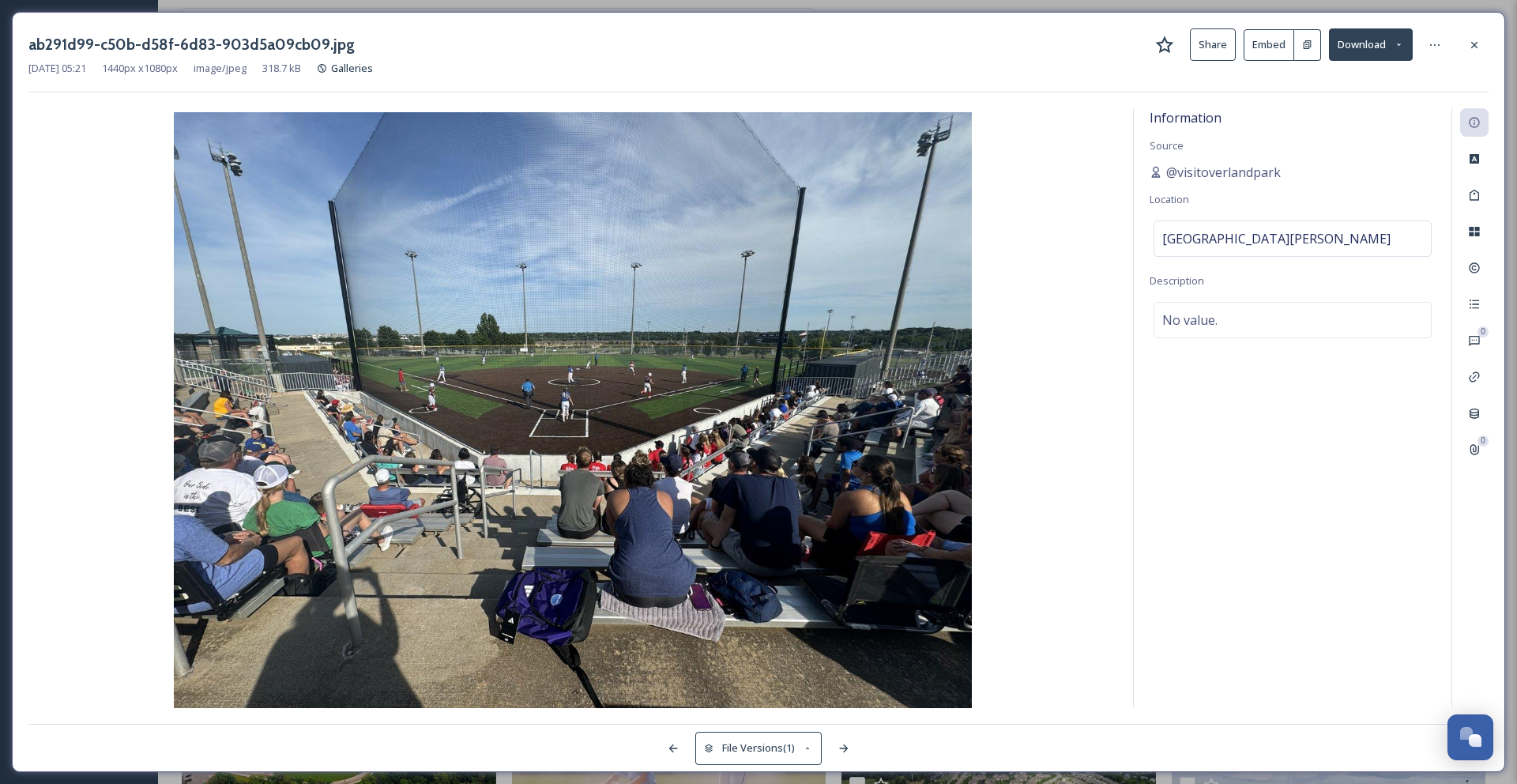
click at [1362, 50] on button "Download" at bounding box center [1370, 44] width 84 height 33
click at [1365, 74] on span "Download Original (1440 x 1080)" at bounding box center [1330, 81] width 150 height 15
